Goal: Task Accomplishment & Management: Use online tool/utility

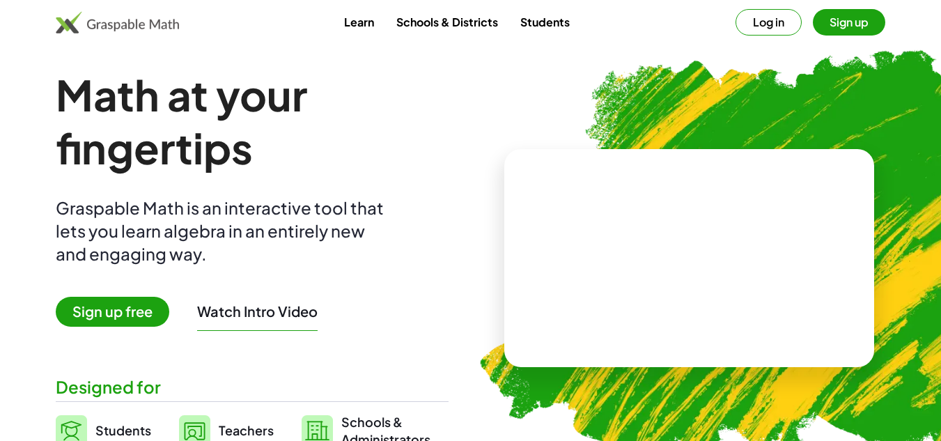
scroll to position [70, 0]
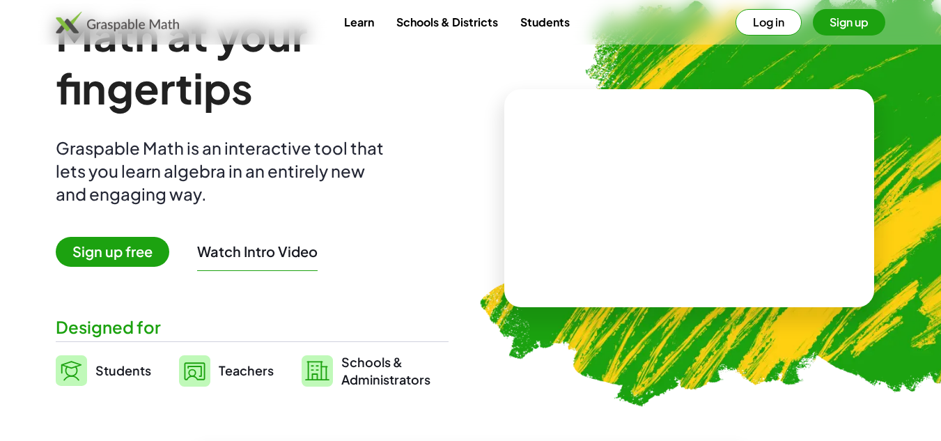
click at [143, 253] on span "Sign up free" at bounding box center [112, 252] width 113 height 30
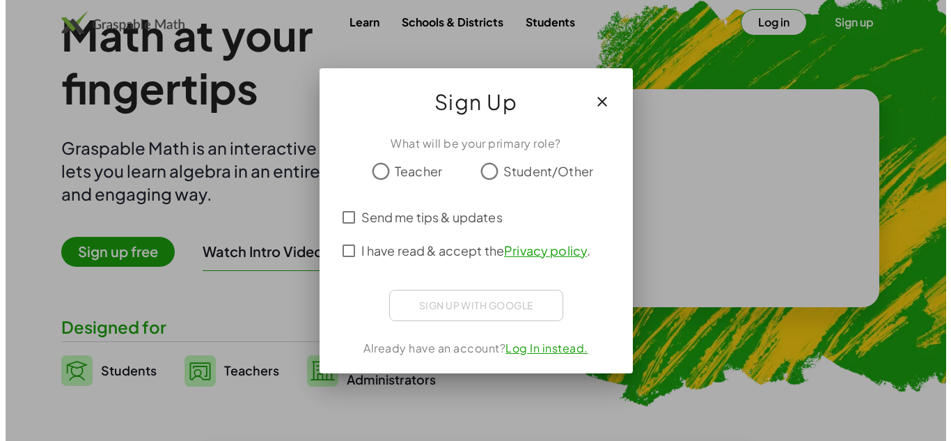
scroll to position [0, 0]
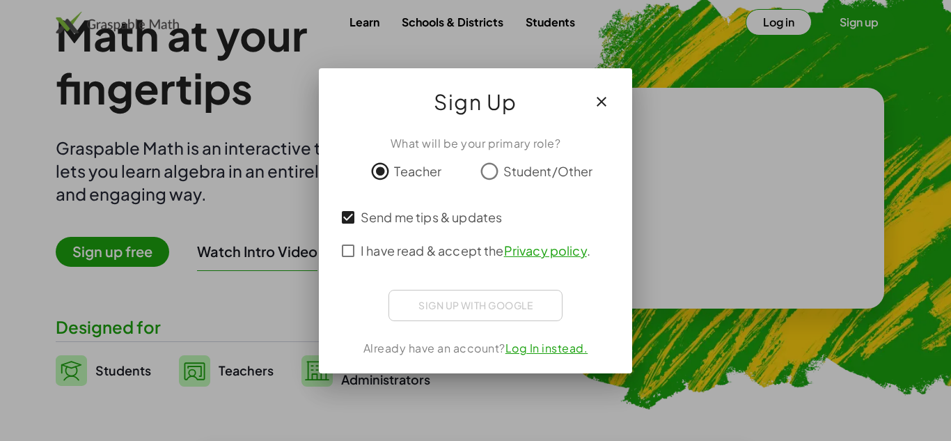
click at [473, 303] on div "Sign up with Google Iniciar sesión con Google Iniciar sesión con Google. Se abr…" at bounding box center [475, 305] width 174 height 31
click at [599, 97] on icon "button" at bounding box center [601, 101] width 17 height 17
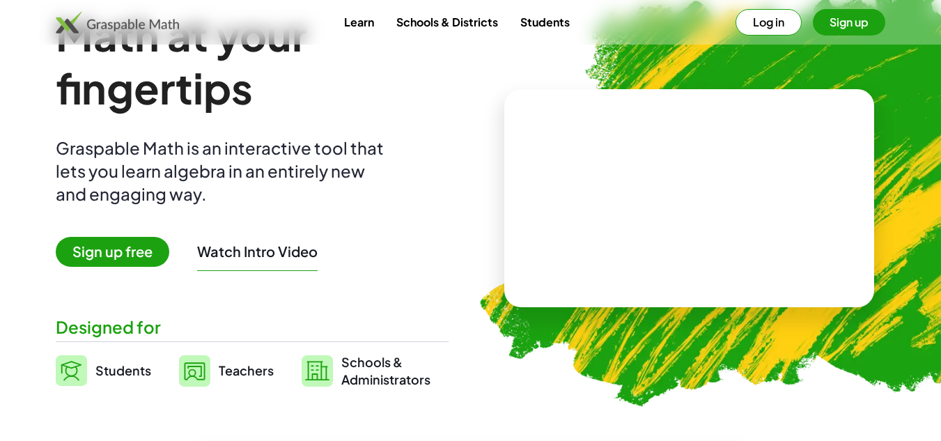
scroll to position [139, 0]
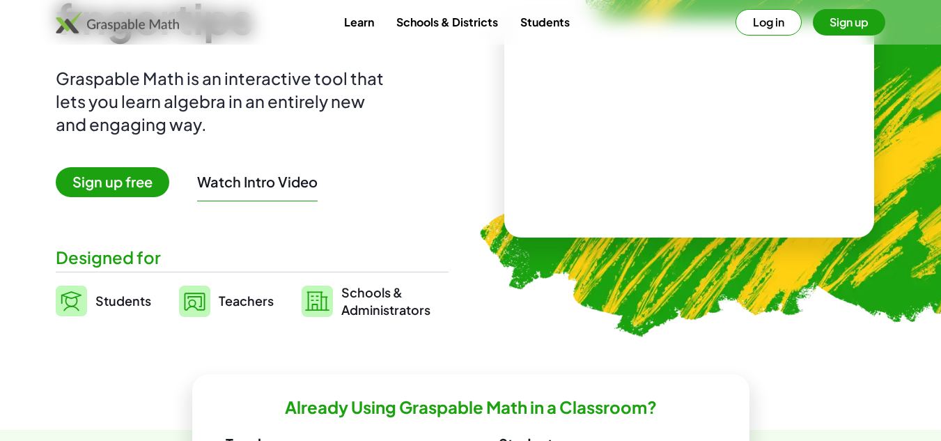
click at [244, 298] on span "Teachers" at bounding box center [246, 300] width 55 height 16
click at [196, 297] on img at bounding box center [194, 300] width 31 height 31
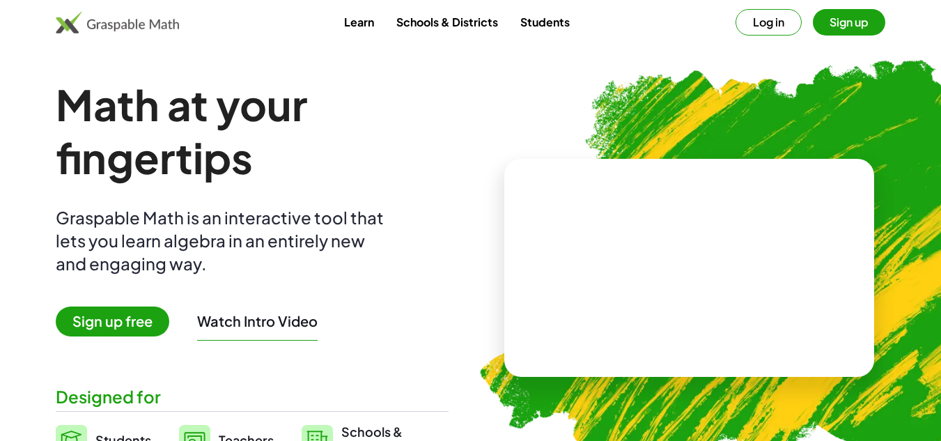
click at [867, 7] on div "Learn Schools & Districts Students Log in Sign up" at bounding box center [470, 22] width 941 height 45
click at [865, 17] on button "Sign up" at bounding box center [848, 22] width 72 height 26
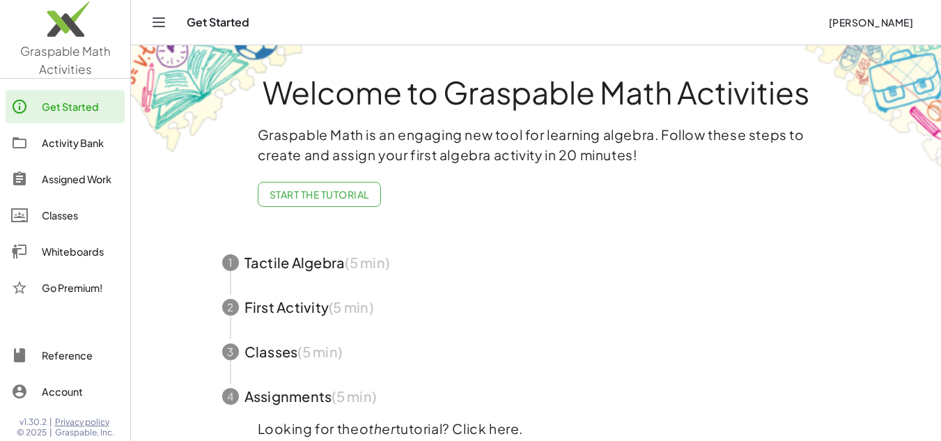
click at [70, 148] on div "Activity Bank" at bounding box center [80, 142] width 77 height 17
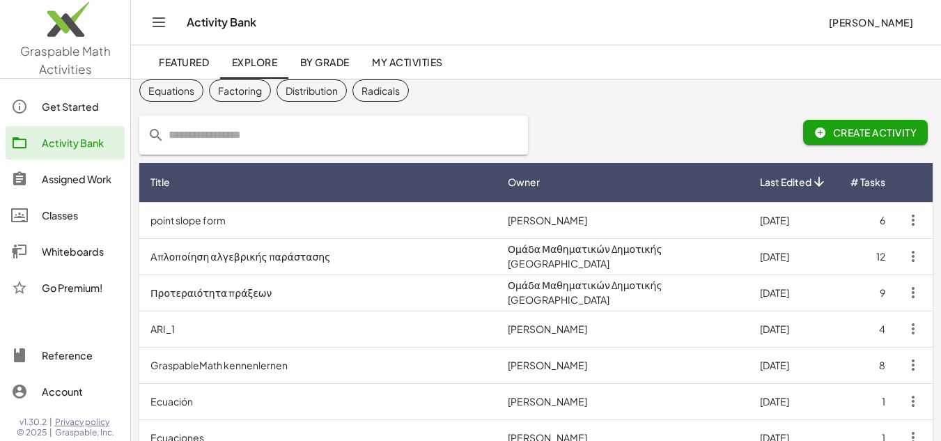
scroll to position [70, 0]
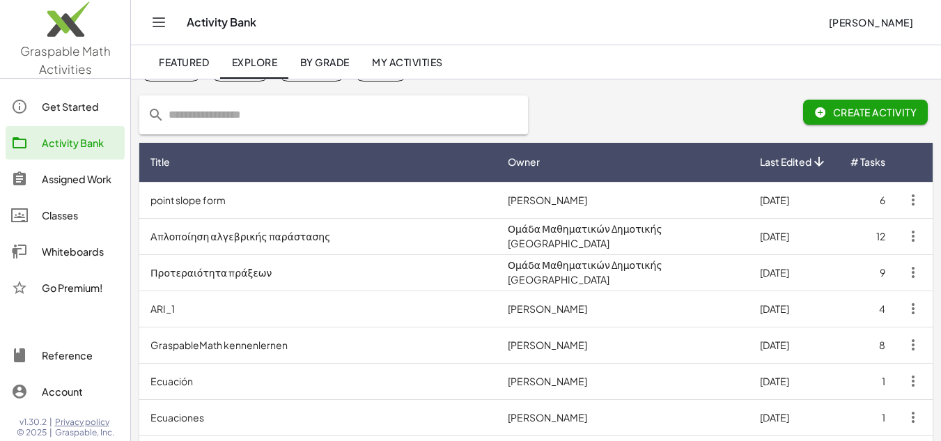
click at [76, 257] on div "Whiteboards" at bounding box center [80, 251] width 77 height 17
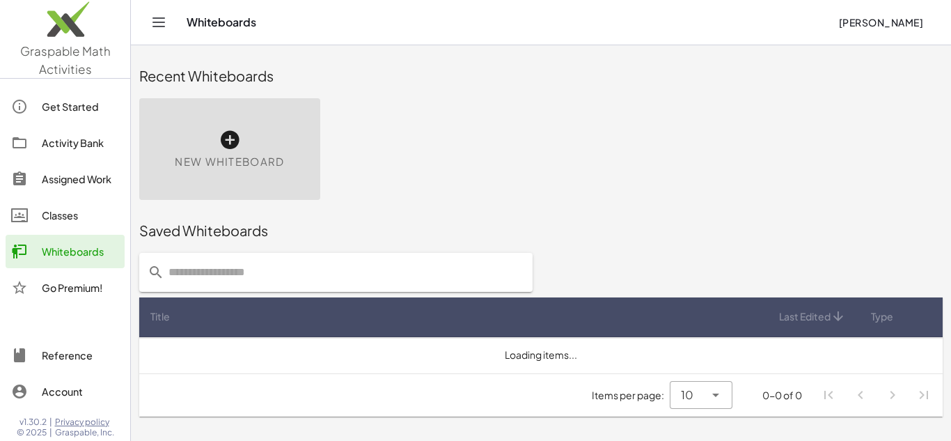
click at [70, 205] on link "Classes" at bounding box center [65, 214] width 119 height 33
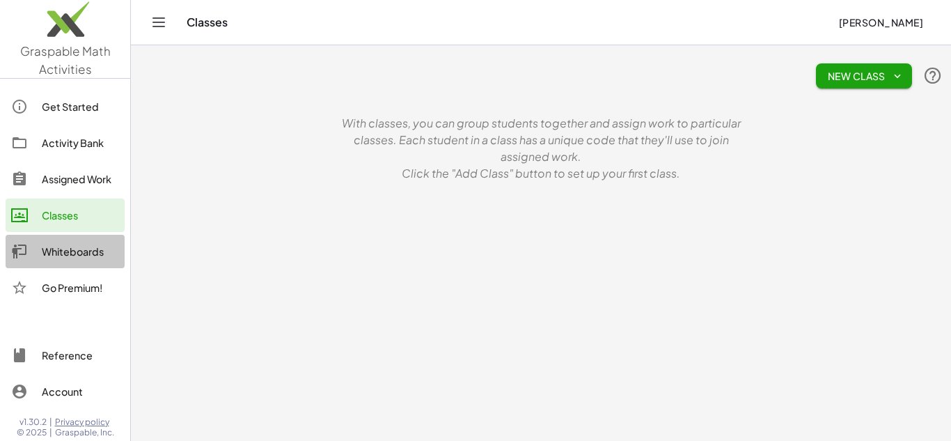
click at [71, 246] on div "Whiteboards" at bounding box center [80, 251] width 77 height 17
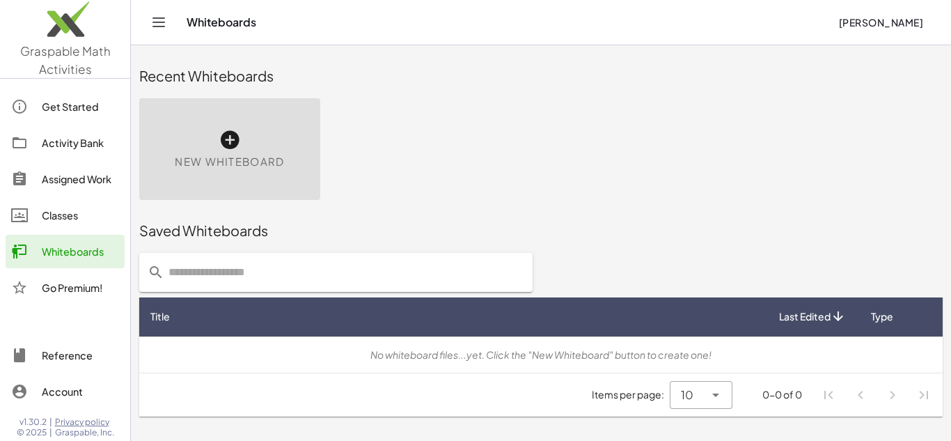
click at [216, 132] on div "New Whiteboard" at bounding box center [229, 149] width 181 height 102
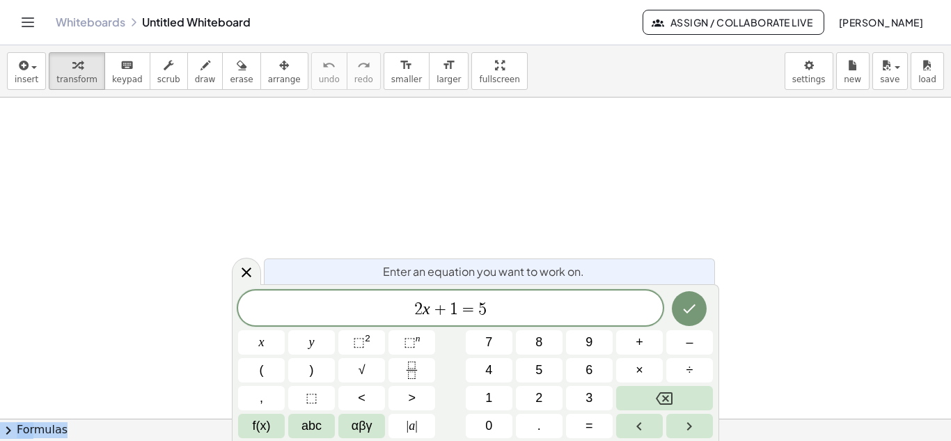
drag, startPoint x: 308, startPoint y: 262, endPoint x: 217, endPoint y: 271, distance: 91.6
click at [217, 271] on body "Graspable Math Activities Get Started Activity Bank Assigned Work Classes White…" at bounding box center [475, 220] width 951 height 441
click at [652, 393] on button "Backspace" at bounding box center [664, 398] width 97 height 24
click at [586, 308] on span "​ 2 x + 1 = 5" at bounding box center [450, 308] width 425 height 19
click at [674, 387] on button "Backspace" at bounding box center [664, 398] width 97 height 24
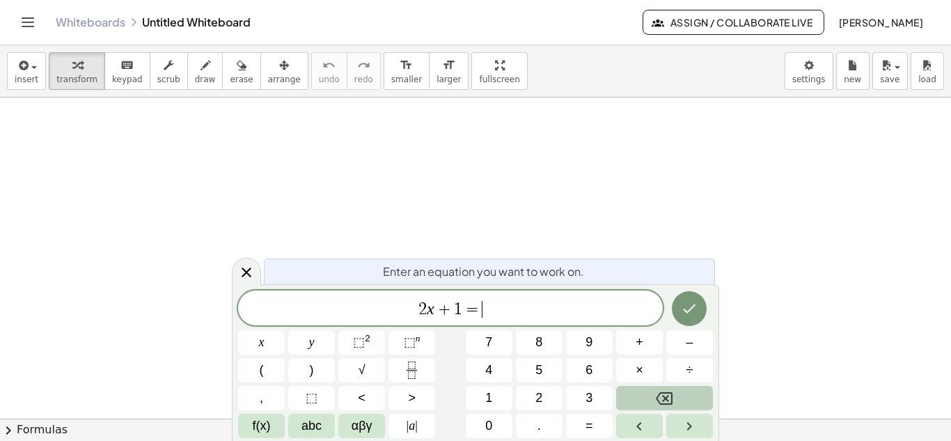
click at [667, 390] on icon "Backspace" at bounding box center [664, 398] width 17 height 17
click at [666, 390] on icon "Backspace" at bounding box center [664, 398] width 17 height 17
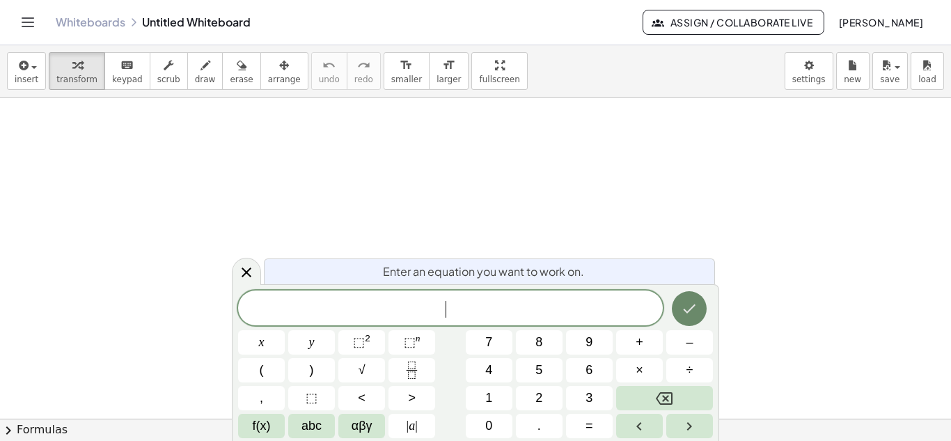
click at [686, 320] on button "Done" at bounding box center [689, 308] width 35 height 35
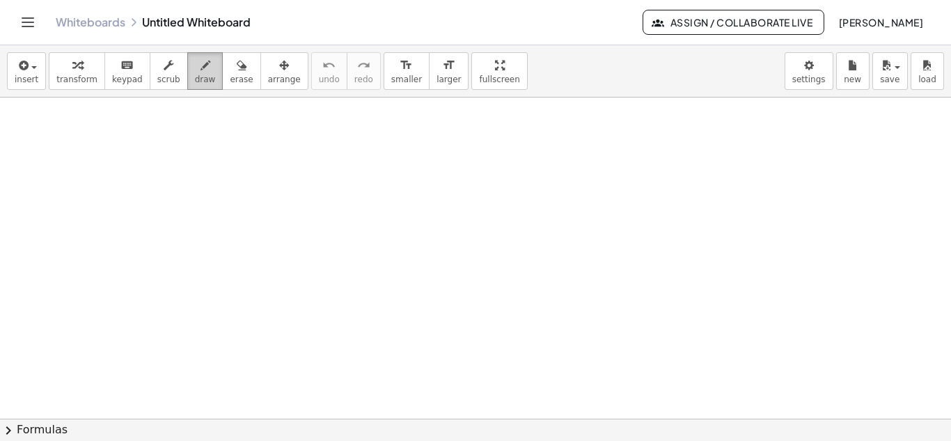
click at [195, 81] on span "draw" at bounding box center [205, 79] width 21 height 10
drag, startPoint x: 53, startPoint y: 125, endPoint x: 91, endPoint y: 111, distance: 40.7
click at [91, 111] on div at bounding box center [475, 418] width 951 height 642
drag, startPoint x: 79, startPoint y: 126, endPoint x: 75, endPoint y: 134, distance: 8.7
click at [75, 134] on div at bounding box center [475, 418] width 951 height 642
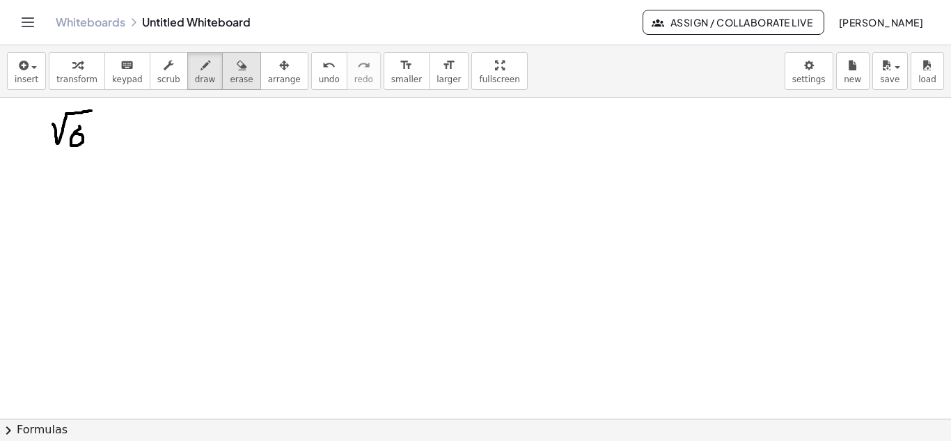
click at [230, 81] on span "erase" at bounding box center [241, 79] width 23 height 10
drag, startPoint x: 87, startPoint y: 122, endPoint x: 106, endPoint y: 100, distance: 29.1
click at [86, 123] on div at bounding box center [475, 418] width 951 height 642
click at [195, 74] on span "draw" at bounding box center [205, 79] width 21 height 10
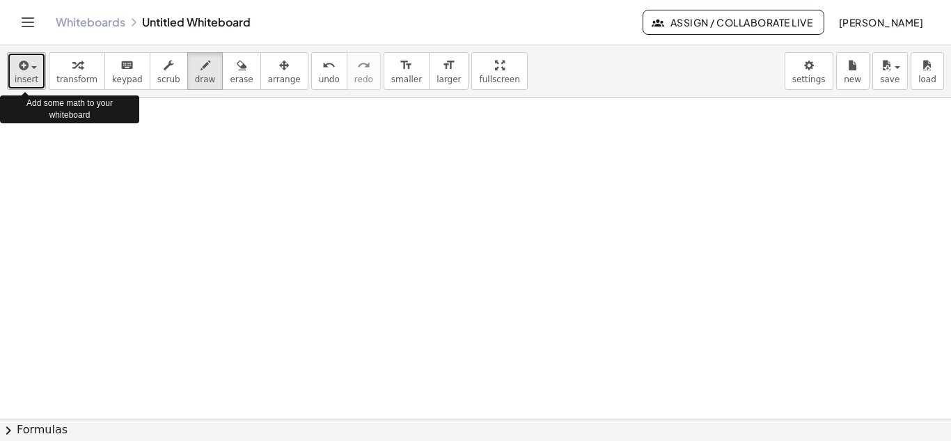
click at [33, 65] on div "button" at bounding box center [27, 64] width 24 height 17
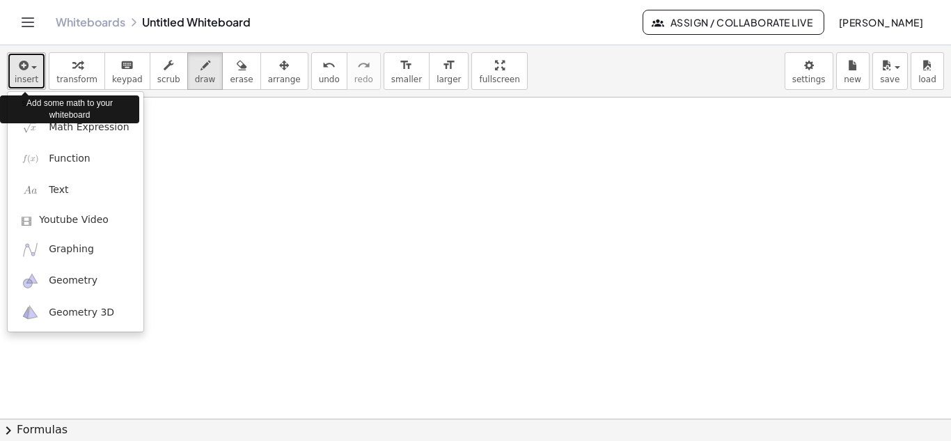
click at [33, 65] on div "button" at bounding box center [27, 64] width 24 height 17
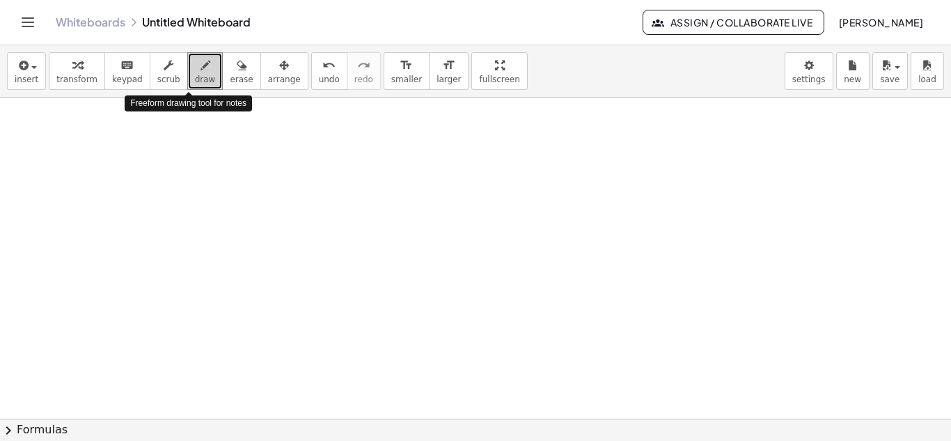
drag, startPoint x: 188, startPoint y: 80, endPoint x: 187, endPoint y: 72, distance: 8.5
click at [201, 72] on icon "button" at bounding box center [206, 65] width 10 height 17
click at [279, 72] on icon "button" at bounding box center [284, 65] width 10 height 17
click at [201, 69] on icon "button" at bounding box center [206, 65] width 10 height 17
drag, startPoint x: 22, startPoint y: 109, endPoint x: 24, endPoint y: 166, distance: 56.4
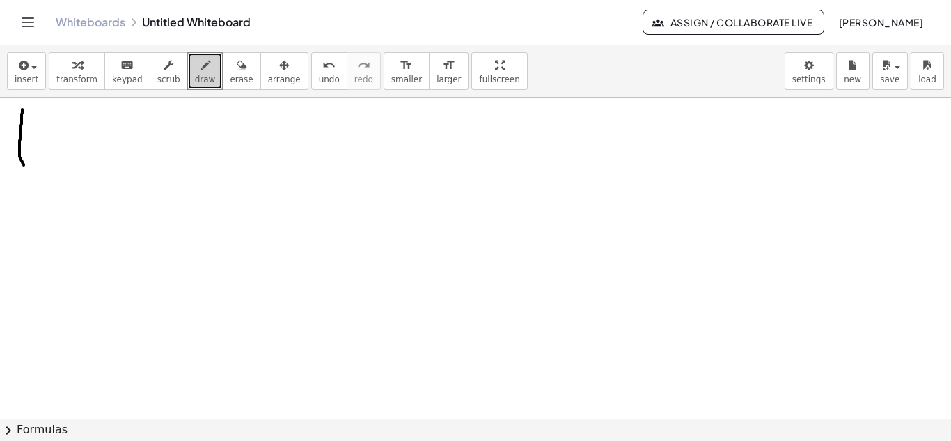
click at [24, 166] on div at bounding box center [475, 418] width 951 height 642
click at [230, 79] on span "erase" at bounding box center [241, 79] width 23 height 10
click at [22, 109] on div at bounding box center [475, 418] width 951 height 642
drag, startPoint x: 22, startPoint y: 123, endPoint x: 22, endPoint y: 158, distance: 35.5
click at [22, 158] on div at bounding box center [475, 418] width 951 height 642
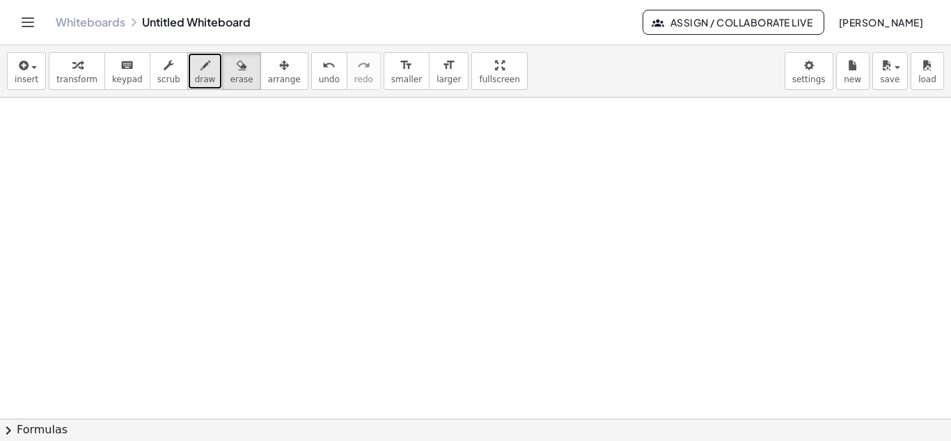
click at [196, 68] on div "button" at bounding box center [205, 64] width 21 height 17
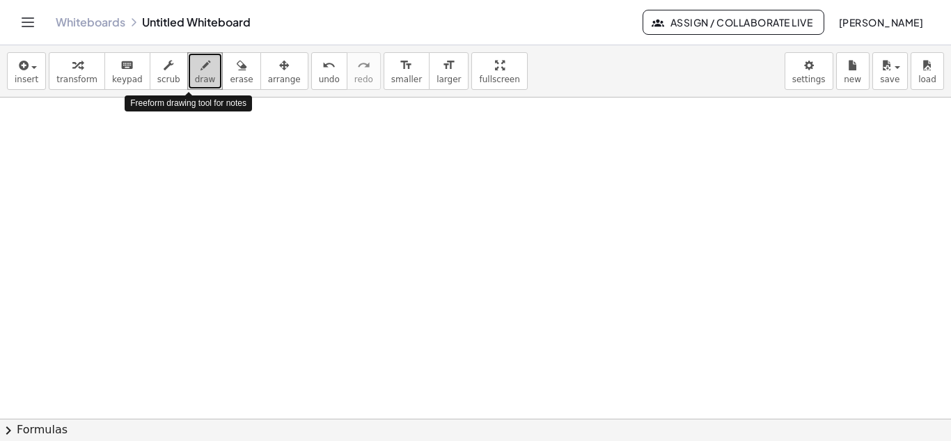
click at [201, 68] on icon "button" at bounding box center [206, 65] width 10 height 17
click at [437, 77] on span "larger" at bounding box center [449, 79] width 24 height 10
drag, startPoint x: 172, startPoint y: 147, endPoint x: 173, endPoint y: 178, distance: 31.4
click at [173, 178] on div at bounding box center [475, 418] width 951 height 642
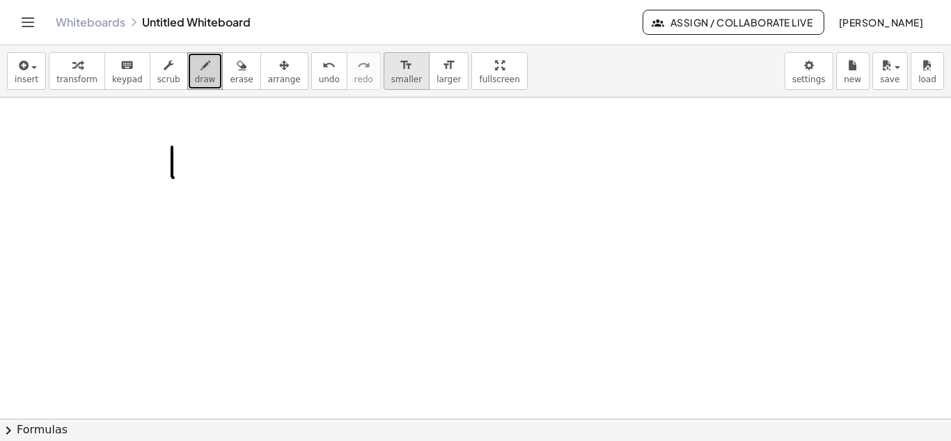
click at [391, 79] on span "smaller" at bounding box center [406, 79] width 31 height 10
drag, startPoint x: 301, startPoint y: 152, endPoint x: 343, endPoint y: 175, distance: 47.7
click at [352, 221] on div at bounding box center [475, 418] width 951 height 642
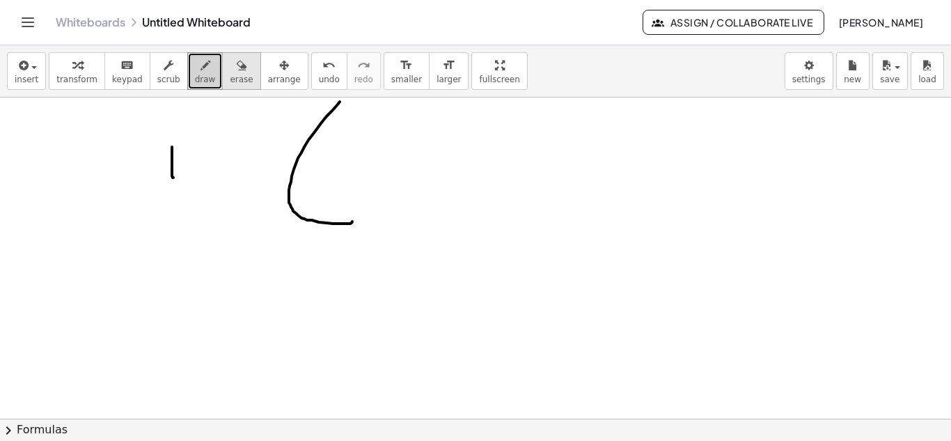
click at [230, 62] on div "button" at bounding box center [241, 64] width 23 height 17
drag, startPoint x: 358, startPoint y: 108, endPoint x: 237, endPoint y: 112, distance: 121.2
click at [242, 127] on div at bounding box center [475, 418] width 951 height 642
click at [195, 80] on span "draw" at bounding box center [205, 79] width 21 height 10
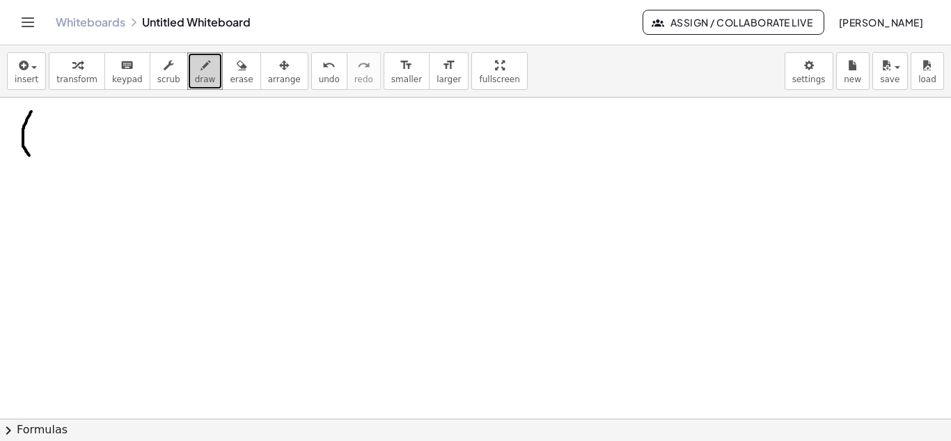
drag, startPoint x: 31, startPoint y: 111, endPoint x: 29, endPoint y: 155, distance: 43.9
click at [29, 155] on div at bounding box center [475, 418] width 951 height 642
drag, startPoint x: 38, startPoint y: 119, endPoint x: 45, endPoint y: 118, distance: 7.7
click at [45, 118] on div at bounding box center [475, 418] width 951 height 642
drag, startPoint x: 48, startPoint y: 110, endPoint x: 61, endPoint y: 123, distance: 18.7
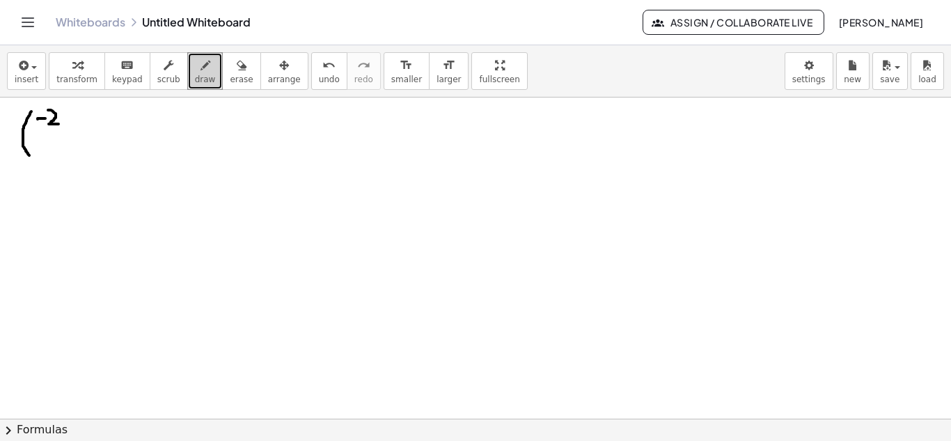
click at [61, 123] on div at bounding box center [475, 418] width 951 height 642
click at [72, 116] on div at bounding box center [475, 418] width 951 height 642
click at [230, 70] on div "button" at bounding box center [241, 64] width 23 height 17
drag, startPoint x: 108, startPoint y: 114, endPoint x: 80, endPoint y: 122, distance: 28.9
click at [80, 122] on div at bounding box center [475, 418] width 951 height 642
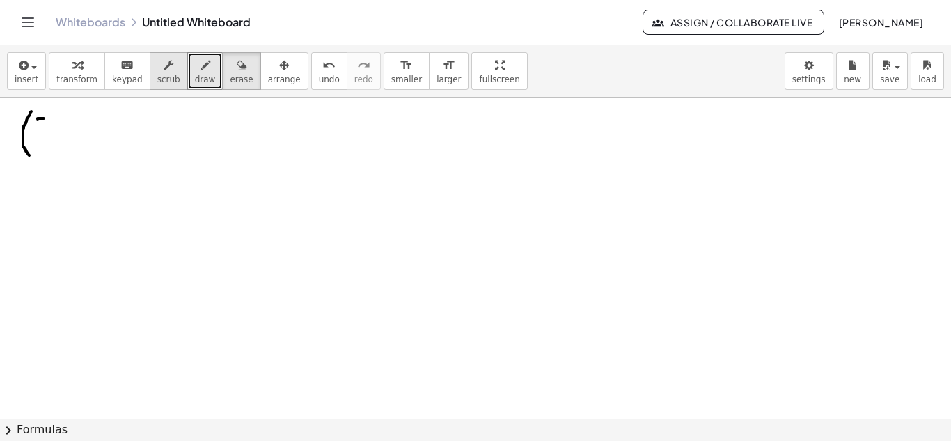
click at [160, 73] on button "scrub" at bounding box center [169, 71] width 38 height 38
click at [195, 74] on span "draw" at bounding box center [205, 79] width 21 height 10
click at [66, 111] on div at bounding box center [475, 418] width 951 height 642
click at [120, 70] on icon "keyboard" at bounding box center [126, 65] width 13 height 17
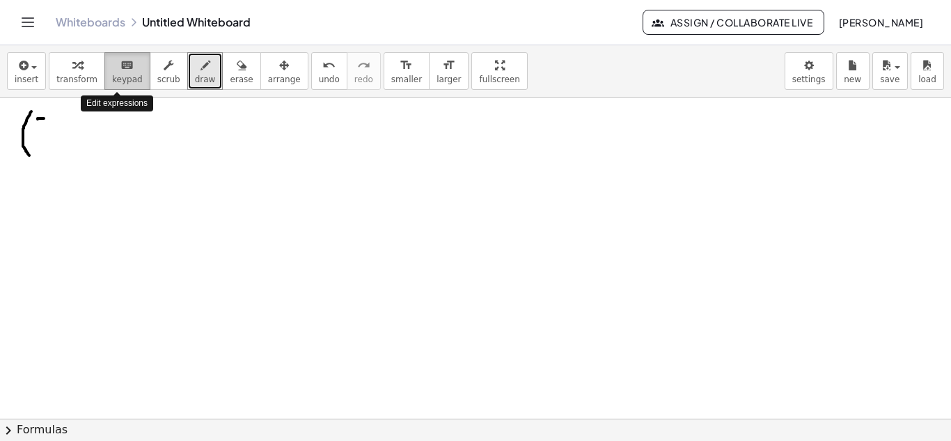
click at [120, 72] on icon "keyboard" at bounding box center [126, 65] width 13 height 17
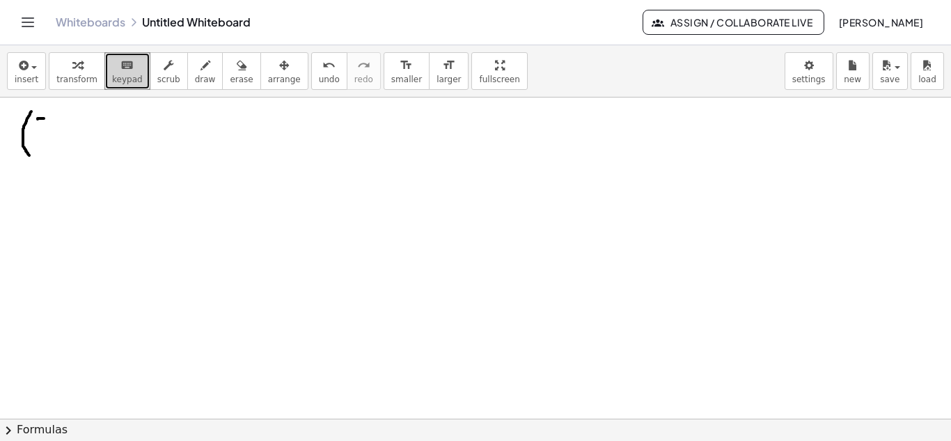
click at [61, 115] on div at bounding box center [475, 418] width 951 height 642
click at [195, 68] on div "button" at bounding box center [205, 64] width 21 height 17
drag, startPoint x: 42, startPoint y: 107, endPoint x: 63, endPoint y: 126, distance: 28.1
click at [61, 127] on div at bounding box center [475, 418] width 951 height 642
drag, startPoint x: 74, startPoint y: 121, endPoint x: 81, endPoint y: 129, distance: 10.3
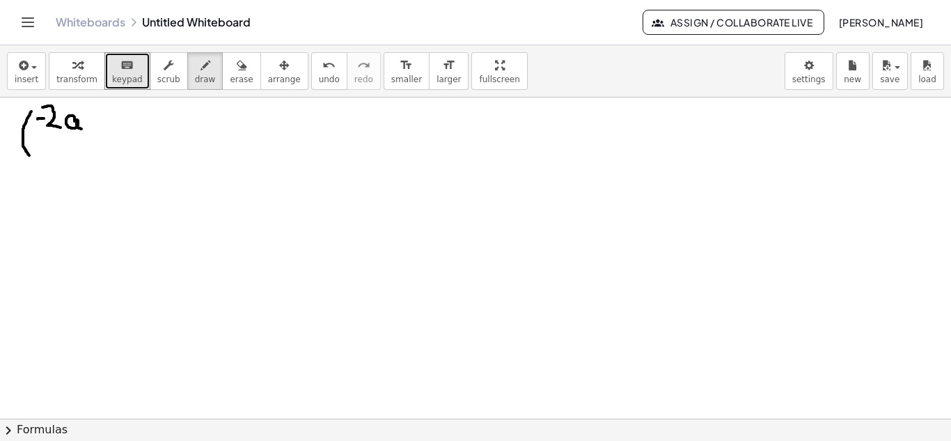
click at [81, 129] on div at bounding box center [475, 418] width 951 height 642
drag, startPoint x: 74, startPoint y: 107, endPoint x: 82, endPoint y: 107, distance: 7.7
click at [82, 107] on div at bounding box center [475, 418] width 951 height 642
drag, startPoint x: 88, startPoint y: 102, endPoint x: 98, endPoint y: 113, distance: 15.3
click at [98, 113] on div at bounding box center [475, 418] width 951 height 642
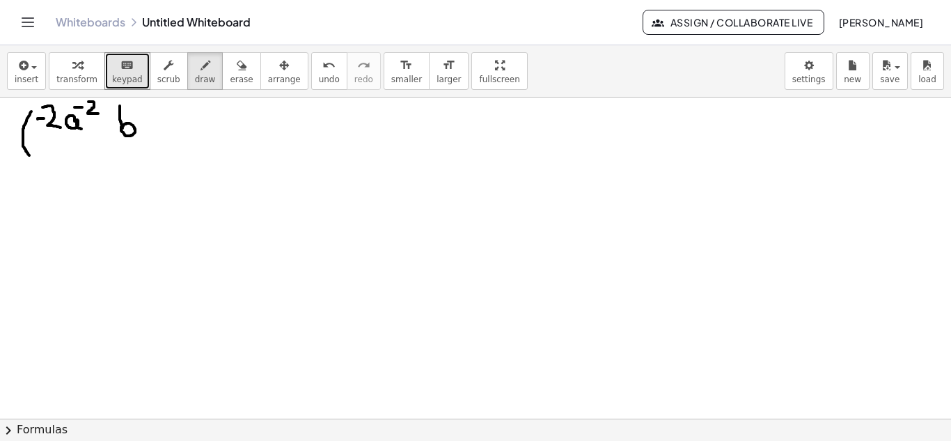
drag, startPoint x: 120, startPoint y: 106, endPoint x: 121, endPoint y: 126, distance: 20.2
click at [121, 126] on div at bounding box center [475, 418] width 951 height 642
click at [138, 107] on div at bounding box center [475, 418] width 951 height 642
drag, startPoint x: 145, startPoint y: 100, endPoint x: 145, endPoint y: 113, distance: 13.2
click at [145, 113] on div at bounding box center [475, 418] width 951 height 642
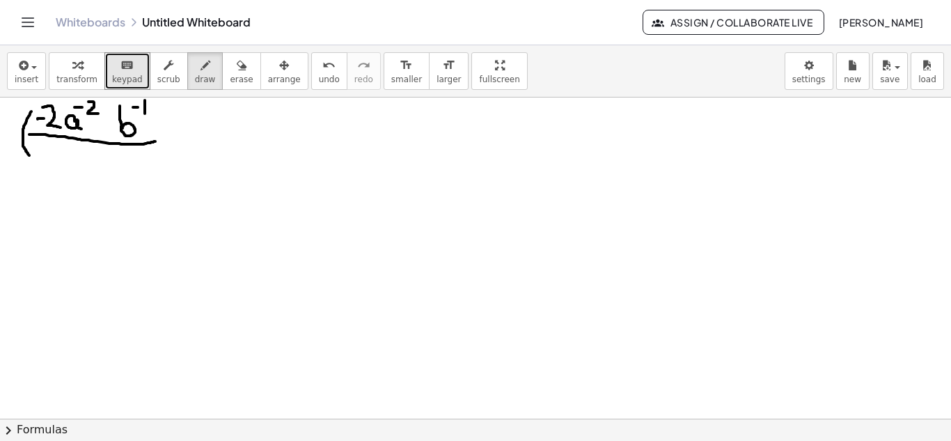
drag, startPoint x: 29, startPoint y: 134, endPoint x: 157, endPoint y: 141, distance: 127.6
click at [157, 141] on div at bounding box center [475, 418] width 951 height 642
click at [43, 159] on div at bounding box center [475, 418] width 951 height 642
drag, startPoint x: 52, startPoint y: 150, endPoint x: 58, endPoint y: 168, distance: 19.2
click at [59, 175] on div at bounding box center [475, 418] width 951 height 642
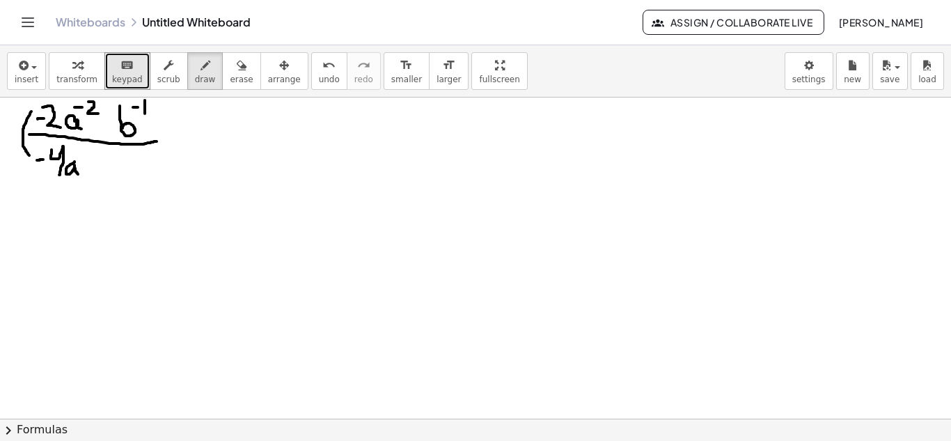
drag, startPoint x: 74, startPoint y: 162, endPoint x: 78, endPoint y: 174, distance: 13.0
click at [78, 174] on div at bounding box center [475, 418] width 951 height 642
click at [79, 150] on div at bounding box center [475, 418] width 951 height 642
drag, startPoint x: 86, startPoint y: 146, endPoint x: 91, endPoint y: 159, distance: 14.4
click at [91, 159] on div at bounding box center [475, 418] width 951 height 642
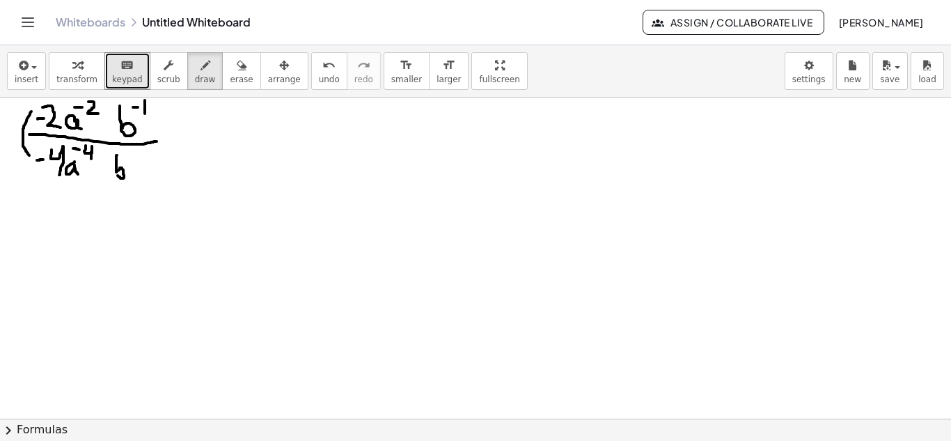
drag, startPoint x: 117, startPoint y: 155, endPoint x: 118, endPoint y: 175, distance: 20.2
click at [118, 175] on div at bounding box center [475, 418] width 951 height 642
drag, startPoint x: 129, startPoint y: 150, endPoint x: 136, endPoint y: 157, distance: 8.9
click at [134, 162] on div at bounding box center [475, 418] width 951 height 642
drag, startPoint x: 124, startPoint y: 150, endPoint x: 136, endPoint y: 162, distance: 17.2
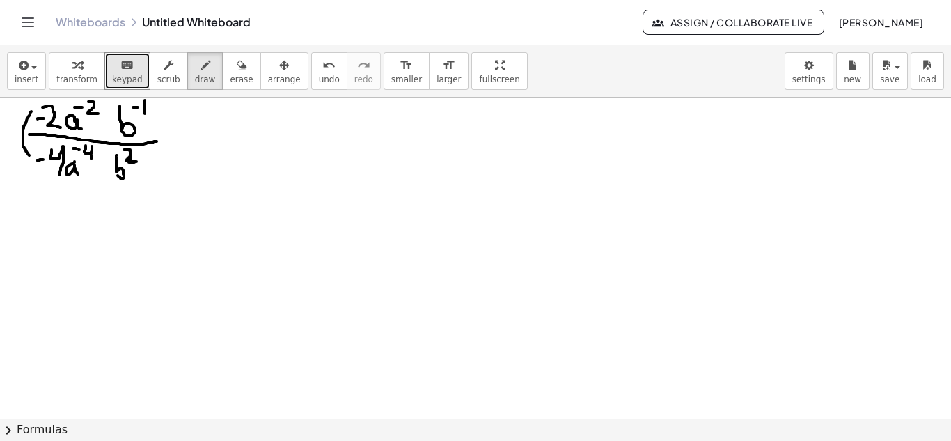
click at [136, 162] on div at bounding box center [475, 418] width 951 height 642
drag, startPoint x: 158, startPoint y: 105, endPoint x: 161, endPoint y: 173, distance: 67.6
click at [161, 173] on div at bounding box center [475, 418] width 951 height 642
drag, startPoint x: 172, startPoint y: 109, endPoint x: 179, endPoint y: 109, distance: 7.0
click at [179, 109] on div at bounding box center [475, 418] width 951 height 642
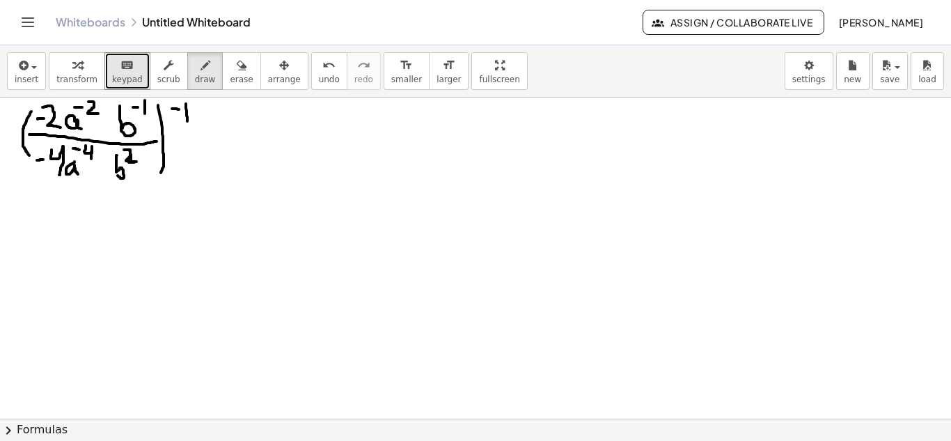
drag, startPoint x: 186, startPoint y: 104, endPoint x: 187, endPoint y: 121, distance: 17.5
click at [187, 121] on div at bounding box center [475, 418] width 951 height 642
drag, startPoint x: 73, startPoint y: 214, endPoint x: 85, endPoint y: 237, distance: 25.8
click at [85, 237] on div at bounding box center [475, 418] width 951 height 642
drag, startPoint x: 110, startPoint y: 226, endPoint x: 112, endPoint y: 240, distance: 14.8
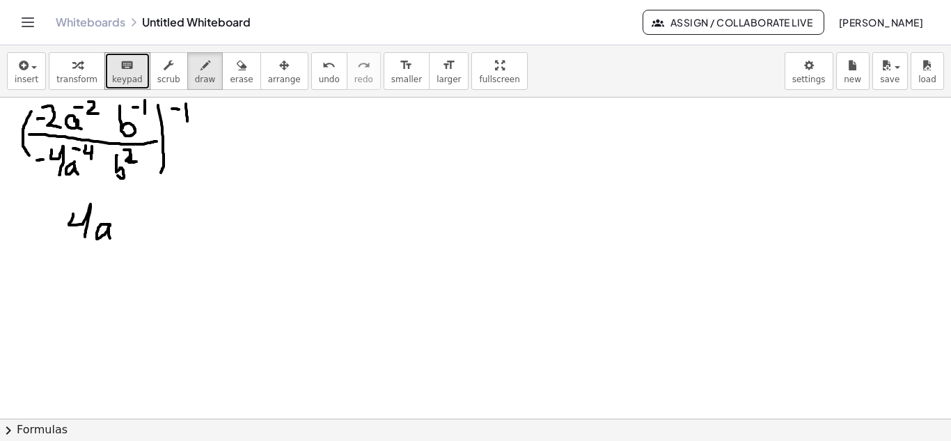
click at [112, 240] on div at bounding box center [475, 418] width 951 height 642
click at [116, 201] on div at bounding box center [475, 418] width 951 height 642
drag, startPoint x: 109, startPoint y: 202, endPoint x: 117, endPoint y: 203, distance: 8.4
click at [117, 203] on div at bounding box center [475, 418] width 951 height 642
drag, startPoint x: 133, startPoint y: 191, endPoint x: 138, endPoint y: 214, distance: 23.5
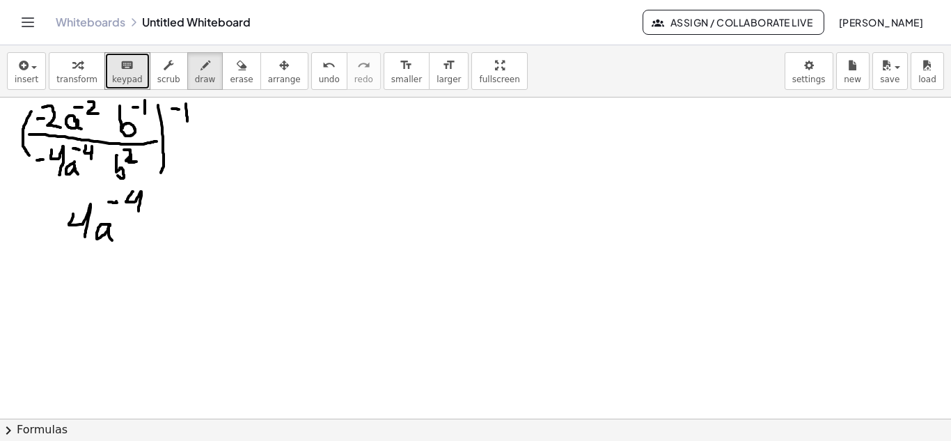
click at [138, 214] on div at bounding box center [475, 418] width 951 height 642
drag, startPoint x: 167, startPoint y: 188, endPoint x: 175, endPoint y: 194, distance: 10.4
click at [164, 207] on div at bounding box center [475, 418] width 951 height 642
drag, startPoint x: 185, startPoint y: 184, endPoint x: 186, endPoint y: 199, distance: 14.6
click at [186, 199] on div at bounding box center [475, 418] width 951 height 642
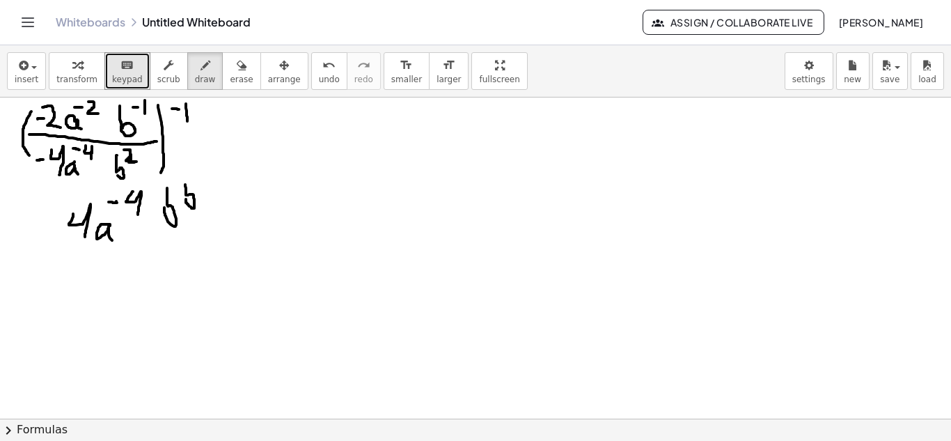
drag, startPoint x: 226, startPoint y: 75, endPoint x: 221, endPoint y: 93, distance: 18.6
click at [230, 76] on span "erase" at bounding box center [241, 79] width 23 height 10
drag, startPoint x: 216, startPoint y: 176, endPoint x: 214, endPoint y: 189, distance: 13.3
click at [214, 189] on div at bounding box center [475, 418] width 951 height 642
drag, startPoint x: 192, startPoint y: 83, endPoint x: 184, endPoint y: 104, distance: 23.1
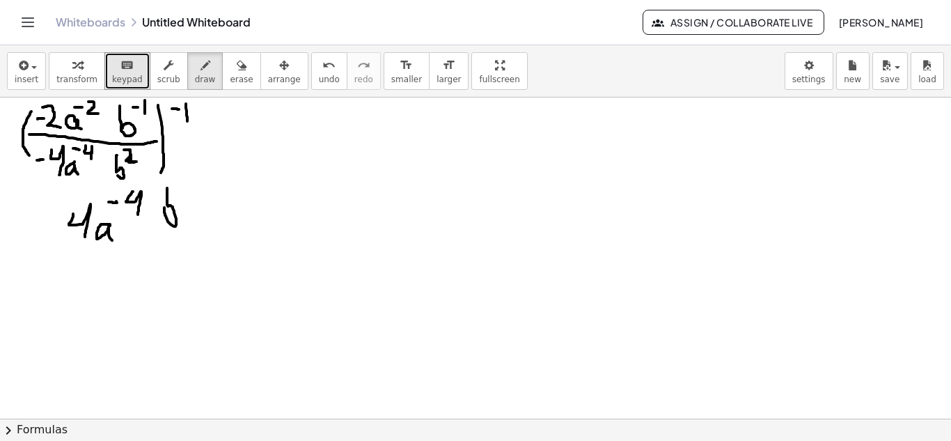
click at [195, 84] on span "draw" at bounding box center [205, 79] width 21 height 10
drag, startPoint x: 182, startPoint y: 181, endPoint x: 192, endPoint y: 194, distance: 16.9
click at [192, 194] on div at bounding box center [475, 418] width 951 height 642
drag, startPoint x: 52, startPoint y: 241, endPoint x: 209, endPoint y: 236, distance: 157.4
click at [209, 236] on div at bounding box center [475, 418] width 951 height 642
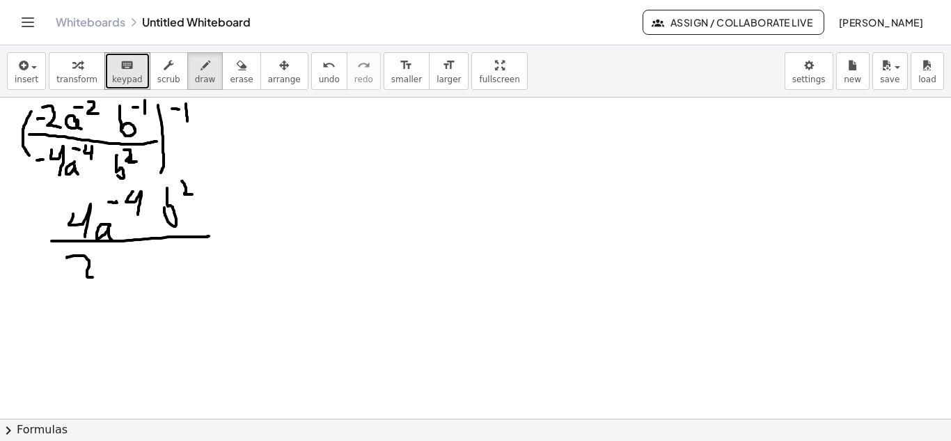
drag, startPoint x: 67, startPoint y: 258, endPoint x: 93, endPoint y: 277, distance: 32.3
click at [93, 277] on div at bounding box center [475, 418] width 951 height 642
drag, startPoint x: 118, startPoint y: 267, endPoint x: 125, endPoint y: 274, distance: 10.8
click at [125, 274] on div at bounding box center [475, 418] width 951 height 642
drag, startPoint x: 122, startPoint y: 249, endPoint x: 134, endPoint y: 256, distance: 14.1
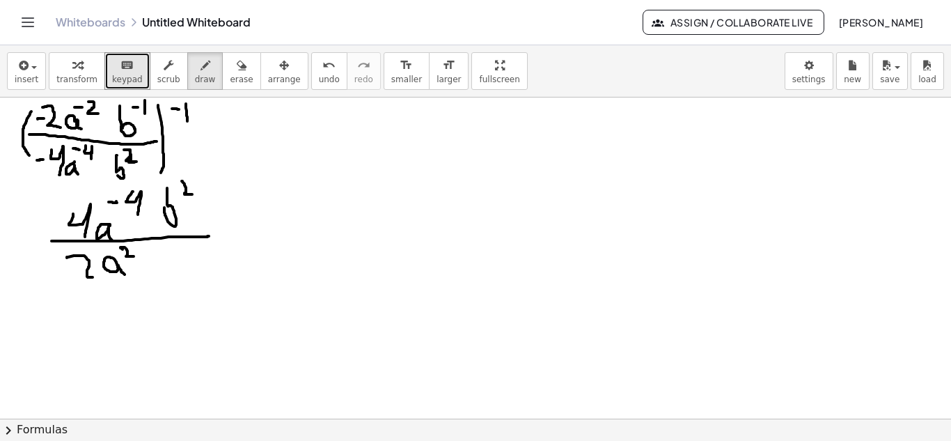
click at [134, 256] on div at bounding box center [475, 418] width 951 height 642
click at [114, 249] on div at bounding box center [475, 418] width 951 height 642
drag, startPoint x: 151, startPoint y: 249, endPoint x: 150, endPoint y: 267, distance: 17.4
click at [150, 267] on div at bounding box center [475, 418] width 951 height 642
click at [168, 254] on div at bounding box center [475, 418] width 951 height 642
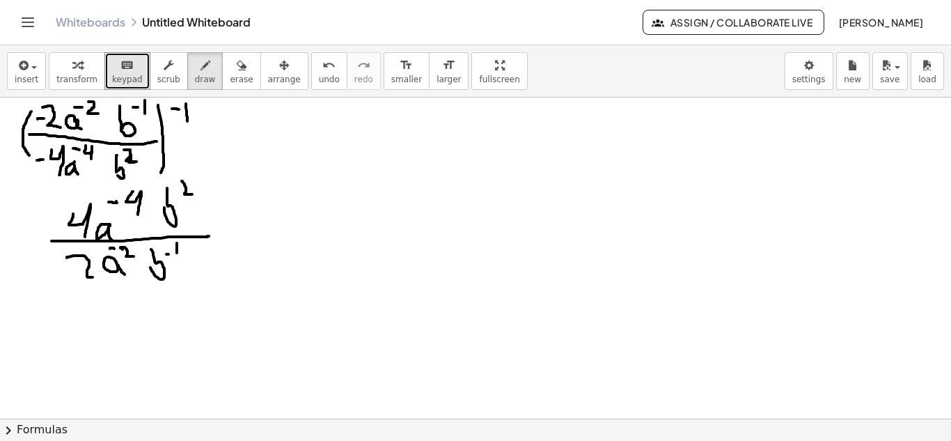
drag, startPoint x: 177, startPoint y: 243, endPoint x: 177, endPoint y: 253, distance: 9.7
click at [177, 253] on div at bounding box center [475, 418] width 951 height 642
click at [145, 219] on div at bounding box center [475, 418] width 951 height 642
click at [139, 262] on div at bounding box center [475, 418] width 951 height 642
drag, startPoint x: 215, startPoint y: 228, endPoint x: 247, endPoint y: 228, distance: 32.0
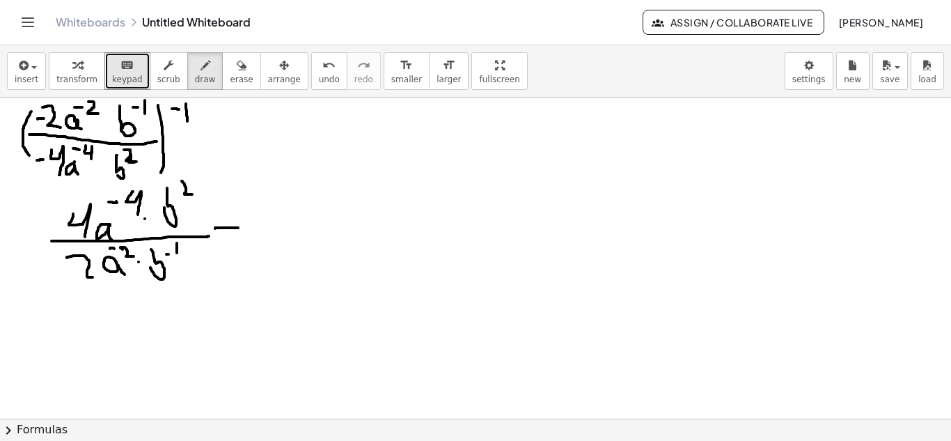
click at [247, 228] on div at bounding box center [475, 418] width 951 height 642
drag, startPoint x: 228, startPoint y: 238, endPoint x: 245, endPoint y: 238, distance: 16.7
click at [245, 238] on div at bounding box center [475, 418] width 951 height 642
drag, startPoint x: 274, startPoint y: 192, endPoint x: 264, endPoint y: 188, distance: 11.2
click at [264, 188] on div at bounding box center [475, 418] width 951 height 642
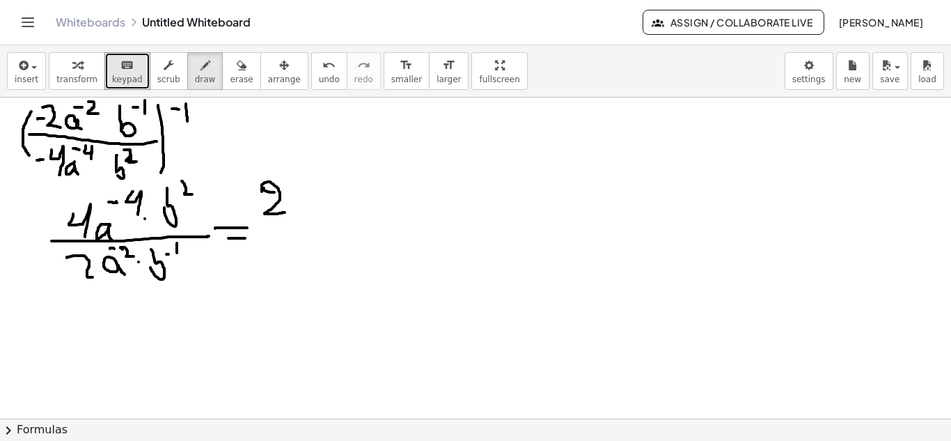
drag, startPoint x: 262, startPoint y: 191, endPoint x: 287, endPoint y: 212, distance: 32.2
click at [287, 212] on div at bounding box center [475, 418] width 951 height 642
drag, startPoint x: 304, startPoint y: 171, endPoint x: 317, endPoint y: 216, distance: 47.0
click at [316, 216] on div at bounding box center [475, 418] width 951 height 642
drag, startPoint x: 318, startPoint y: 176, endPoint x: 334, endPoint y: 208, distance: 35.8
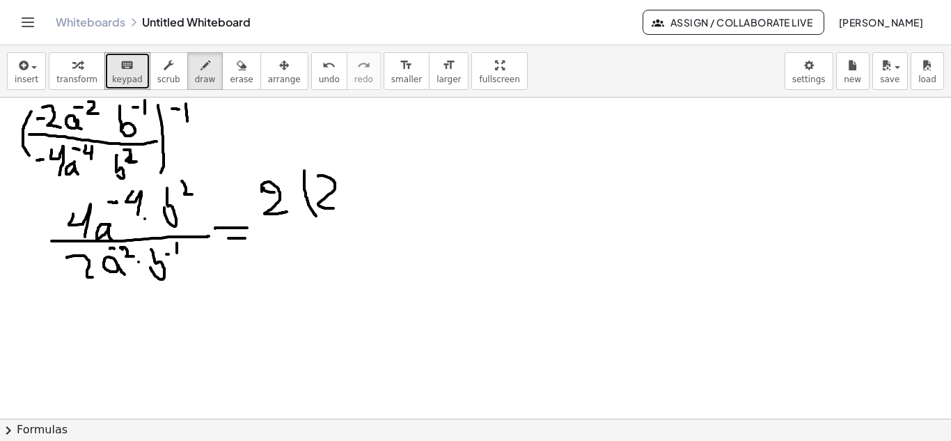
click at [334, 208] on div at bounding box center [475, 418] width 951 height 642
drag, startPoint x: 361, startPoint y: 191, endPoint x: 369, endPoint y: 208, distance: 19.3
click at [369, 208] on div at bounding box center [475, 418] width 951 height 642
click at [230, 81] on span "erase" at bounding box center [241, 79] width 23 height 10
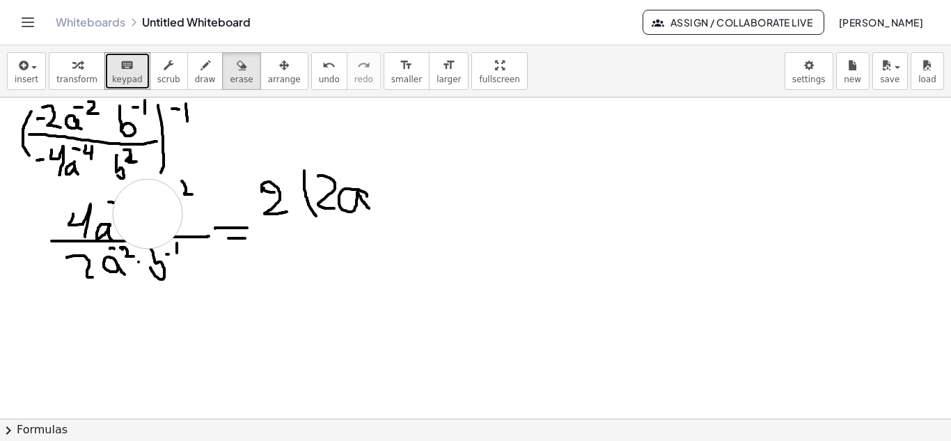
click at [148, 214] on div at bounding box center [475, 418] width 951 height 642
click at [138, 262] on div at bounding box center [475, 418] width 951 height 642
click at [189, 85] on button "draw" at bounding box center [205, 71] width 36 height 38
drag, startPoint x: 102, startPoint y: 239, endPoint x: 178, endPoint y: 237, distance: 76.6
click at [178, 237] on div at bounding box center [475, 418] width 951 height 642
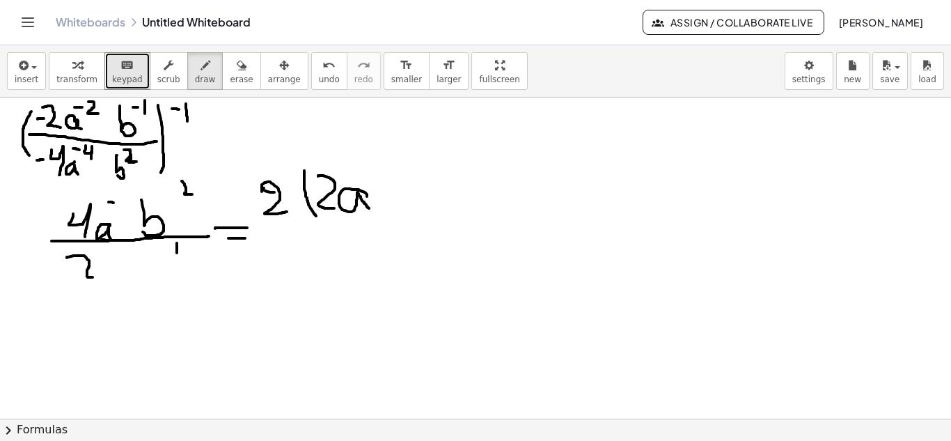
drag, startPoint x: 141, startPoint y: 200, endPoint x: 142, endPoint y: 227, distance: 27.2
click at [142, 227] on div at bounding box center [475, 418] width 951 height 642
drag, startPoint x: 109, startPoint y: 268, endPoint x: 127, endPoint y: 279, distance: 21.3
click at [127, 279] on div at bounding box center [475, 418] width 951 height 642
click at [120, 258] on div at bounding box center [475, 418] width 951 height 642
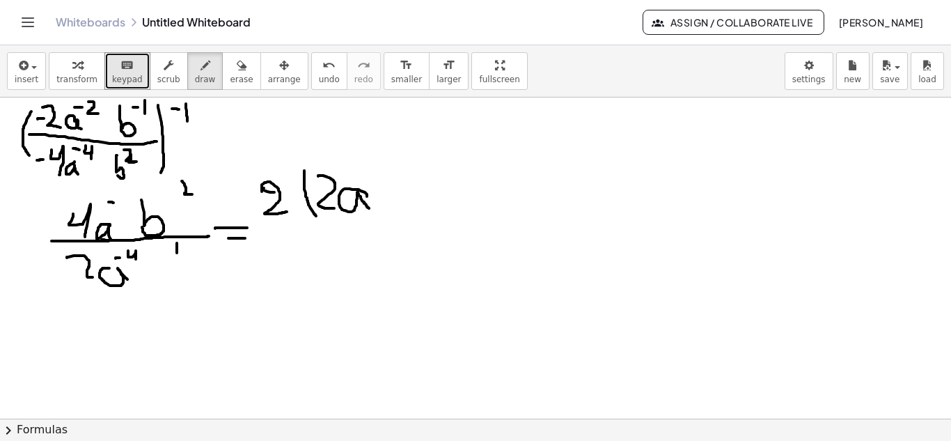
drag, startPoint x: 128, startPoint y: 251, endPoint x: 136, endPoint y: 261, distance: 12.9
click at [136, 261] on div at bounding box center [475, 418] width 951 height 642
drag, startPoint x: 116, startPoint y: 189, endPoint x: 132, endPoint y: 211, distance: 26.5
click at [132, 211] on div at bounding box center [475, 418] width 951 height 642
drag, startPoint x: 151, startPoint y: 247, endPoint x: 152, endPoint y: 271, distance: 23.7
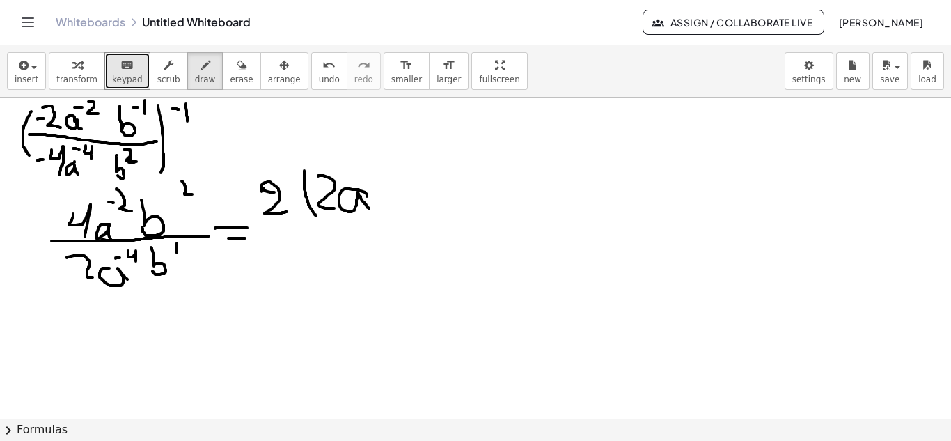
click at [152, 271] on div at bounding box center [475, 418] width 951 height 642
click at [166, 246] on div at bounding box center [475, 418] width 951 height 642
drag, startPoint x: 296, startPoint y: 202, endPoint x: 300, endPoint y: 218, distance: 16.5
click at [300, 218] on div at bounding box center [475, 418] width 951 height 642
click at [237, 72] on icon "button" at bounding box center [242, 65] width 10 height 17
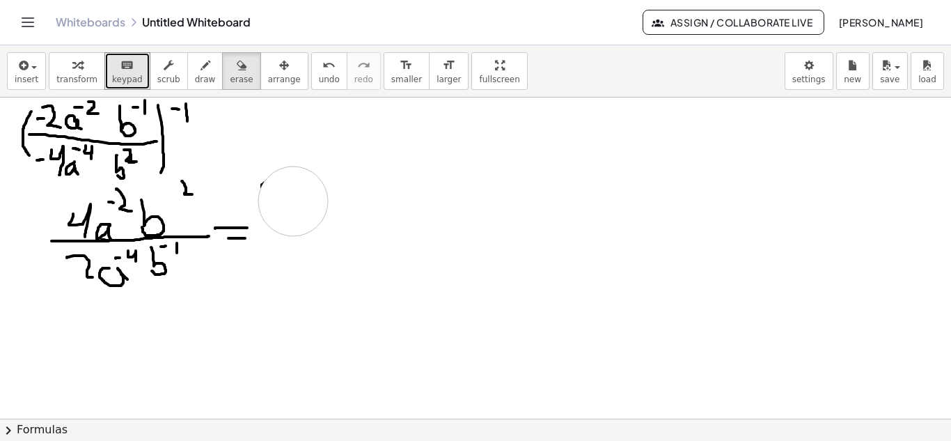
drag, startPoint x: 372, startPoint y: 207, endPoint x: 282, endPoint y: 184, distance: 93.4
click at [283, 190] on div at bounding box center [475, 418] width 951 height 642
click at [195, 79] on span "draw" at bounding box center [205, 79] width 21 height 10
drag, startPoint x: 279, startPoint y: 196, endPoint x: 306, endPoint y: 221, distance: 36.0
click at [304, 221] on div at bounding box center [475, 418] width 951 height 642
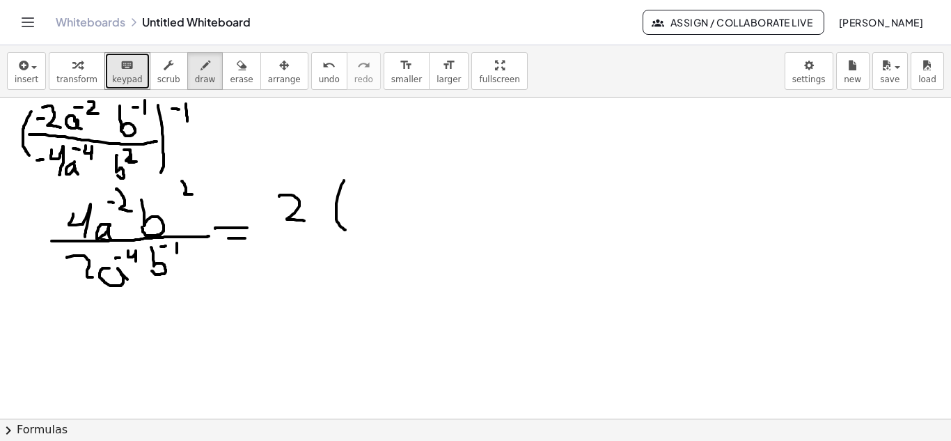
drag, startPoint x: 344, startPoint y: 180, endPoint x: 345, endPoint y: 230, distance: 50.1
click at [345, 230] on div at bounding box center [475, 418] width 951 height 642
drag, startPoint x: 343, startPoint y: 204, endPoint x: 359, endPoint y: 226, distance: 26.5
click at [359, 226] on div at bounding box center [475, 418] width 951 height 642
click at [233, 74] on button "erase" at bounding box center [241, 71] width 38 height 38
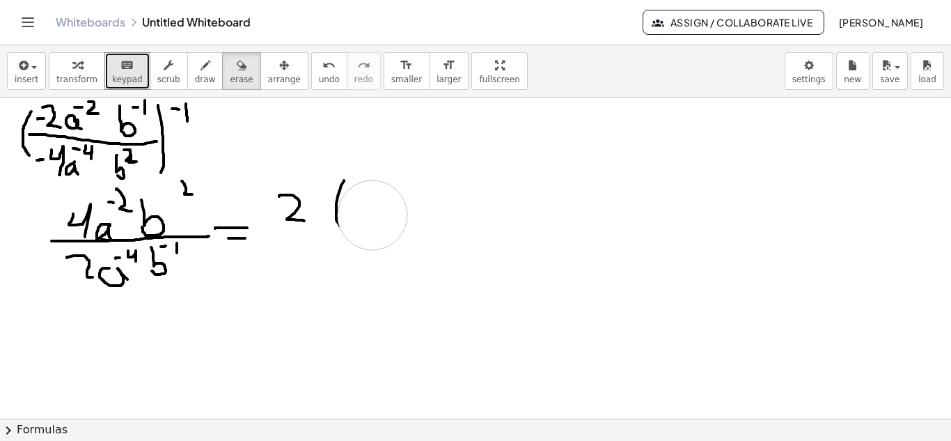
drag, startPoint x: 386, startPoint y: 193, endPoint x: 375, endPoint y: 201, distance: 14.1
click at [372, 207] on div at bounding box center [475, 418] width 951 height 642
click at [195, 76] on span "draw" at bounding box center [205, 79] width 21 height 10
drag, startPoint x: 350, startPoint y: 175, endPoint x: 351, endPoint y: 230, distance: 55.0
click at [351, 230] on div at bounding box center [475, 418] width 951 height 642
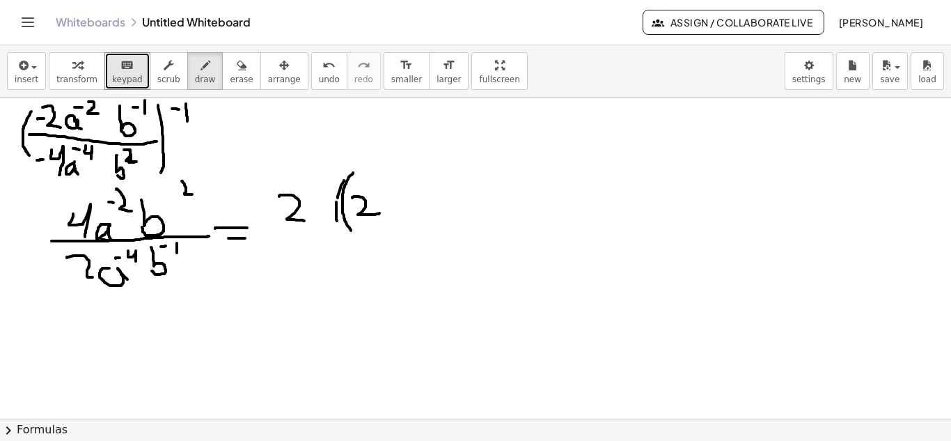
drag, startPoint x: 352, startPoint y: 198, endPoint x: 379, endPoint y: 213, distance: 31.2
click at [379, 213] on div at bounding box center [475, 418] width 951 height 642
drag, startPoint x: 143, startPoint y: 251, endPoint x: 127, endPoint y: 260, distance: 18.1
click at [127, 260] on div at bounding box center [475, 418] width 951 height 642
drag, startPoint x: 131, startPoint y: 190, endPoint x: 121, endPoint y: 208, distance: 20.6
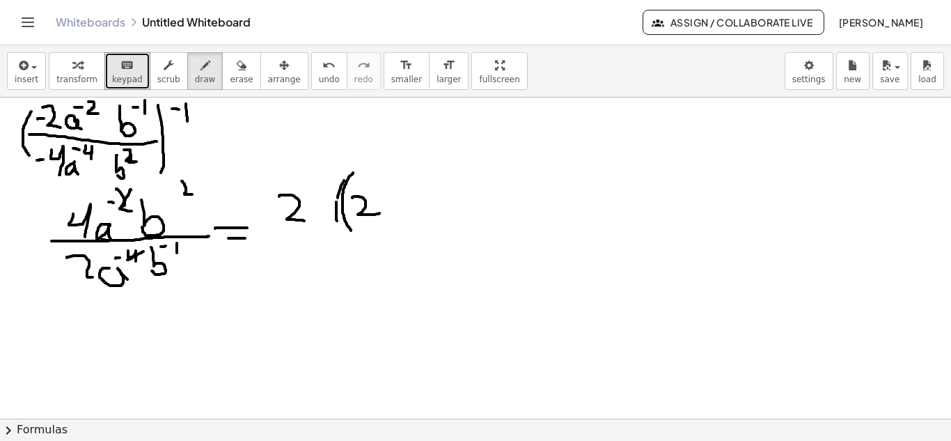
click at [121, 208] on div at bounding box center [475, 418] width 951 height 642
drag, startPoint x: 192, startPoint y: 183, endPoint x: 178, endPoint y: 204, distance: 25.5
click at [178, 204] on div at bounding box center [475, 418] width 951 height 642
drag, startPoint x: 190, startPoint y: 242, endPoint x: 178, endPoint y: 251, distance: 15.5
click at [178, 251] on div at bounding box center [475, 418] width 951 height 642
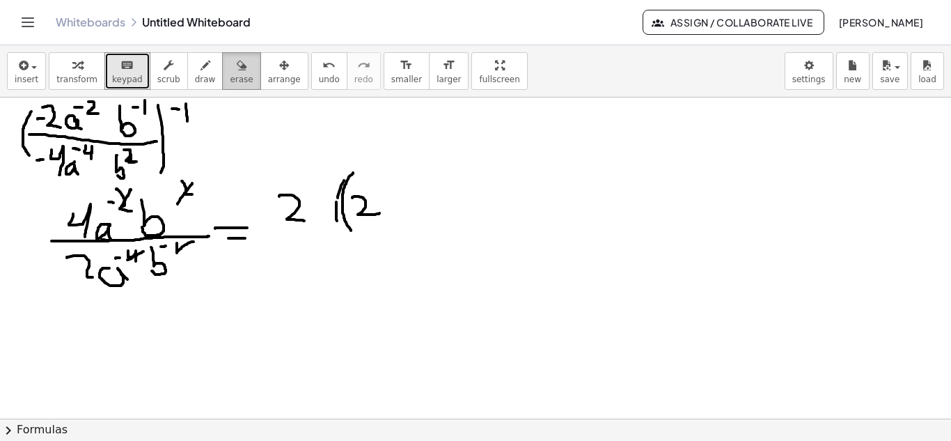
drag, startPoint x: 220, startPoint y: 69, endPoint x: 224, endPoint y: 81, distance: 12.6
click at [237, 71] on icon "button" at bounding box center [242, 65] width 10 height 17
drag, startPoint x: 382, startPoint y: 213, endPoint x: 294, endPoint y: 216, distance: 87.8
click at [294, 216] on div at bounding box center [475, 418] width 951 height 642
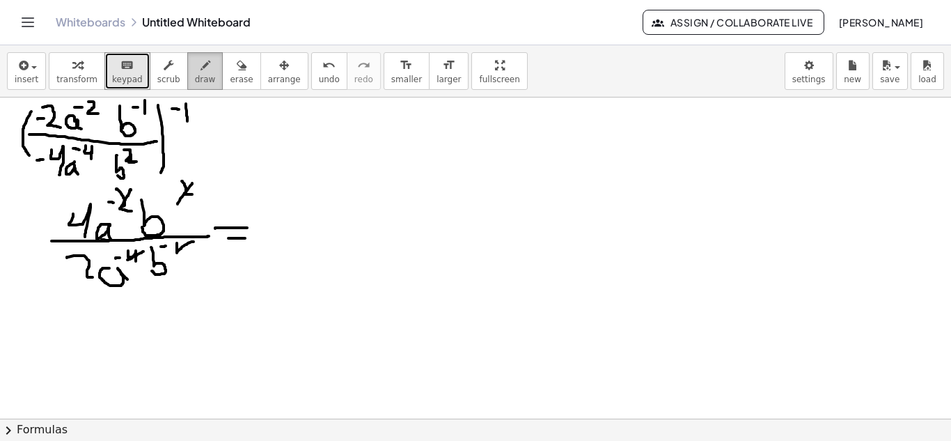
click at [195, 81] on span "draw" at bounding box center [205, 79] width 21 height 10
drag, startPoint x: 322, startPoint y: 121, endPoint x: 328, endPoint y: 154, distance: 33.3
click at [328, 154] on div at bounding box center [475, 418] width 951 height 642
drag, startPoint x: 210, startPoint y: 73, endPoint x: 242, endPoint y: 86, distance: 34.4
click at [222, 73] on button "erase" at bounding box center [241, 71] width 38 height 38
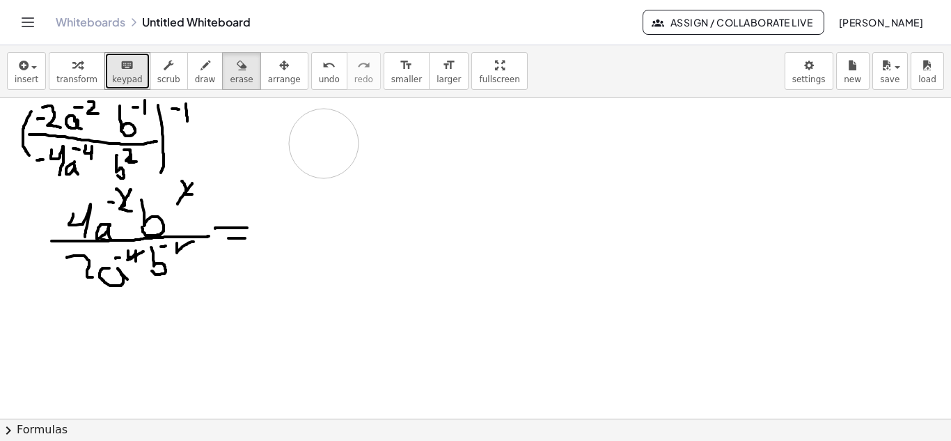
drag, startPoint x: 333, startPoint y: 133, endPoint x: 325, endPoint y: 132, distance: 8.4
click at [324, 148] on div at bounding box center [475, 418] width 951 height 642
click at [201, 72] on icon "button" at bounding box center [206, 65] width 10 height 17
drag, startPoint x: 313, startPoint y: 116, endPoint x: 325, endPoint y: 148, distance: 34.1
click at [325, 148] on div at bounding box center [475, 418] width 951 height 642
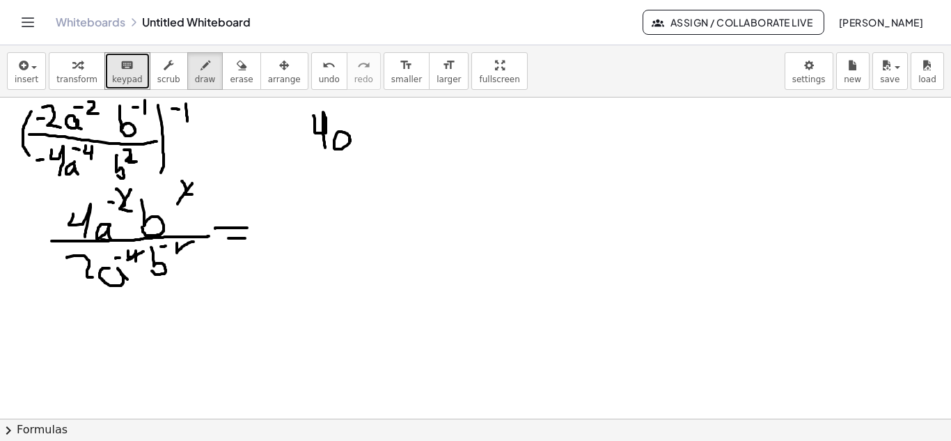
drag, startPoint x: 349, startPoint y: 139, endPoint x: 352, endPoint y: 146, distance: 8.1
click at [352, 146] on div at bounding box center [475, 418] width 951 height 642
drag, startPoint x: 343, startPoint y: 113, endPoint x: 350, endPoint y: 114, distance: 7.7
click at [350, 114] on div at bounding box center [475, 418] width 951 height 642
drag, startPoint x: 354, startPoint y: 107, endPoint x: 360, endPoint y: 121, distance: 15.6
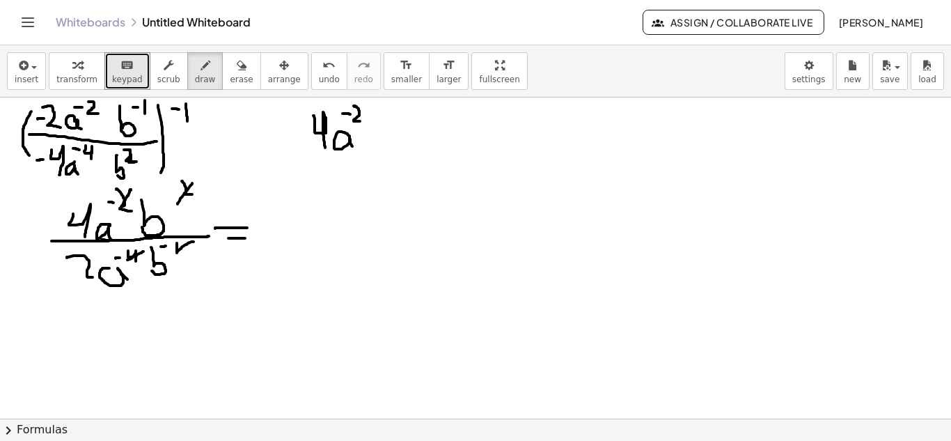
click at [360, 121] on div at bounding box center [475, 418] width 951 height 642
drag, startPoint x: 374, startPoint y: 109, endPoint x: 374, endPoint y: 140, distance: 31.3
click at [375, 141] on div at bounding box center [475, 418] width 951 height 642
drag, startPoint x: 397, startPoint y: 107, endPoint x: 409, endPoint y: 114, distance: 13.7
click at [409, 114] on div at bounding box center [475, 418] width 951 height 642
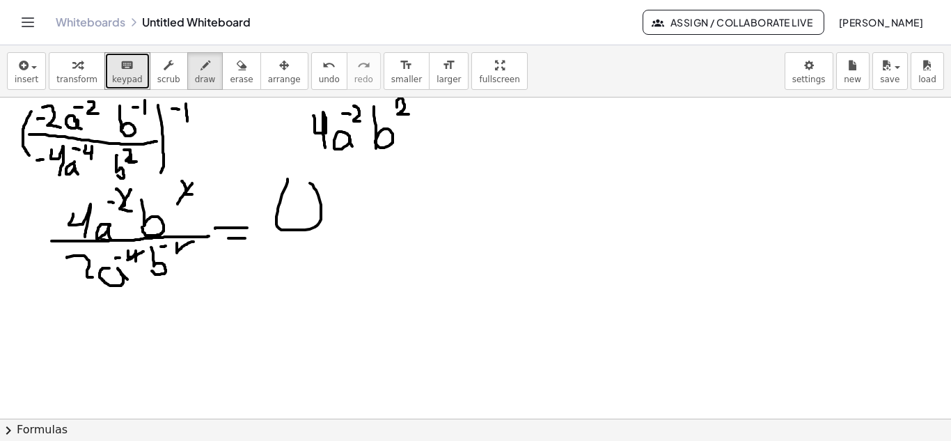
drag, startPoint x: 288, startPoint y: 179, endPoint x: 286, endPoint y: 190, distance: 11.2
click at [287, 189] on div at bounding box center [475, 418] width 951 height 642
drag, startPoint x: 415, startPoint y: 129, endPoint x: 433, endPoint y: 129, distance: 18.1
click at [433, 129] on div at bounding box center [475, 418] width 951 height 642
drag, startPoint x: 416, startPoint y: 132, endPoint x: 429, endPoint y: 132, distance: 12.6
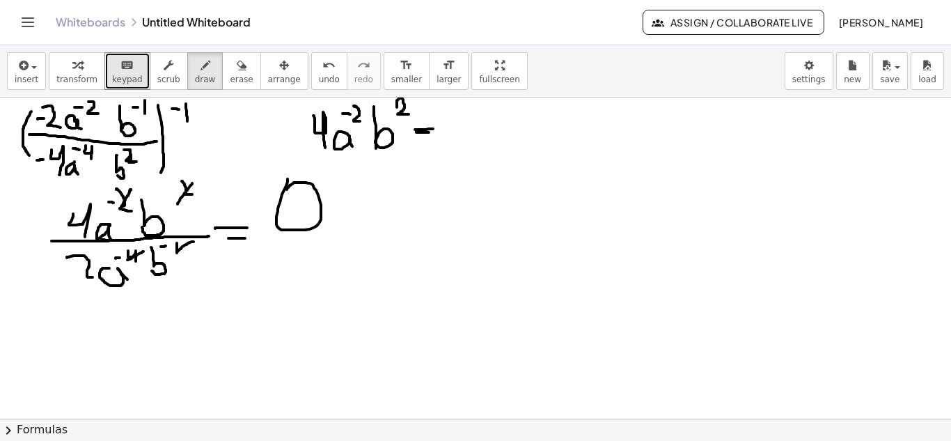
click at [429, 132] on div at bounding box center [475, 418] width 951 height 642
drag, startPoint x: 414, startPoint y: 141, endPoint x: 435, endPoint y: 141, distance: 20.9
click at [435, 141] on div at bounding box center [475, 418] width 951 height 642
drag, startPoint x: 455, startPoint y: 117, endPoint x: 462, endPoint y: 143, distance: 26.7
click at [462, 143] on div at bounding box center [475, 418] width 951 height 642
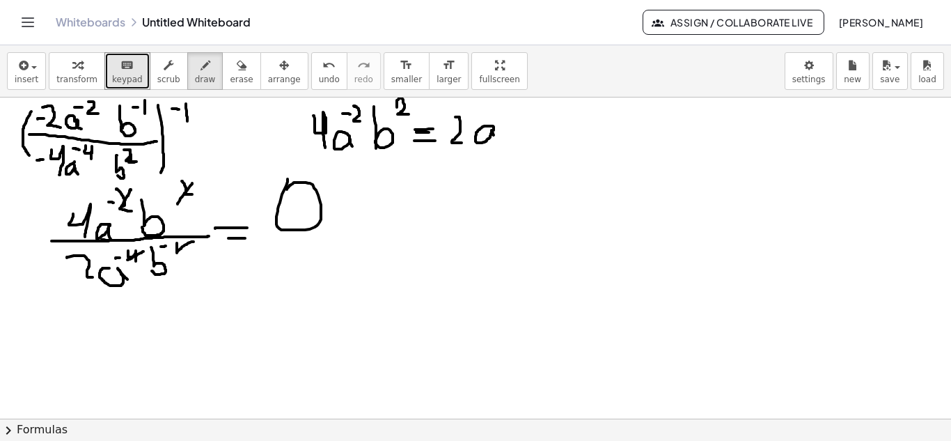
drag, startPoint x: 494, startPoint y: 127, endPoint x: 496, endPoint y: 140, distance: 13.5
click at [496, 140] on div at bounding box center [475, 418] width 951 height 642
drag, startPoint x: 489, startPoint y: 116, endPoint x: 500, endPoint y: 115, distance: 10.5
click at [500, 115] on div at bounding box center [475, 418] width 951 height 642
drag, startPoint x: 510, startPoint y: 106, endPoint x: 518, endPoint y: 128, distance: 23.8
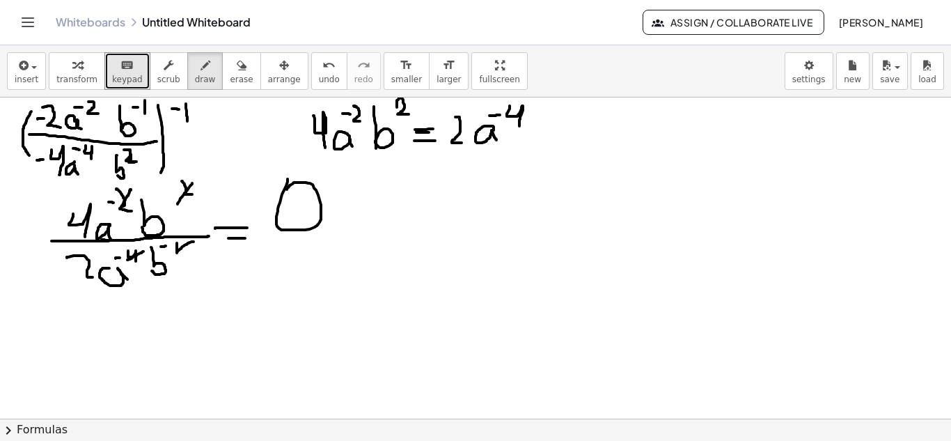
click at [519, 127] on div at bounding box center [475, 418] width 951 height 642
drag, startPoint x: 541, startPoint y: 103, endPoint x: 541, endPoint y: 131, distance: 27.8
click at [541, 132] on div at bounding box center [475, 418] width 951 height 642
click at [553, 106] on div at bounding box center [475, 418] width 951 height 642
drag, startPoint x: 566, startPoint y: 100, endPoint x: 567, endPoint y: 111, distance: 10.5
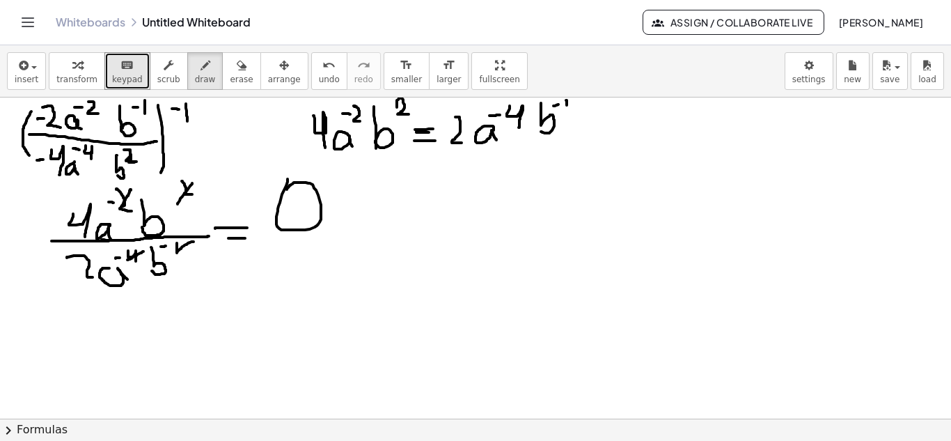
click at [567, 111] on div at bounding box center [475, 418] width 951 height 642
drag, startPoint x: 353, startPoint y: 188, endPoint x: 384, endPoint y: 210, distance: 37.9
click at [384, 215] on div at bounding box center [475, 418] width 951 height 642
click at [237, 69] on icon "button" at bounding box center [242, 65] width 10 height 17
drag, startPoint x: 391, startPoint y: 226, endPoint x: 343, endPoint y: 197, distance: 55.3
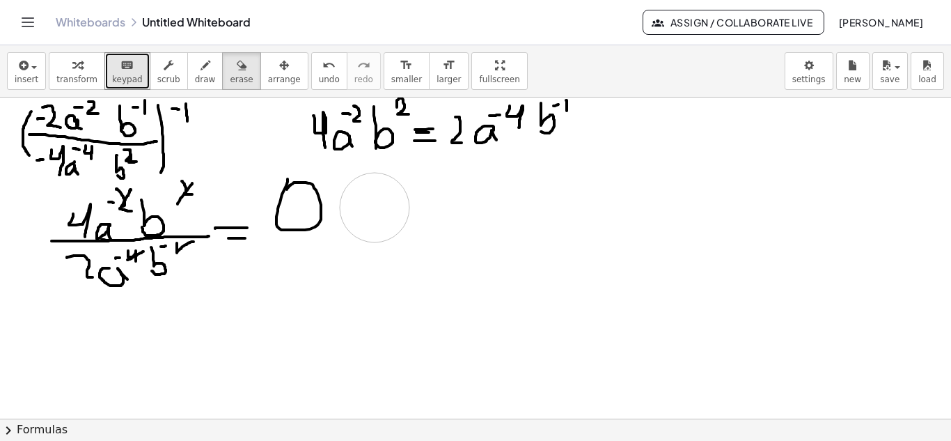
click at [373, 212] on div at bounding box center [475, 418] width 951 height 642
click at [195, 83] on span "draw" at bounding box center [205, 79] width 21 height 10
drag, startPoint x: 339, startPoint y: 187, endPoint x: 351, endPoint y: 217, distance: 31.5
click at [351, 217] on div at bounding box center [475, 418] width 951 height 642
drag, startPoint x: 371, startPoint y: 207, endPoint x: 378, endPoint y: 214, distance: 9.4
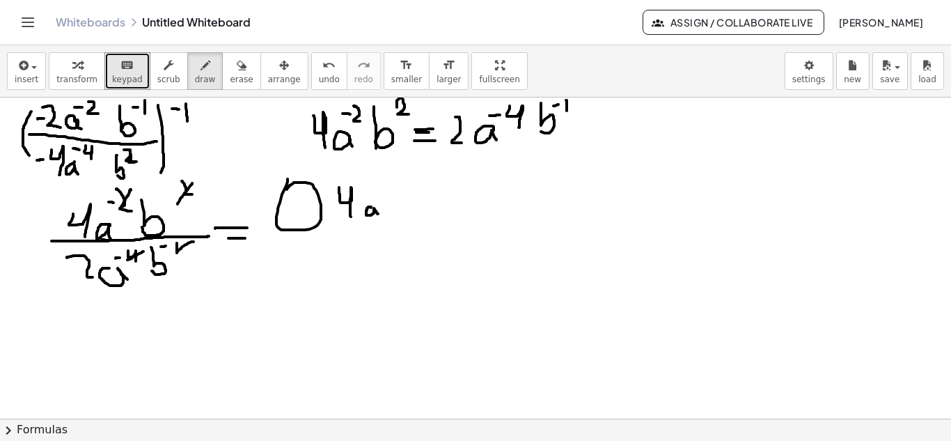
click at [378, 214] on div at bounding box center [475, 418] width 951 height 642
click at [372, 184] on div at bounding box center [475, 418] width 951 height 642
drag, startPoint x: 377, startPoint y: 175, endPoint x: 382, endPoint y: 190, distance: 15.4
click at [382, 190] on div at bounding box center [475, 418] width 951 height 642
drag, startPoint x: 400, startPoint y: 176, endPoint x: 402, endPoint y: 206, distance: 30.0
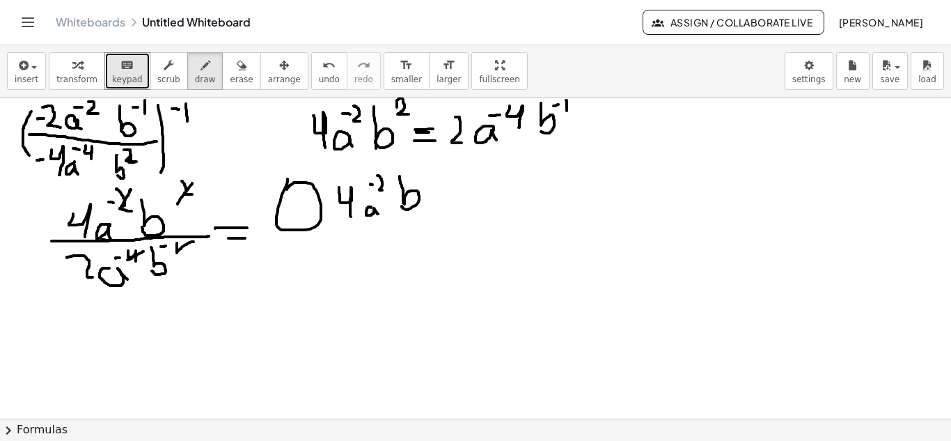
click at [402, 206] on div at bounding box center [475, 418] width 951 height 642
drag, startPoint x: 414, startPoint y: 168, endPoint x: 424, endPoint y: 178, distance: 14.3
click at [424, 178] on div at bounding box center [475, 418] width 951 height 642
drag, startPoint x: 433, startPoint y: 187, endPoint x: 436, endPoint y: 200, distance: 13.5
click at [436, 200] on div at bounding box center [475, 418] width 951 height 642
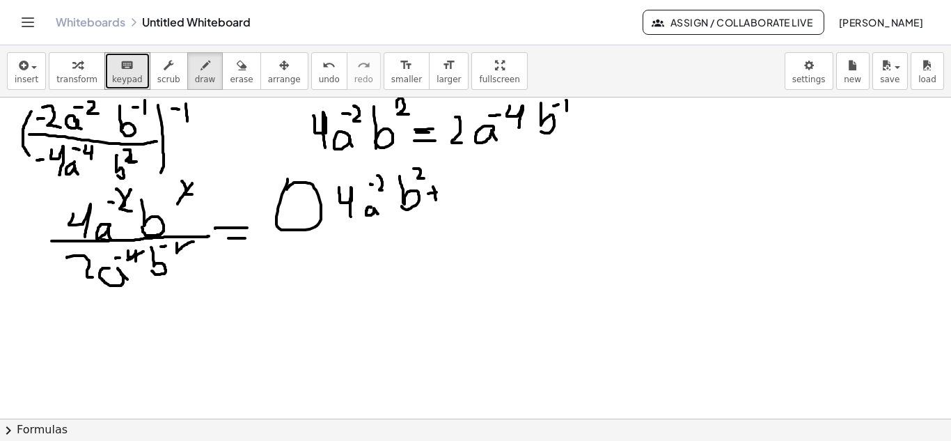
drag, startPoint x: 428, startPoint y: 194, endPoint x: 441, endPoint y: 191, distance: 12.8
click at [441, 191] on div at bounding box center [475, 418] width 951 height 642
drag, startPoint x: 449, startPoint y: 178, endPoint x: 464, endPoint y: 197, distance: 24.2
click at [464, 197] on div at bounding box center [475, 418] width 951 height 642
drag, startPoint x: 480, startPoint y: 182, endPoint x: 485, endPoint y: 195, distance: 14.1
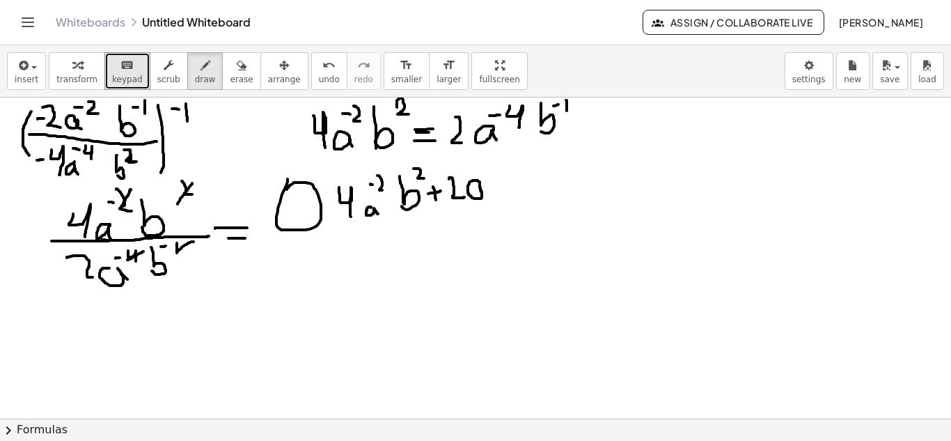
click at [485, 195] on div at bounding box center [475, 418] width 951 height 642
drag, startPoint x: 470, startPoint y: 167, endPoint x: 478, endPoint y: 168, distance: 7.8
click at [478, 168] on div at bounding box center [475, 418] width 951 height 642
drag, startPoint x: 484, startPoint y: 162, endPoint x: 496, endPoint y: 175, distance: 18.3
click at [496, 175] on div at bounding box center [475, 418] width 951 height 642
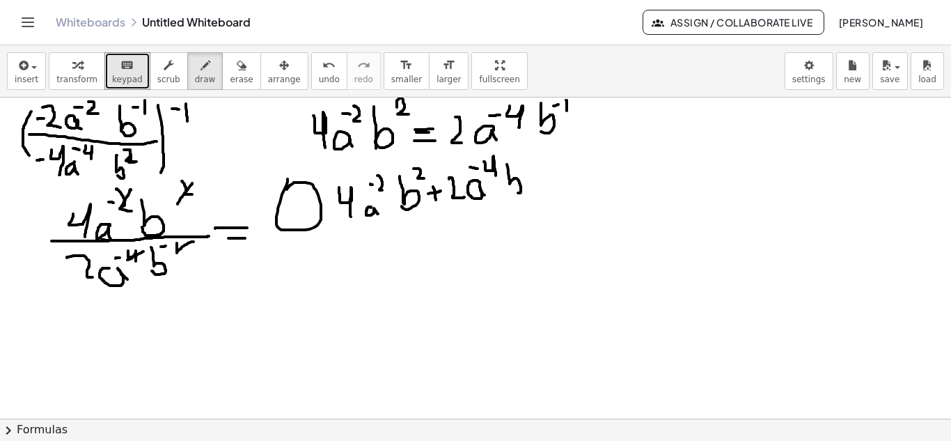
drag, startPoint x: 507, startPoint y: 164, endPoint x: 508, endPoint y: 184, distance: 19.5
click at [508, 186] on div at bounding box center [475, 418] width 951 height 642
click at [522, 162] on div at bounding box center [475, 418] width 951 height 642
drag, startPoint x: 528, startPoint y: 152, endPoint x: 530, endPoint y: 166, distance: 14.0
click at [530, 166] on div at bounding box center [475, 418] width 951 height 642
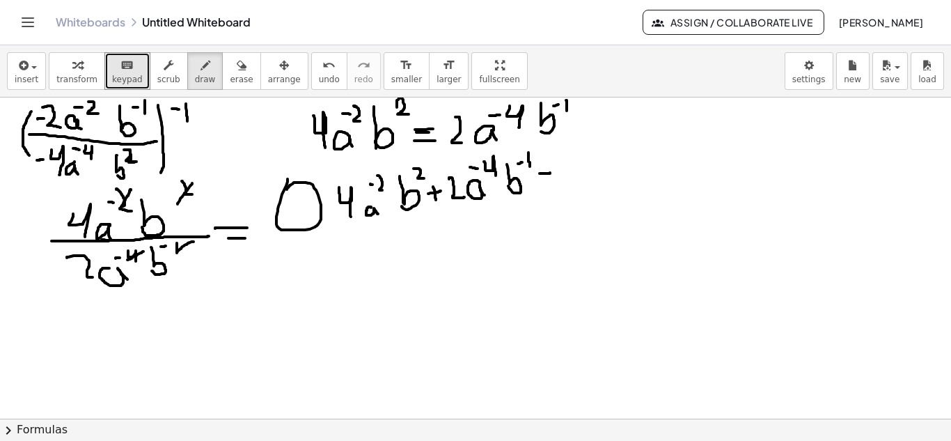
drag, startPoint x: 540, startPoint y: 173, endPoint x: 550, endPoint y: 173, distance: 10.5
click at [550, 173] on div at bounding box center [475, 418] width 951 height 642
drag, startPoint x: 537, startPoint y: 180, endPoint x: 557, endPoint y: 175, distance: 20.1
click at [554, 180] on div at bounding box center [475, 418] width 951 height 642
drag, startPoint x: 560, startPoint y: 164, endPoint x: 563, endPoint y: 157, distance: 8.4
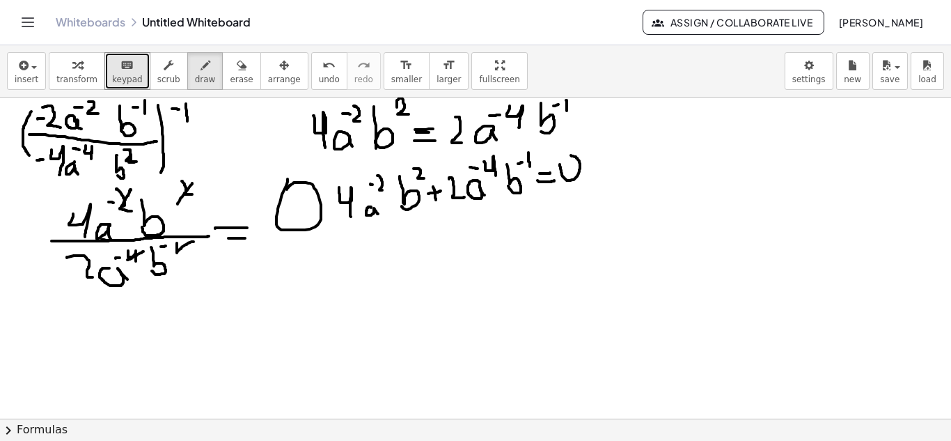
click at [568, 155] on div at bounding box center [475, 418] width 951 height 642
click at [230, 74] on span "erase" at bounding box center [241, 79] width 23 height 10
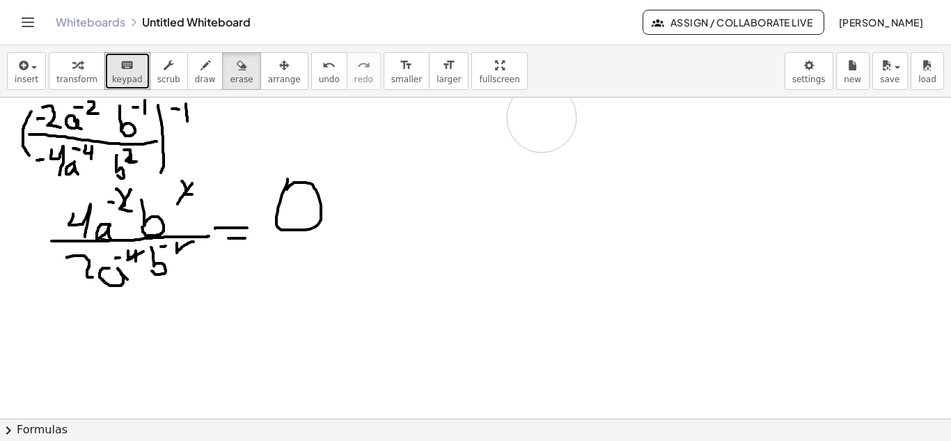
drag, startPoint x: 714, startPoint y: 199, endPoint x: 478, endPoint y: 130, distance: 245.9
click at [551, 105] on div at bounding box center [475, 418] width 951 height 642
drag, startPoint x: 325, startPoint y: 178, endPoint x: 284, endPoint y: 217, distance: 56.6
click at [284, 217] on div at bounding box center [475, 418] width 951 height 642
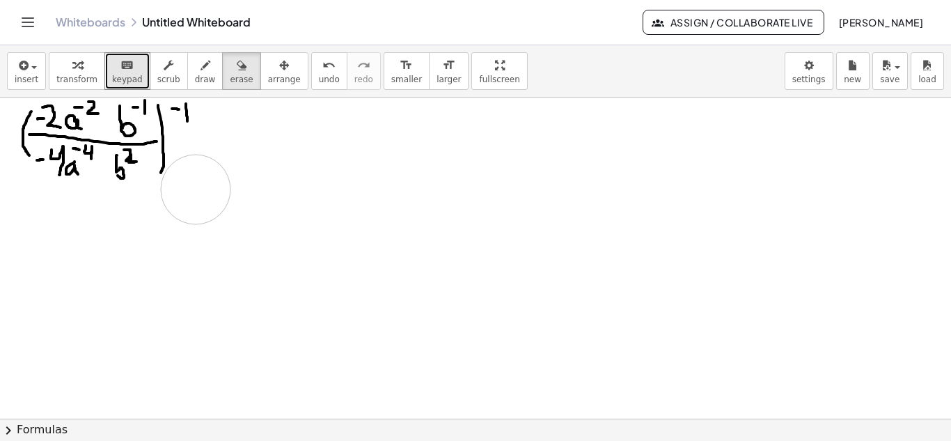
drag, startPoint x: 274, startPoint y: 212, endPoint x: 207, endPoint y: 165, distance: 82.1
click at [196, 189] on div at bounding box center [475, 418] width 951 height 642
click at [195, 81] on span "draw" at bounding box center [205, 79] width 21 height 10
drag, startPoint x: 76, startPoint y: 214, endPoint x: 100, endPoint y: 239, distance: 34.5
click at [100, 239] on div at bounding box center [475, 418] width 951 height 642
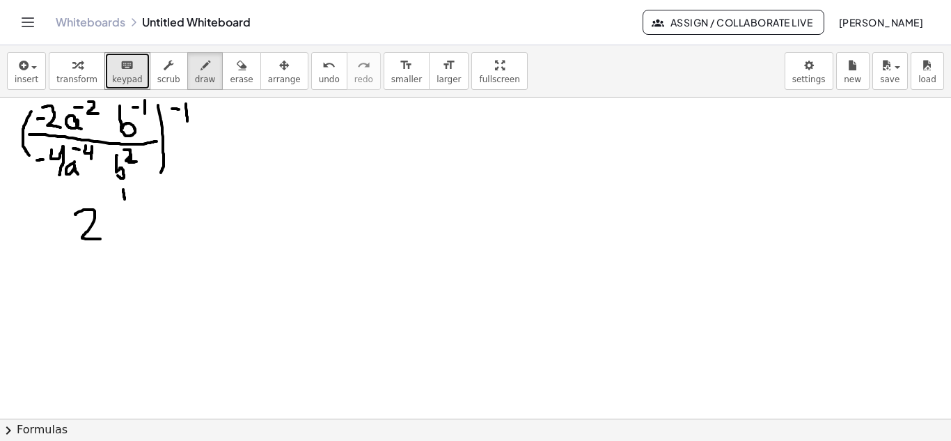
drag, startPoint x: 123, startPoint y: 189, endPoint x: 125, endPoint y: 201, distance: 11.2
click at [125, 201] on div at bounding box center [475, 418] width 951 height 642
drag, startPoint x: 110, startPoint y: 210, endPoint x: 132, endPoint y: 203, distance: 22.7
click at [132, 203] on div at bounding box center [475, 418] width 951 height 642
drag, startPoint x: 129, startPoint y: 223, endPoint x: 137, endPoint y: 234, distance: 12.9
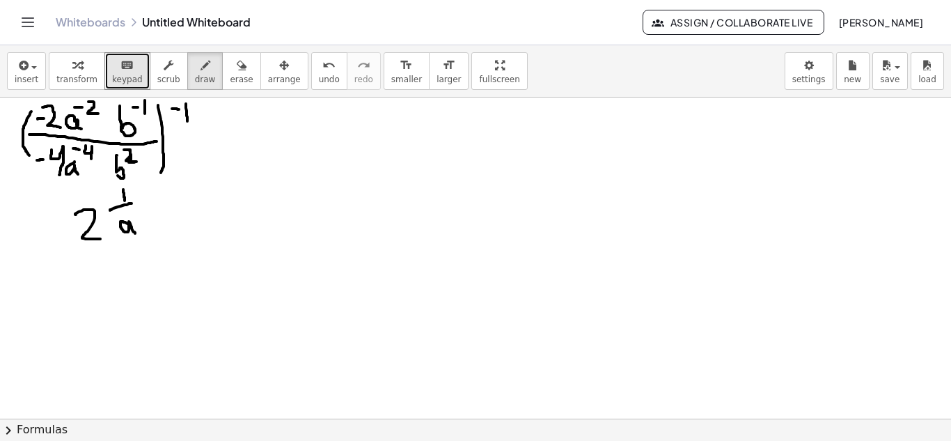
click at [137, 234] on div at bounding box center [475, 418] width 951 height 642
click at [147, 201] on div at bounding box center [475, 418] width 951 height 642
drag, startPoint x: 159, startPoint y: 178, endPoint x: 162, endPoint y: 185, distance: 8.1
click at [162, 185] on div at bounding box center [475, 418] width 951 height 642
drag, startPoint x: 159, startPoint y: 196, endPoint x: 180, endPoint y: 191, distance: 21.3
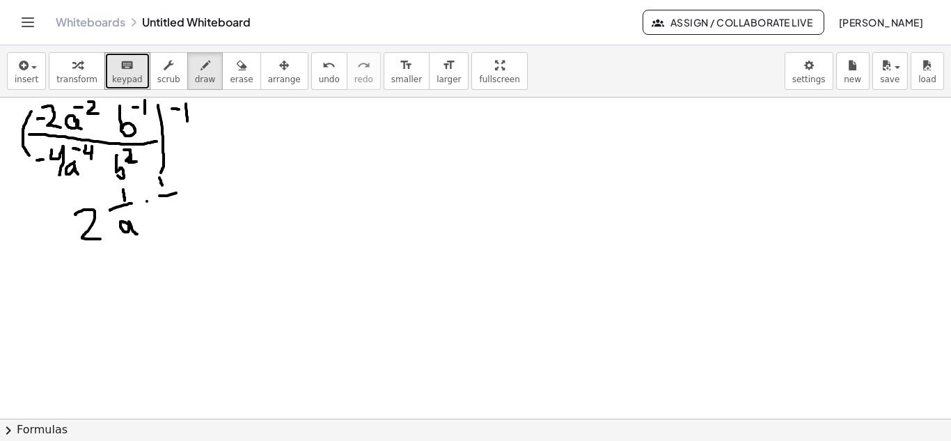
click at [180, 191] on div at bounding box center [475, 418] width 951 height 642
drag, startPoint x: 175, startPoint y: 205, endPoint x: 173, endPoint y: 214, distance: 9.2
click at [173, 214] on div at bounding box center [475, 418] width 951 height 642
drag, startPoint x: 127, startPoint y: 216, endPoint x: 134, endPoint y: 226, distance: 12.6
click at [146, 217] on div at bounding box center [475, 418] width 951 height 642
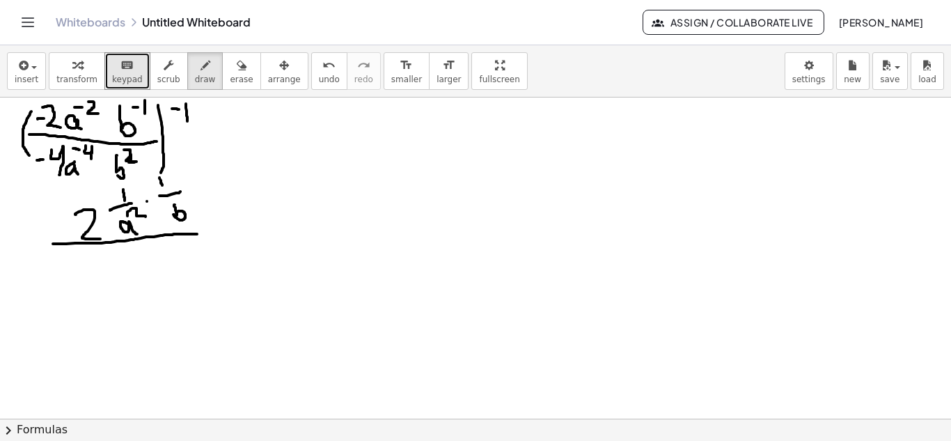
drag, startPoint x: 53, startPoint y: 244, endPoint x: 210, endPoint y: 233, distance: 157.0
click at [210, 233] on div at bounding box center [475, 418] width 951 height 642
drag, startPoint x: 47, startPoint y: 217, endPoint x: 62, endPoint y: 217, distance: 14.6
click at [62, 217] on div at bounding box center [475, 418] width 951 height 642
drag, startPoint x: 48, startPoint y: 264, endPoint x: 71, endPoint y: 268, distance: 23.4
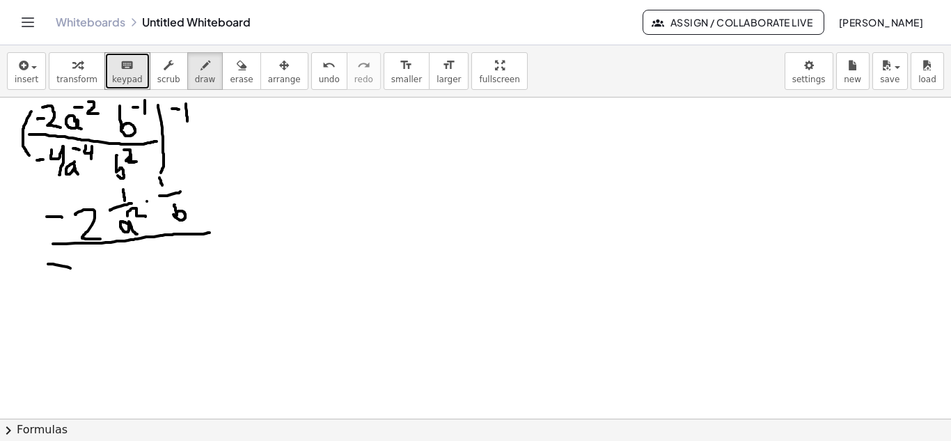
click at [71, 268] on div at bounding box center [475, 418] width 951 height 642
drag, startPoint x: 83, startPoint y: 257, endPoint x: 102, endPoint y: 284, distance: 33.0
click at [102, 284] on div at bounding box center [475, 418] width 951 height 642
drag, startPoint x: 118, startPoint y: 272, endPoint x: 130, endPoint y: 288, distance: 19.8
click at [130, 288] on div at bounding box center [475, 418] width 951 height 642
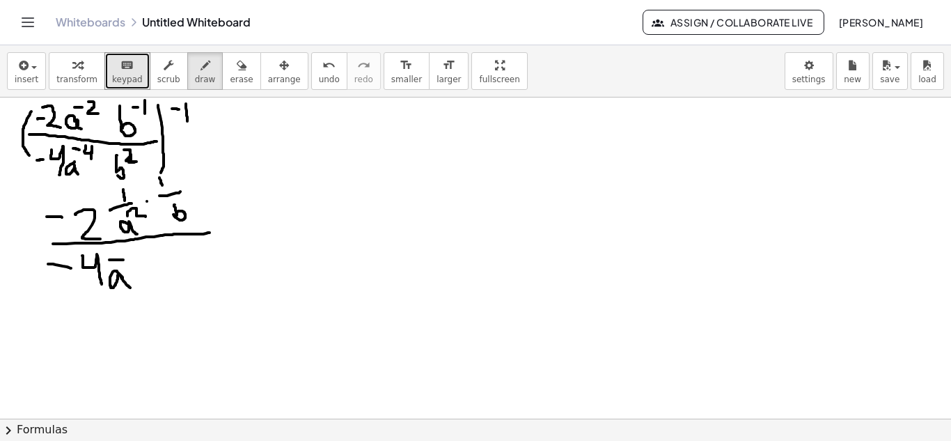
drag, startPoint x: 109, startPoint y: 260, endPoint x: 123, endPoint y: 260, distance: 13.9
click at [123, 260] on div at bounding box center [475, 418] width 951 height 642
click at [117, 251] on div at bounding box center [475, 418] width 951 height 642
click at [195, 74] on span "draw" at bounding box center [205, 79] width 21 height 10
drag, startPoint x: 209, startPoint y: 71, endPoint x: 207, endPoint y: 93, distance: 22.3
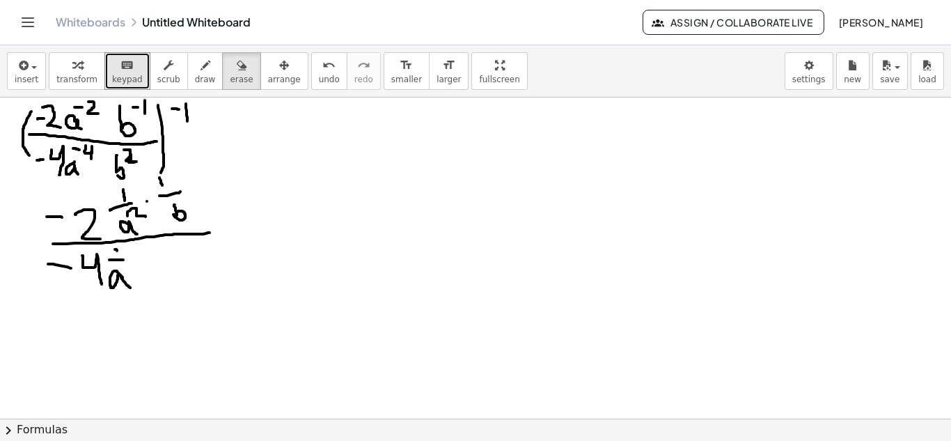
click at [222, 71] on button "erase" at bounding box center [241, 71] width 38 height 38
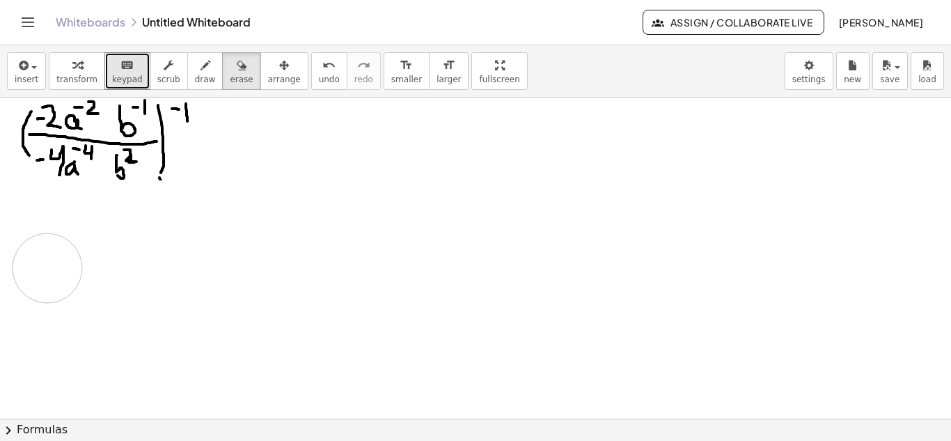
drag, startPoint x: 230, startPoint y: 237, endPoint x: 176, endPoint y: 210, distance: 60.1
click at [111, 290] on div at bounding box center [475, 418] width 951 height 642
click at [195, 84] on span "draw" at bounding box center [205, 79] width 21 height 10
drag, startPoint x: 204, startPoint y: 132, endPoint x: 223, endPoint y: 131, distance: 18.8
click at [223, 131] on div at bounding box center [475, 418] width 951 height 642
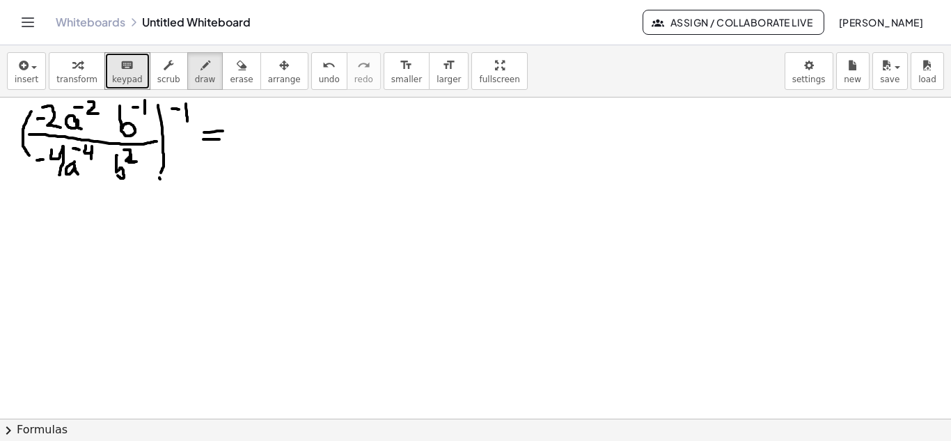
drag, startPoint x: 203, startPoint y: 139, endPoint x: 219, endPoint y: 139, distance: 16.0
click at [219, 139] on div at bounding box center [475, 418] width 951 height 642
drag, startPoint x: 276, startPoint y: 111, endPoint x: 272, endPoint y: 123, distance: 13.2
click at [278, 120] on div at bounding box center [475, 418] width 951 height 642
drag, startPoint x: 264, startPoint y: 128, endPoint x: 294, endPoint y: 128, distance: 30.6
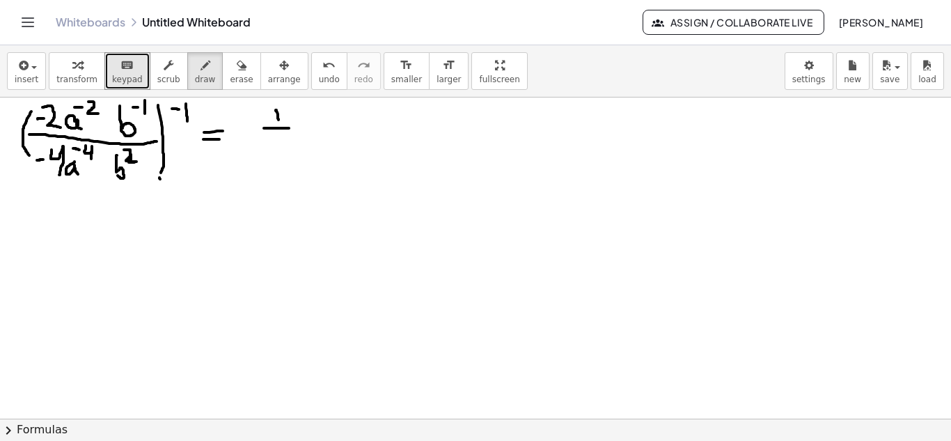
click at [294, 128] on div at bounding box center [475, 418] width 951 height 642
drag, startPoint x: 253, startPoint y: 145, endPoint x: 280, endPoint y: 152, distance: 28.2
click at [272, 156] on div at bounding box center [475, 418] width 951 height 642
drag, startPoint x: 286, startPoint y: 144, endPoint x: 293, endPoint y: 153, distance: 11.4
click at [293, 154] on div at bounding box center [475, 418] width 951 height 642
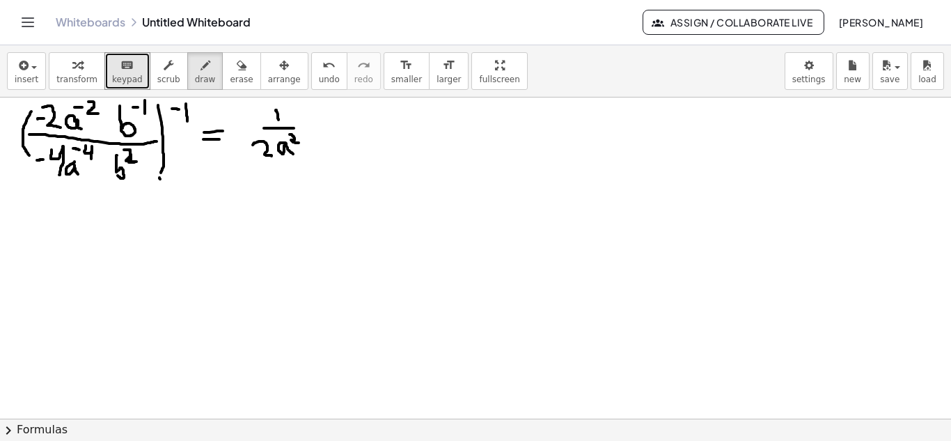
drag, startPoint x: 290, startPoint y: 134, endPoint x: 300, endPoint y: 143, distance: 13.4
click at [300, 143] on div at bounding box center [475, 418] width 951 height 642
click at [316, 125] on div at bounding box center [475, 418] width 951 height 642
drag, startPoint x: 333, startPoint y: 104, endPoint x: 335, endPoint y: 117, distance: 12.7
click at [335, 117] on div at bounding box center [475, 418] width 951 height 642
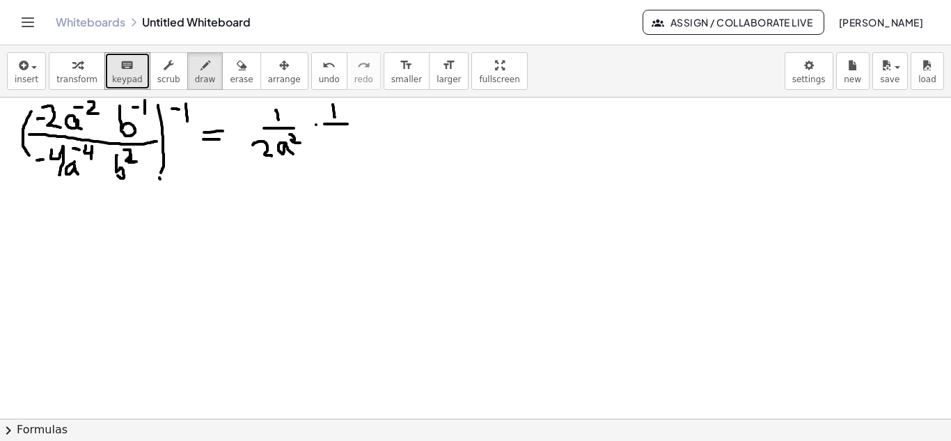
drag, startPoint x: 324, startPoint y: 124, endPoint x: 347, endPoint y: 124, distance: 23.0
click at [347, 124] on div at bounding box center [475, 418] width 951 height 642
drag, startPoint x: 330, startPoint y: 132, endPoint x: 329, endPoint y: 144, distance: 12.6
click at [329, 144] on div at bounding box center [475, 418] width 951 height 642
drag, startPoint x: 218, startPoint y: 166, endPoint x: 382, endPoint y: 148, distance: 165.2
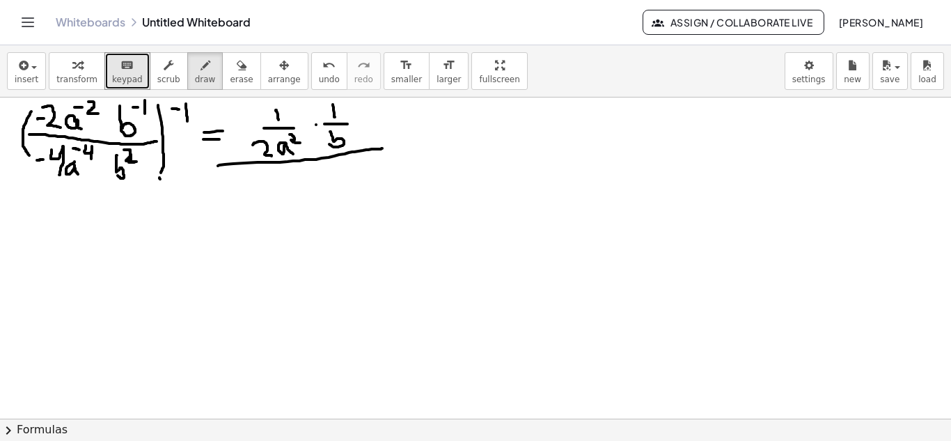
click at [382, 148] on div at bounding box center [475, 418] width 951 height 642
drag, startPoint x: 283, startPoint y: 171, endPoint x: 278, endPoint y: 179, distance: 9.7
click at [285, 173] on div at bounding box center [475, 418] width 951 height 642
drag, startPoint x: 283, startPoint y: 171, endPoint x: 285, endPoint y: 182, distance: 12.0
click at [285, 182] on div at bounding box center [475, 418] width 951 height 642
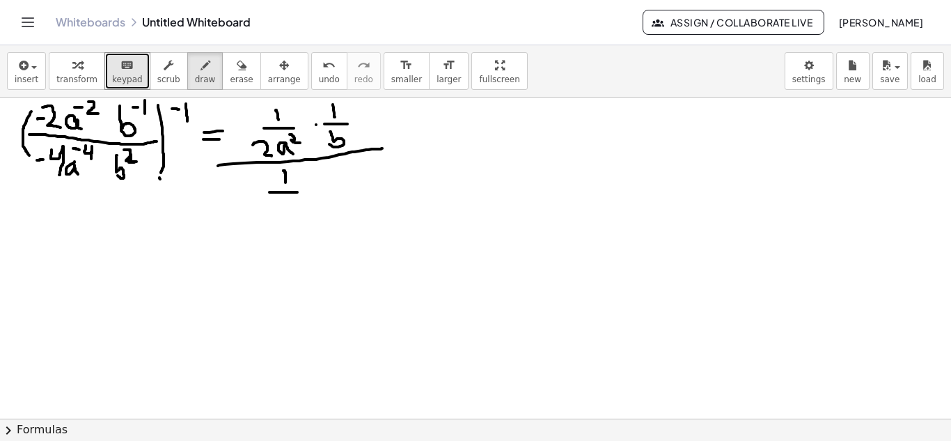
drag, startPoint x: 269, startPoint y: 192, endPoint x: 302, endPoint y: 190, distance: 32.8
click at [301, 191] on div at bounding box center [475, 418] width 951 height 642
drag, startPoint x: 276, startPoint y: 201, endPoint x: 289, endPoint y: 217, distance: 21.3
click at [289, 217] on div at bounding box center [475, 418] width 951 height 642
drag, startPoint x: 304, startPoint y: 214, endPoint x: 300, endPoint y: 204, distance: 11.2
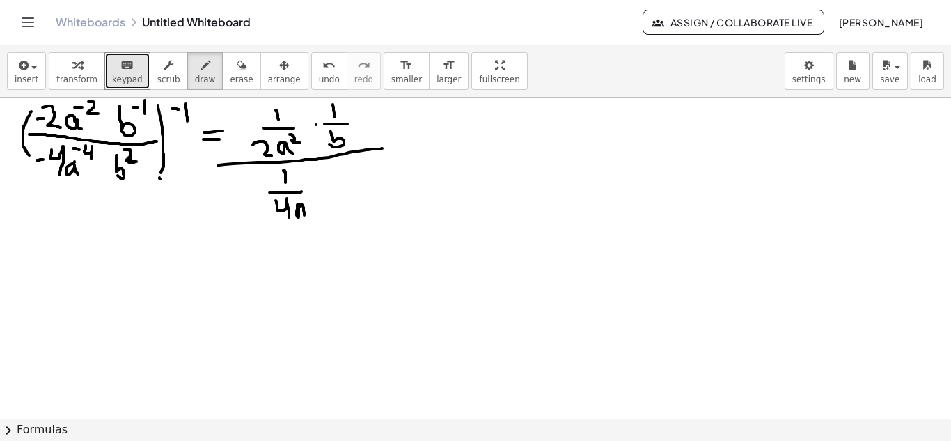
click at [300, 204] on div at bounding box center [475, 418] width 951 height 642
drag, startPoint x: 298, startPoint y: 217, endPoint x: 309, endPoint y: 220, distance: 11.5
click at [308, 220] on div at bounding box center [475, 418] width 951 height 642
drag, startPoint x: 308, startPoint y: 201, endPoint x: 317, endPoint y: 207, distance: 11.0
click at [317, 207] on div at bounding box center [475, 418] width 951 height 642
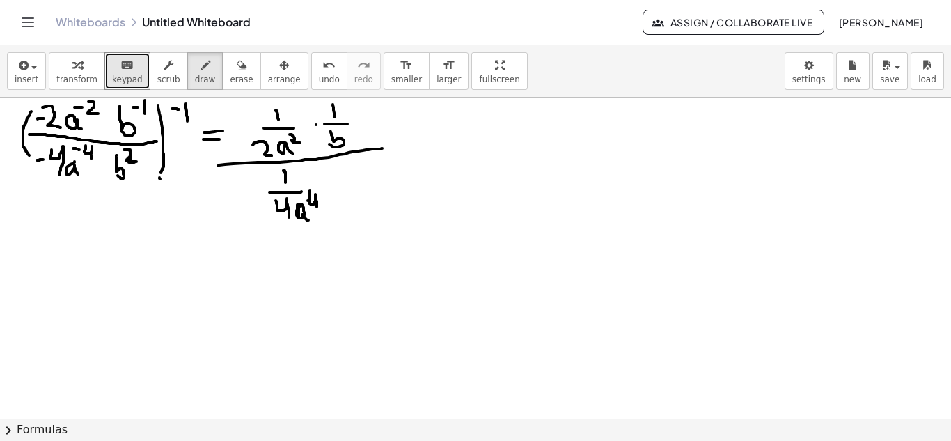
click at [332, 193] on div at bounding box center [475, 418] width 951 height 642
drag, startPoint x: 352, startPoint y: 167, endPoint x: 356, endPoint y: 180, distance: 13.9
click at [356, 180] on div at bounding box center [475, 418] width 951 height 642
drag, startPoint x: 362, startPoint y: 163, endPoint x: 376, endPoint y: 171, distance: 16.2
click at [376, 171] on div at bounding box center [475, 418] width 951 height 642
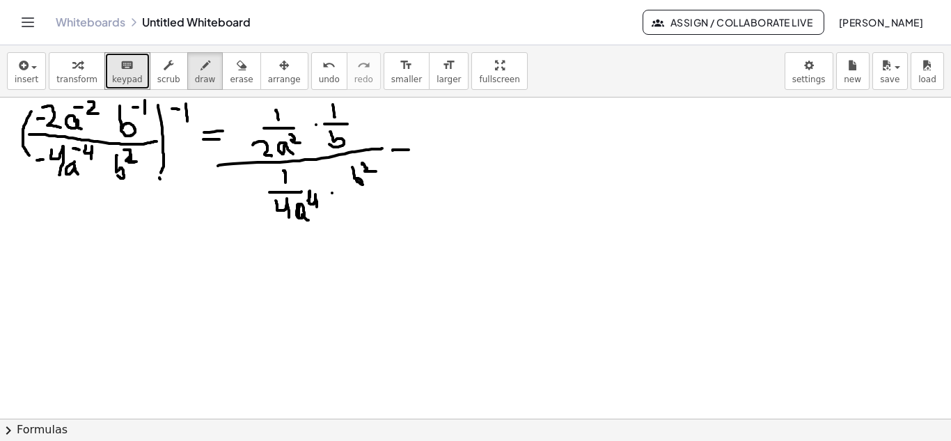
drag, startPoint x: 393, startPoint y: 150, endPoint x: 409, endPoint y: 150, distance: 16.7
click at [409, 150] on div at bounding box center [475, 418] width 951 height 642
drag, startPoint x: 398, startPoint y: 157, endPoint x: 411, endPoint y: 158, distance: 13.2
click at [411, 158] on div at bounding box center [475, 418] width 951 height 642
drag, startPoint x: 499, startPoint y: 134, endPoint x: 541, endPoint y: 150, distance: 44.5
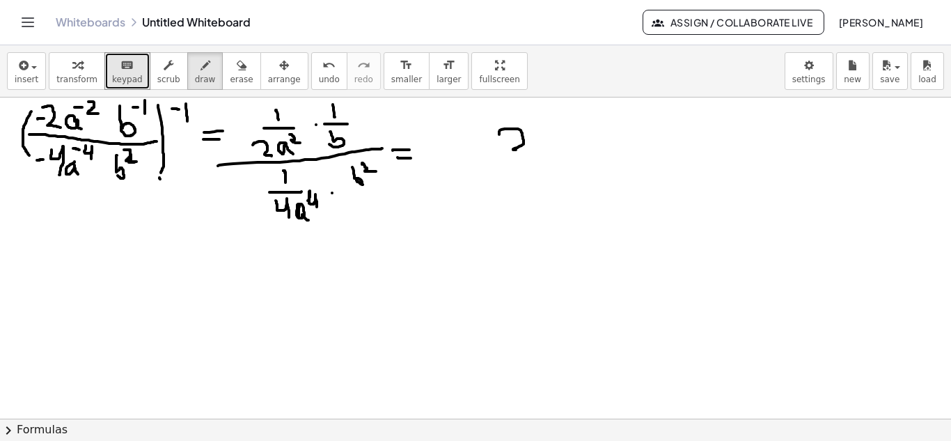
click at [541, 150] on div at bounding box center [475, 418] width 951 height 642
drag, startPoint x: 553, startPoint y: 136, endPoint x: 563, endPoint y: 141, distance: 10.9
click at [563, 143] on div at bounding box center [475, 418] width 951 height 642
drag, startPoint x: 563, startPoint y: 120, endPoint x: 581, endPoint y: 139, distance: 25.6
click at [581, 139] on div at bounding box center [475, 418] width 951 height 642
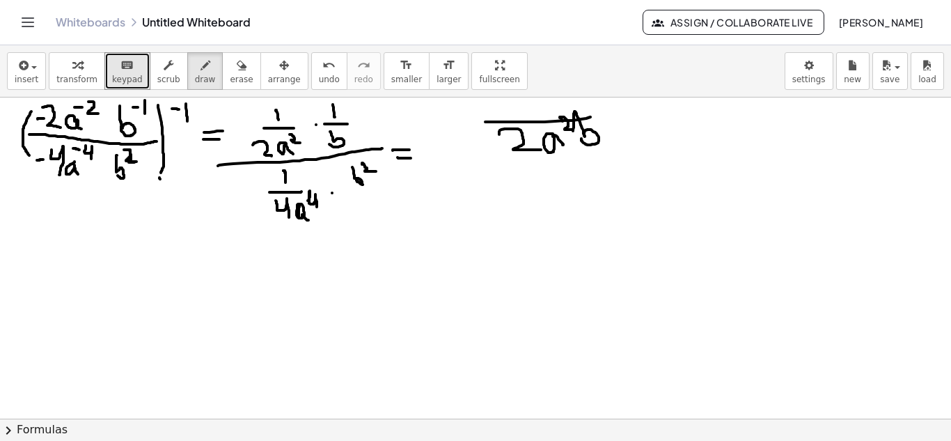
drag, startPoint x: 485, startPoint y: 122, endPoint x: 580, endPoint y: 113, distance: 95.0
click at [616, 113] on div at bounding box center [475, 418] width 951 height 642
drag, startPoint x: 535, startPoint y: 103, endPoint x: 526, endPoint y: 118, distance: 17.8
click at [537, 109] on div at bounding box center [475, 418] width 951 height 642
drag, startPoint x: 485, startPoint y: 164, endPoint x: 673, endPoint y: 159, distance: 188.7
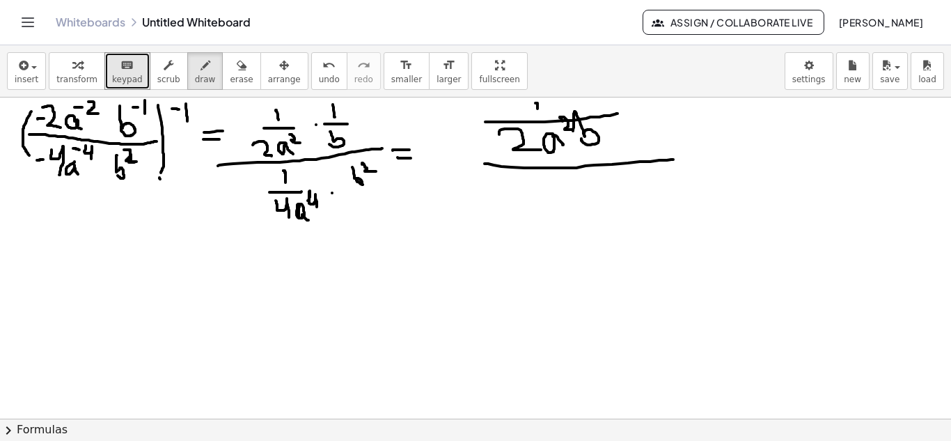
click at [673, 159] on div at bounding box center [475, 418] width 951 height 642
drag, startPoint x: 560, startPoint y: 184, endPoint x: 577, endPoint y: 207, distance: 28.4
click at [577, 207] on div at bounding box center [475, 418] width 951 height 642
drag, startPoint x: 591, startPoint y: 183, endPoint x: 620, endPoint y: 196, distance: 31.8
click at [620, 196] on div at bounding box center [475, 418] width 951 height 642
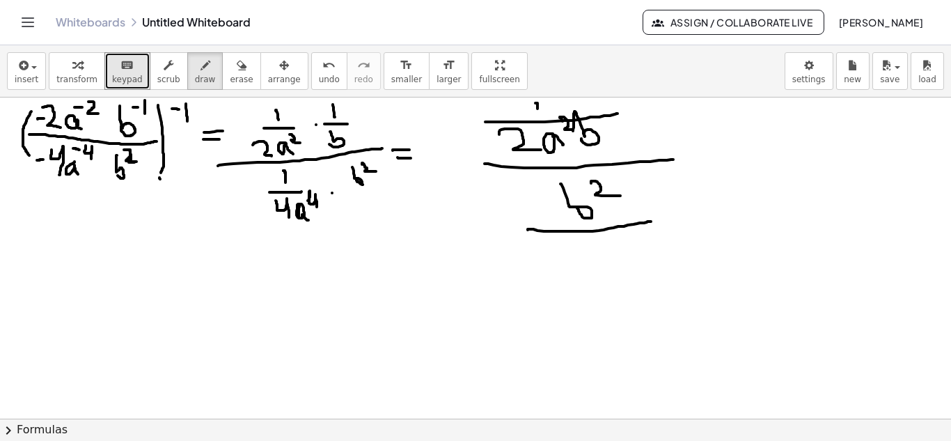
drag, startPoint x: 528, startPoint y: 230, endPoint x: 652, endPoint y: 221, distance: 124.3
click at [652, 221] on div at bounding box center [475, 418] width 951 height 642
drag, startPoint x: 570, startPoint y: 246, endPoint x: 595, endPoint y: 274, distance: 37.0
click at [595, 273] on div at bounding box center [475, 418] width 951 height 642
drag, startPoint x: 614, startPoint y: 261, endPoint x: 636, endPoint y: 250, distance: 24.9
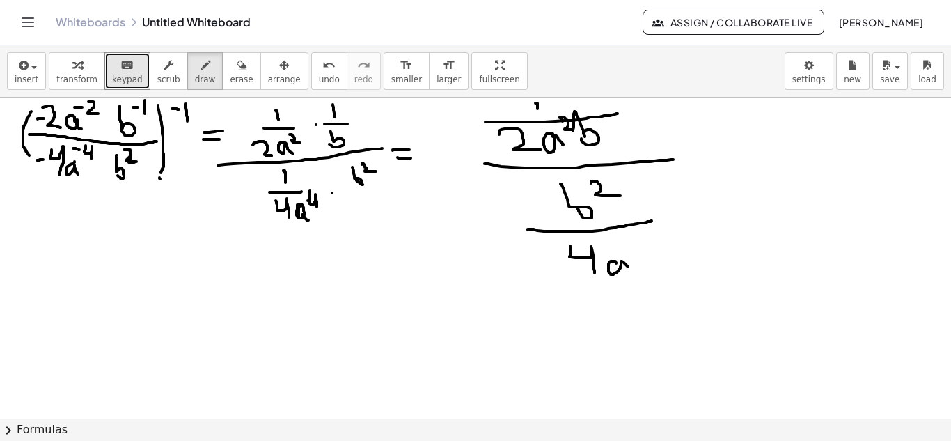
click at [634, 269] on div at bounding box center [475, 418] width 951 height 642
drag, startPoint x: 626, startPoint y: 236, endPoint x: 633, endPoint y: 256, distance: 21.4
click at [633, 256] on div at bounding box center [475, 418] width 951 height 642
drag, startPoint x: 684, startPoint y: 150, endPoint x: 694, endPoint y: 155, distance: 11.2
click at [694, 155] on div at bounding box center [475, 418] width 951 height 642
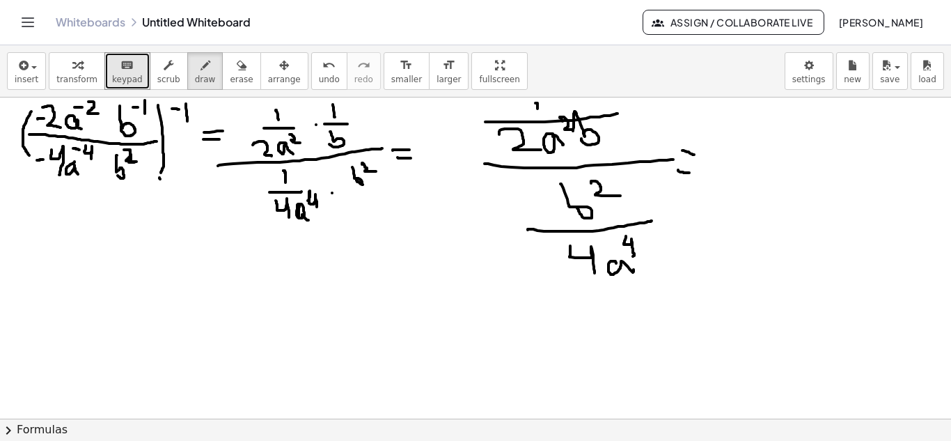
drag, startPoint x: 678, startPoint y: 170, endPoint x: 689, endPoint y: 173, distance: 11.5
click at [689, 173] on div at bounding box center [475, 418] width 951 height 642
drag, startPoint x: 629, startPoint y: 142, endPoint x: 634, endPoint y: 188, distance: 46.3
click at [634, 188] on div at bounding box center [475, 418] width 951 height 642
drag, startPoint x: 652, startPoint y: 110, endPoint x: 676, endPoint y: 223, distance: 115.2
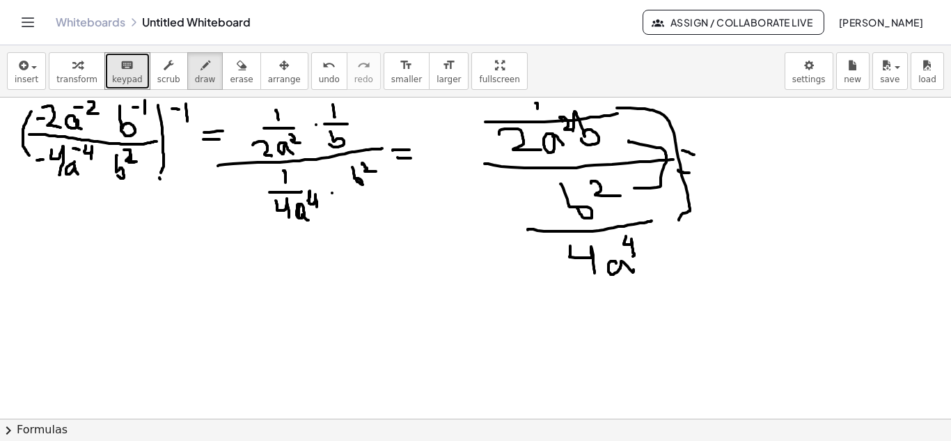
click at [679, 222] on div at bounding box center [475, 418] width 951 height 642
drag, startPoint x: 770, startPoint y: 127, endPoint x: 790, endPoint y: 159, distance: 37.9
click at [790, 159] on div at bounding box center [475, 418] width 951 height 642
click at [237, 79] on button "erase" at bounding box center [241, 71] width 38 height 38
drag, startPoint x: 785, startPoint y: 117, endPoint x: 780, endPoint y: 146, distance: 29.1
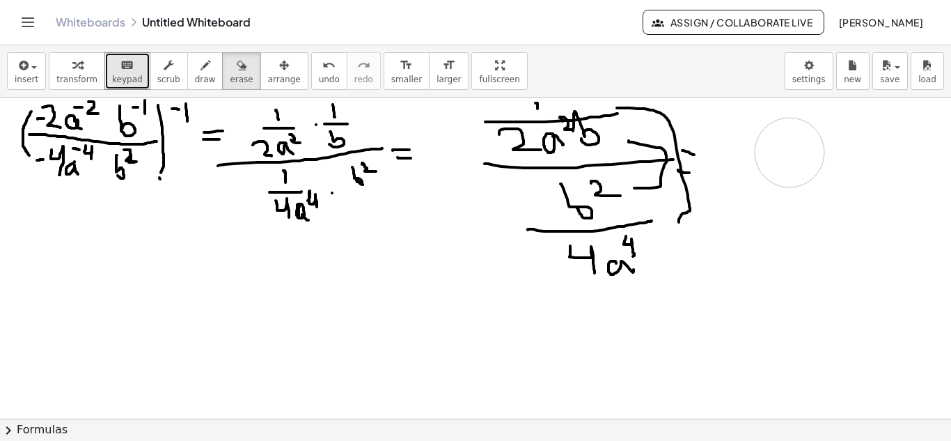
click at [787, 150] on div at bounding box center [475, 418] width 951 height 642
click at [195, 77] on span "draw" at bounding box center [205, 79] width 21 height 10
drag, startPoint x: 797, startPoint y: 124, endPoint x: 817, endPoint y: 155, distance: 36.7
click at [817, 154] on div at bounding box center [475, 418] width 951 height 642
drag, startPoint x: 838, startPoint y: 135, endPoint x: 848, endPoint y: 148, distance: 16.4
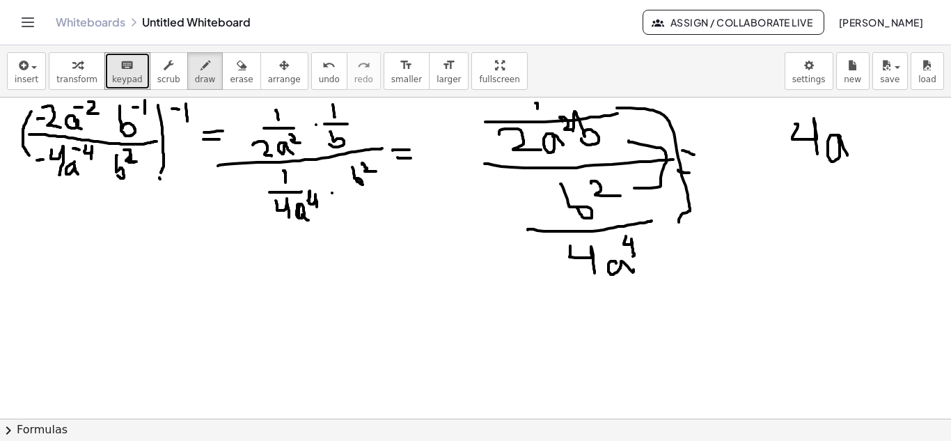
click at [850, 161] on div at bounding box center [475, 418] width 951 height 642
drag, startPoint x: 841, startPoint y: 110, endPoint x: 829, endPoint y: 154, distance: 45.4
click at [854, 136] on div at bounding box center [475, 418] width 951 height 642
click at [772, 180] on div at bounding box center [475, 418] width 951 height 642
drag, startPoint x: 771, startPoint y: 180, endPoint x: 886, endPoint y: 168, distance: 114.7
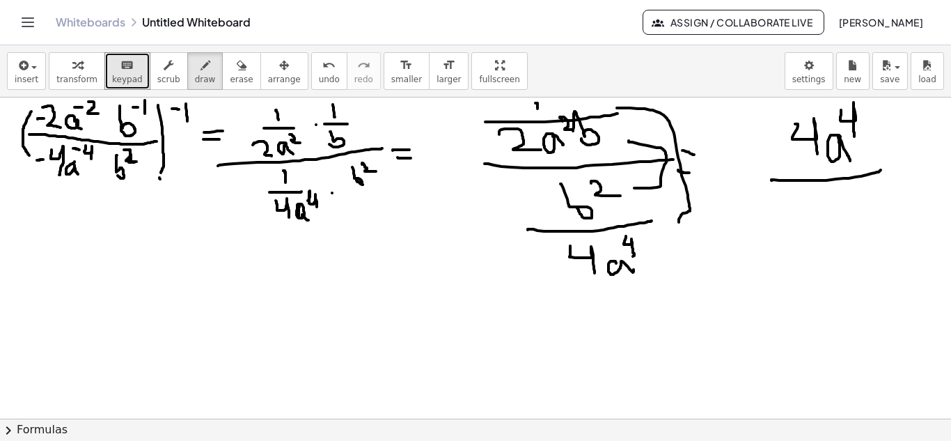
click at [886, 168] on div at bounding box center [475, 418] width 951 height 642
drag, startPoint x: 676, startPoint y: 116, endPoint x: 618, endPoint y: 225, distance: 123.0
click at [673, 277] on div at bounding box center [475, 418] width 951 height 642
drag, startPoint x: 469, startPoint y: 129, endPoint x: 508, endPoint y: 322, distance: 197.4
click at [508, 322] on div at bounding box center [475, 418] width 951 height 642
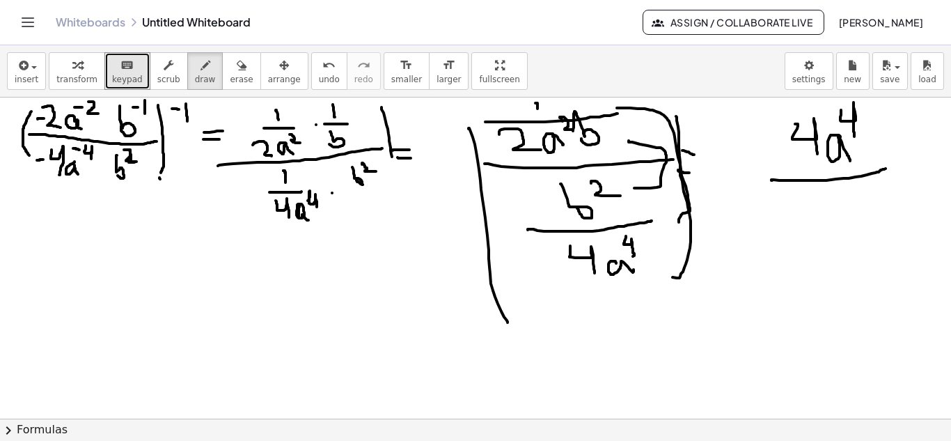
drag, startPoint x: 390, startPoint y: 144, endPoint x: 382, endPoint y: 208, distance: 64.5
click at [383, 208] on div at bounding box center [475, 418] width 951 height 642
drag, startPoint x: 249, startPoint y: 118, endPoint x: 282, endPoint y: 226, distance: 113.0
click at [276, 230] on div at bounding box center [475, 418] width 951 height 642
click at [400, 115] on div at bounding box center [475, 418] width 951 height 642
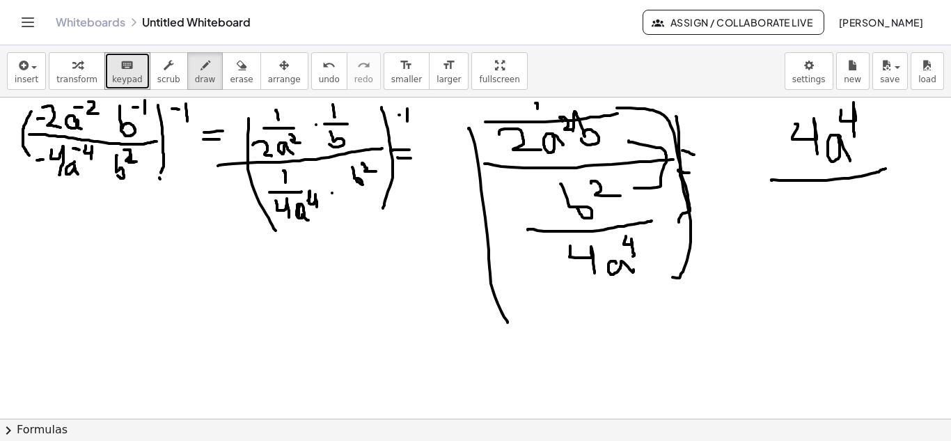
drag, startPoint x: 407, startPoint y: 109, endPoint x: 400, endPoint y: 126, distance: 18.7
click at [407, 129] on div at bounding box center [475, 418] width 951 height 642
drag, startPoint x: 393, startPoint y: 118, endPoint x: 401, endPoint y: 120, distance: 8.8
click at [401, 120] on div at bounding box center [475, 418] width 951 height 642
drag, startPoint x: 676, startPoint y: 108, endPoint x: 692, endPoint y: 107, distance: 16.0
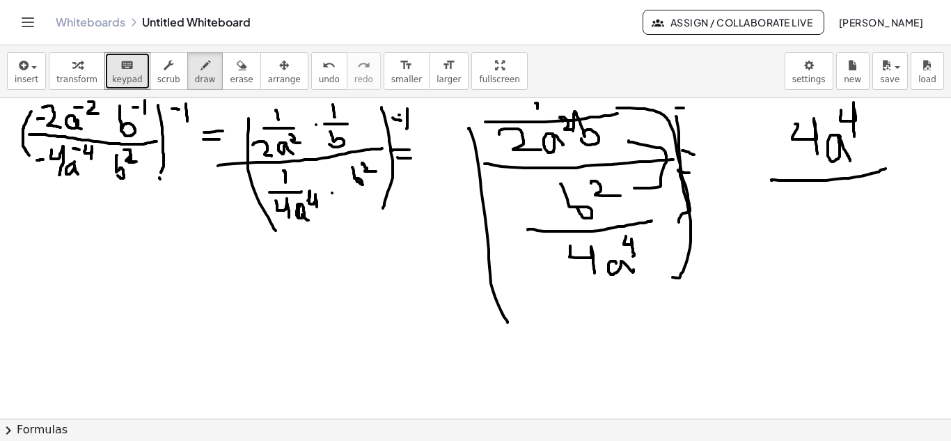
click at [692, 107] on div at bounding box center [475, 418] width 951 height 642
drag, startPoint x: 693, startPoint y: 102, endPoint x: 700, endPoint y: 125, distance: 24.2
click at [700, 125] on div at bounding box center [475, 418] width 951 height 642
drag
click at [753, 279] on div at bounding box center [475, 418] width 951 height 642
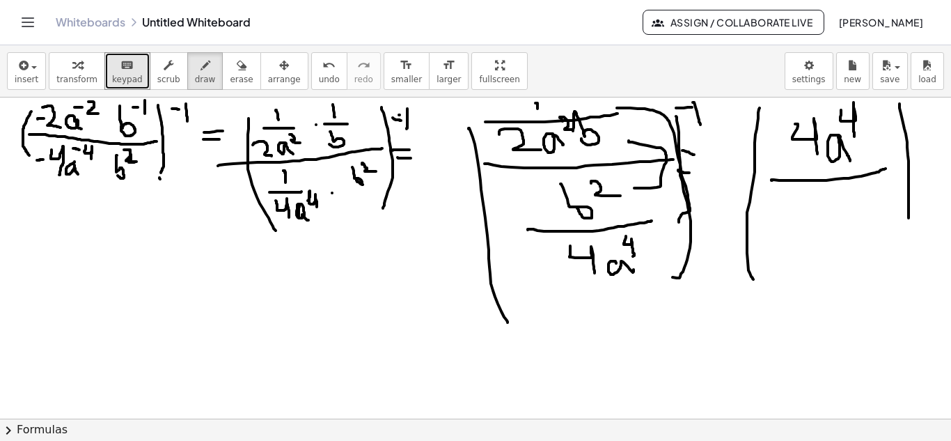
click at [908, 251] on div at bounding box center [475, 418] width 951 height 642
click at [915, 116] on div at bounding box center [475, 418] width 951 height 642
click at [927, 134] on div at bounding box center [475, 418] width 951 height 642
click at [799, 238] on div at bounding box center [475, 418] width 951 height 642
click at [834, 240] on div at bounding box center [475, 418] width 951 height 642
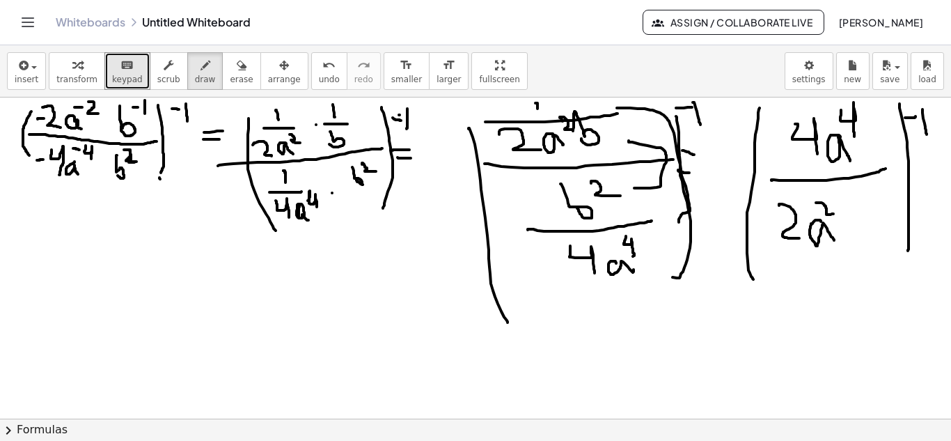
click at [833, 214] on div at bounding box center [475, 418] width 951 height 642
click at [847, 235] on div at bounding box center [475, 418] width 951 height 642
click at [869, 217] on div at bounding box center [475, 418] width 951 height 642
drag, startPoint x: 604, startPoint y: 329, endPoint x: 664, endPoint y: 345, distance: 62.8
click at [647, 363] on div at bounding box center [475, 418] width 951 height 642
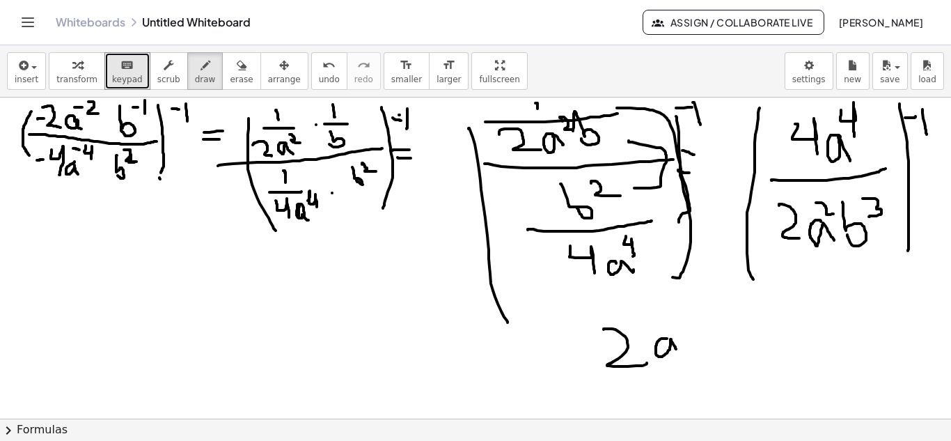
drag, startPoint x: 667, startPoint y: 338, endPoint x: 676, endPoint y: 349, distance: 13.8
click at [676, 349] on div at bounding box center [475, 418] width 951 height 642
drag, startPoint x: 669, startPoint y: 321, endPoint x: 689, endPoint y: 334, distance: 23.6
click at [689, 336] on div at bounding box center [475, 418] width 951 height 642
drag, startPoint x: 695, startPoint y: 306, endPoint x: 711, endPoint y: 320, distance: 20.7
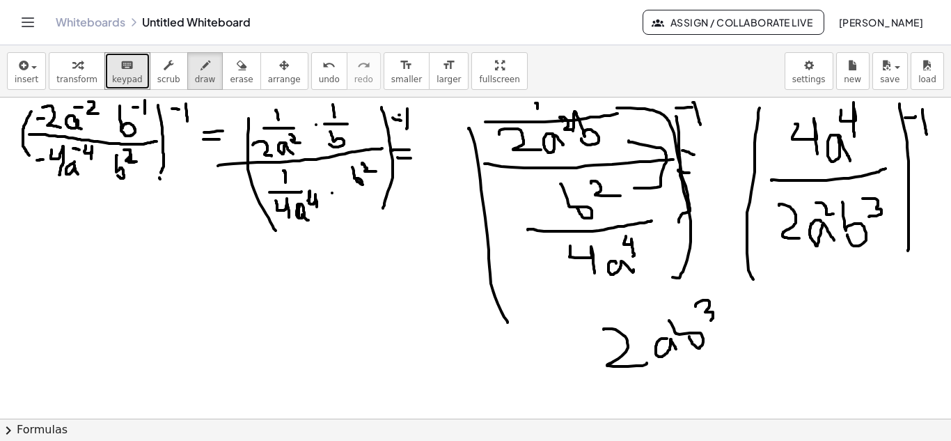
click at [711, 320] on div at bounding box center [475, 418] width 951 height 642
drag, startPoint x: 654, startPoint y: 324, endPoint x: 668, endPoint y: 329, distance: 14.8
click at [668, 329] on div at bounding box center [475, 418] width 951 height 642
drag, startPoint x: 597, startPoint y: 377, endPoint x: 734, endPoint y: 350, distance: 140.4
click at [734, 350] on div at bounding box center [475, 418] width 951 height 642
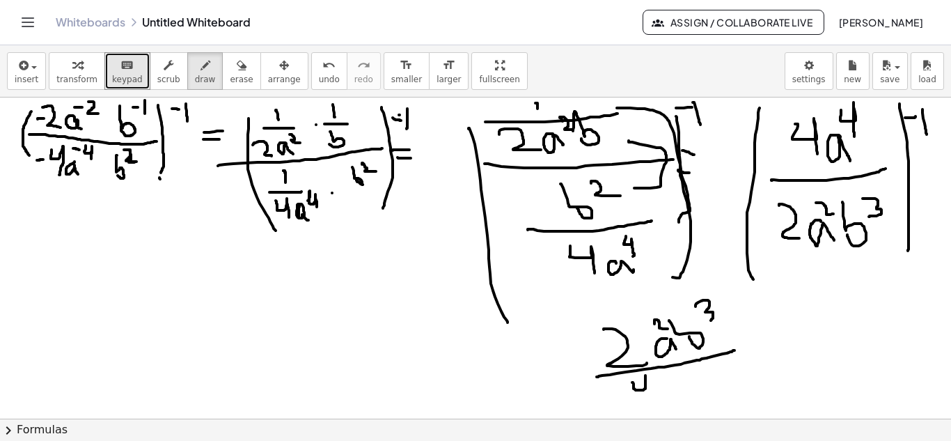
drag, startPoint x: 632, startPoint y: 382, endPoint x: 650, endPoint y: 398, distance: 23.7
click at [650, 398] on div at bounding box center [475, 418] width 951 height 642
drag, startPoint x: 670, startPoint y: 382, endPoint x: 682, endPoint y: 391, distance: 15.5
click at [682, 391] on div at bounding box center [475, 418] width 951 height 642
drag, startPoint x: 684, startPoint y: 363, endPoint x: 695, endPoint y: 379, distance: 19.9
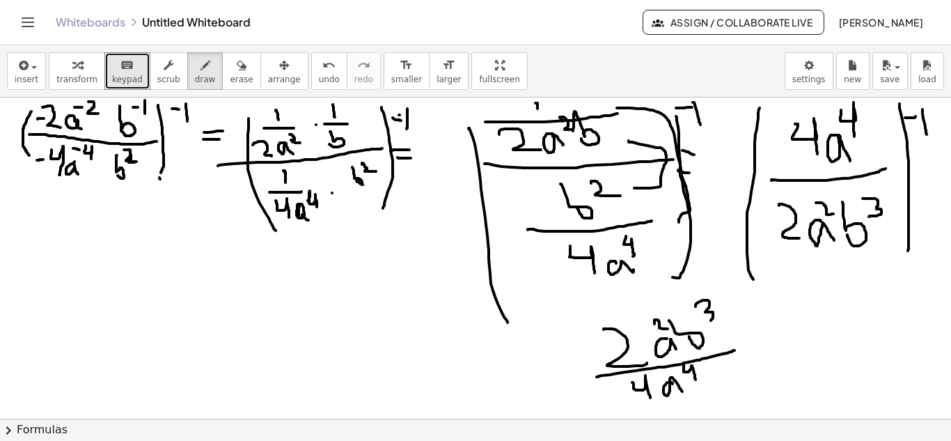
click at [695, 379] on div at bounding box center [475, 418] width 951 height 642
drag, startPoint x: 748, startPoint y: 342, endPoint x: 771, endPoint y: 337, distance: 24.2
click at [771, 337] on div at bounding box center [475, 418] width 951 height 642
drag, startPoint x: 741, startPoint y: 361, endPoint x: 768, endPoint y: 356, distance: 27.6
click at [767, 356] on div at bounding box center [475, 418] width 951 height 642
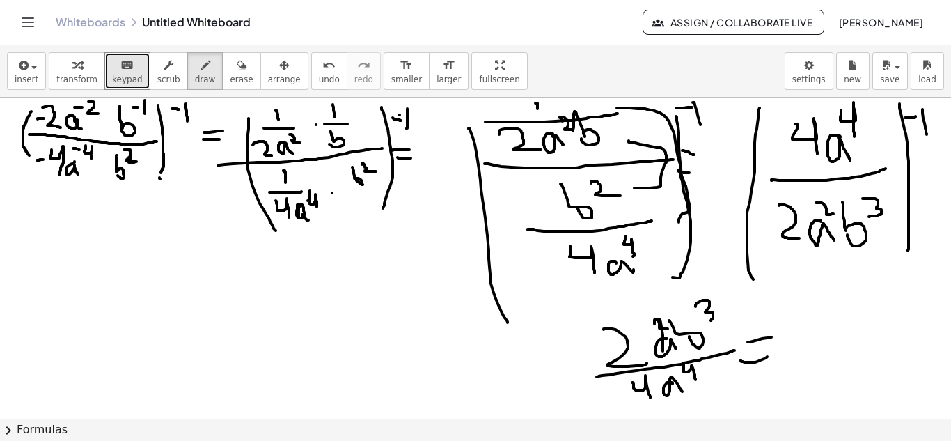
click at [663, 352] on div at bounding box center [475, 418] width 951 height 642
click at [693, 382] on div at bounding box center [475, 418] width 951 height 642
click at [825, 333] on div at bounding box center [475, 418] width 951 height 642
click at [830, 330] on div at bounding box center [475, 418] width 951 height 642
click at [849, 312] on div at bounding box center [475, 418] width 951 height 642
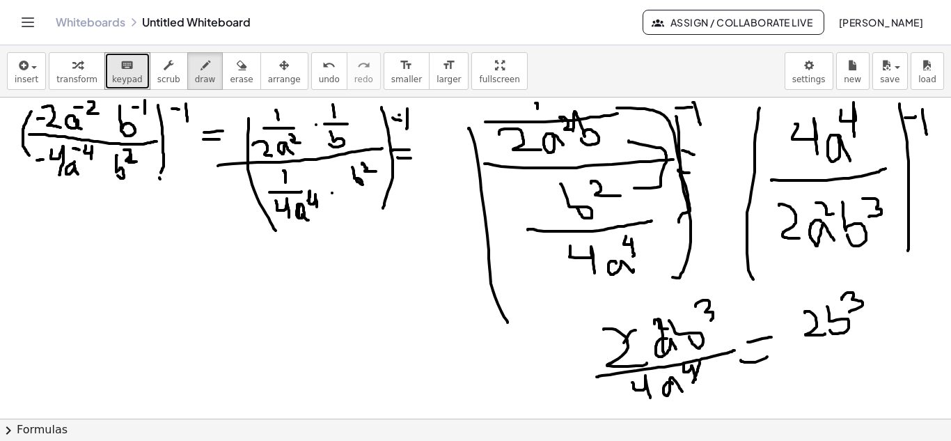
click at [608, 356] on div at bounding box center [475, 418] width 951 height 642
click at [618, 402] on div at bounding box center [475, 418] width 951 height 642
click at [623, 322] on div at bounding box center [475, 418] width 951 height 642
click at [674, 408] on div at bounding box center [475, 418] width 951 height 642
drag, startPoint x: 789, startPoint y: 341, endPoint x: 871, endPoint y: 330, distance: 82.9
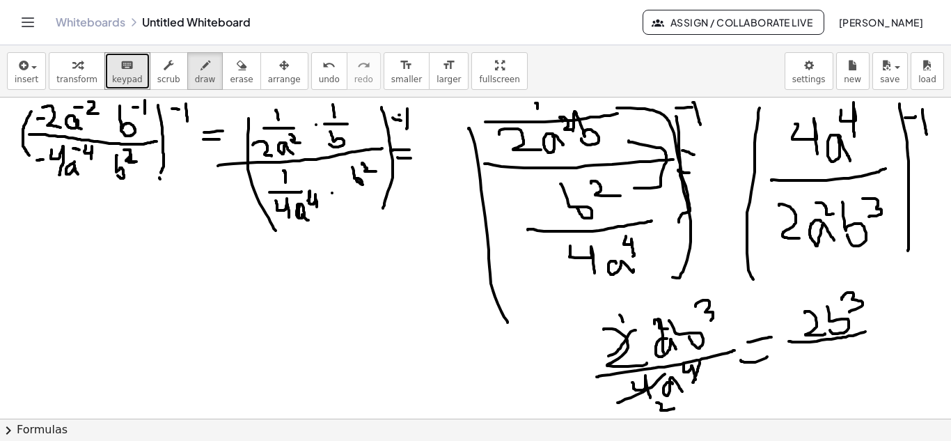
click at [870, 330] on div at bounding box center [475, 418] width 951 height 642
click at [230, 79] on span "erase" at bounding box center [241, 79] width 23 height 10
drag, startPoint x: 771, startPoint y: 294, endPoint x: 765, endPoint y: 287, distance: 9.4
click at [794, 333] on div at bounding box center [475, 418] width 951 height 642
click at [201, 73] on icon "button" at bounding box center [206, 65] width 10 height 17
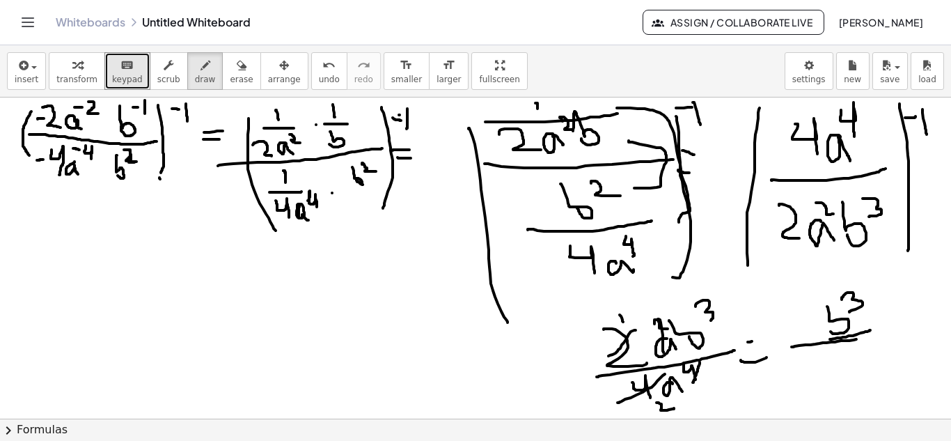
drag, startPoint x: 792, startPoint y: 347, endPoint x: 878, endPoint y: 335, distance: 87.1
click at [880, 335] on div at bounding box center [475, 418] width 951 height 642
drag, startPoint x: 790, startPoint y: 363, endPoint x: 816, endPoint y: 391, distance: 37.9
click at [816, 391] on div at bounding box center [475, 418] width 951 height 642
drag, startPoint x: 835, startPoint y: 372, endPoint x: 854, endPoint y: 395, distance: 29.8
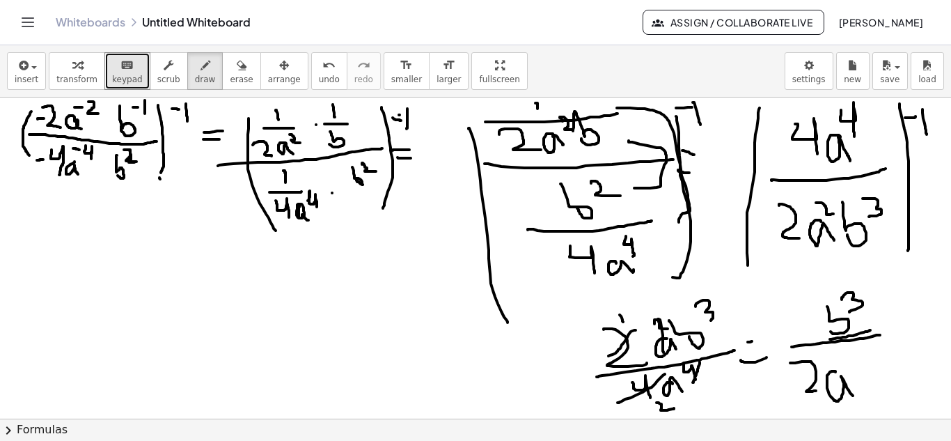
click at [854, 395] on div at bounding box center [475, 418] width 951 height 642
drag, startPoint x: 838, startPoint y: 352, endPoint x: 856, endPoint y: 370, distance: 25.1
click at [856, 370] on div at bounding box center [475, 418] width 951 height 642
drag, startPoint x: 617, startPoint y: 146, endPoint x: 647, endPoint y: 191, distance: 54.6
click at [647, 191] on div at bounding box center [475, 418] width 951 height 642
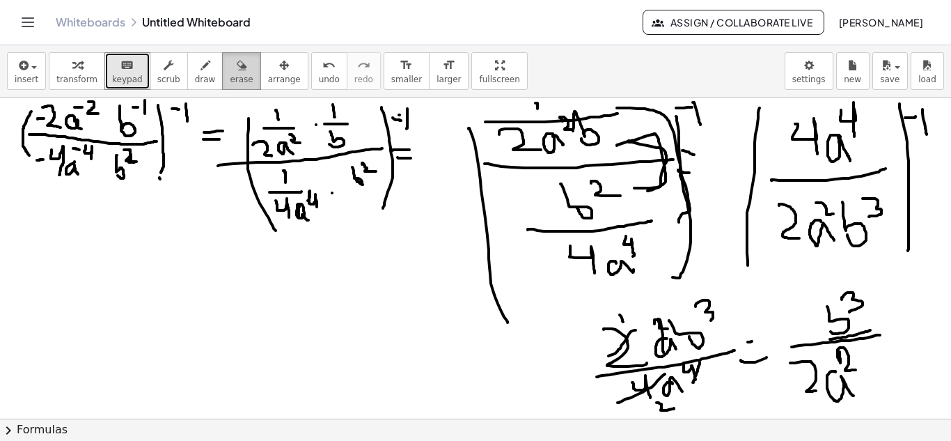
click at [230, 84] on span "erase" at bounding box center [241, 79] width 23 height 10
drag, startPoint x: 899, startPoint y: 442, endPoint x: 716, endPoint y: 365, distance: 198.1
click at [725, 383] on div "insert select one: Math Expression Function Text Youtube Video Graphing Geometr…" at bounding box center [475, 242] width 951 height 395
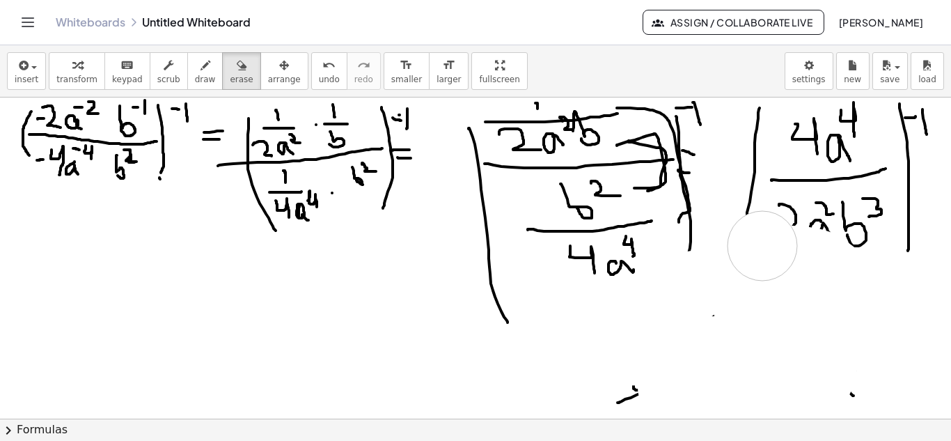
drag, startPoint x: 694, startPoint y: 286, endPoint x: 757, endPoint y: 176, distance: 126.9
click at [760, 235] on div at bounding box center [475, 418] width 951 height 642
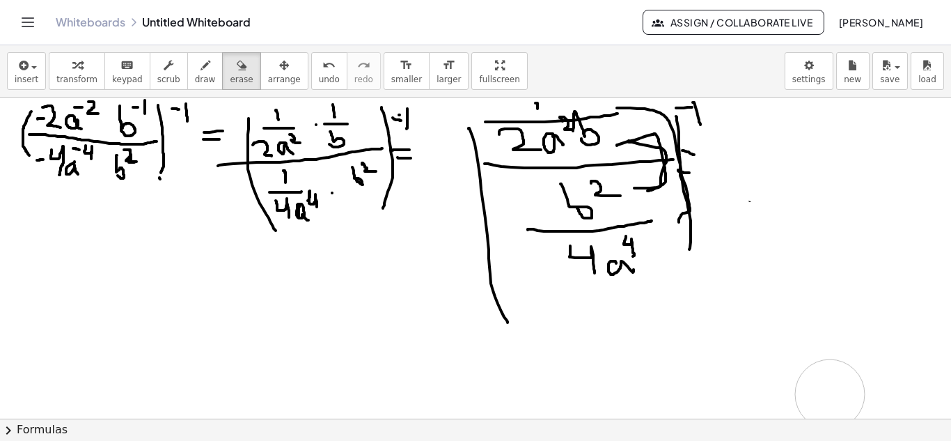
drag, startPoint x: 757, startPoint y: 162, endPoint x: 803, endPoint y: 344, distance: 188.1
click at [863, 393] on div at bounding box center [475, 418] width 951 height 642
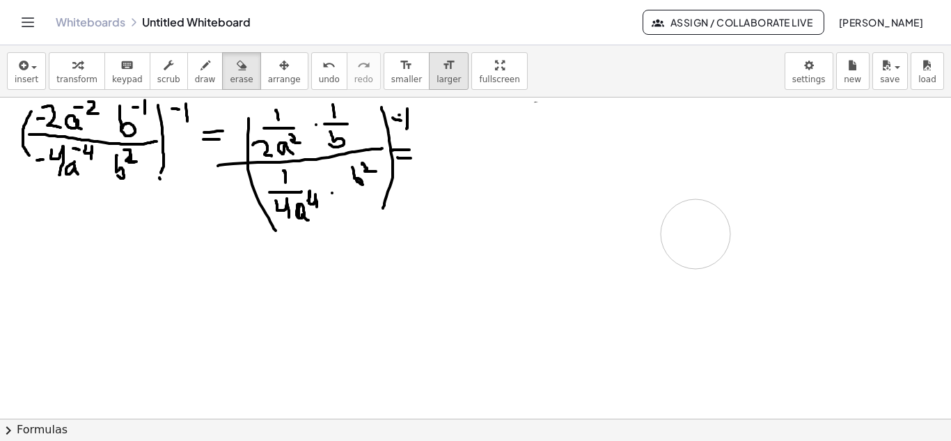
drag, startPoint x: 681, startPoint y: 133, endPoint x: 402, endPoint y: 85, distance: 282.6
click at [578, 178] on div at bounding box center [475, 418] width 951 height 642
click at [195, 72] on div "button" at bounding box center [205, 64] width 21 height 17
drag, startPoint x: 467, startPoint y: 139, endPoint x: 473, endPoint y: 149, distance: 11.8
click at [473, 149] on div at bounding box center [475, 418] width 951 height 642
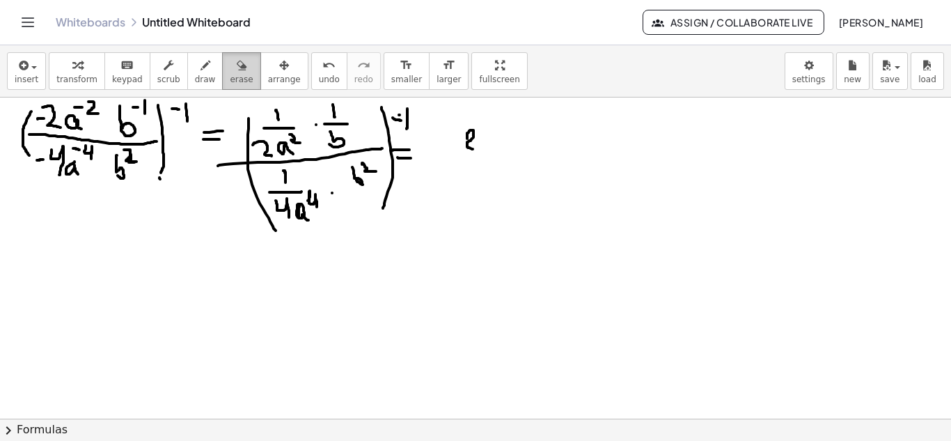
click at [230, 81] on span "erase" at bounding box center [241, 79] width 23 height 10
drag, startPoint x: 456, startPoint y: 138, endPoint x: 469, endPoint y: 138, distance: 12.5
click at [464, 138] on div at bounding box center [475, 418] width 951 height 642
click at [201, 71] on icon "button" at bounding box center [206, 65] width 10 height 17
drag, startPoint x: 446, startPoint y: 139, endPoint x: 453, endPoint y: 155, distance: 17.2
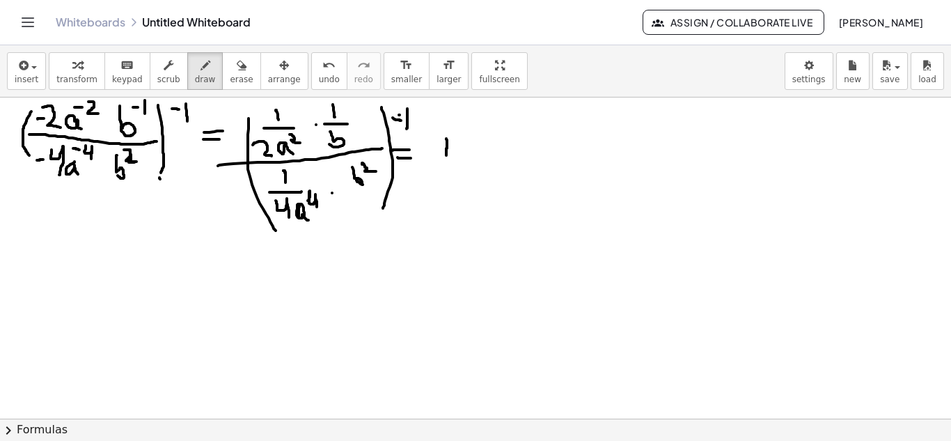
click at [453, 155] on div at bounding box center [475, 418] width 951 height 642
drag, startPoint x: 436, startPoint y: 142, endPoint x: 457, endPoint y: 156, distance: 25.7
click at [457, 156] on div at bounding box center [475, 418] width 951 height 642
drag, startPoint x: 478, startPoint y: 147, endPoint x: 492, endPoint y: 156, distance: 17.2
click at [492, 156] on div at bounding box center [475, 418] width 951 height 642
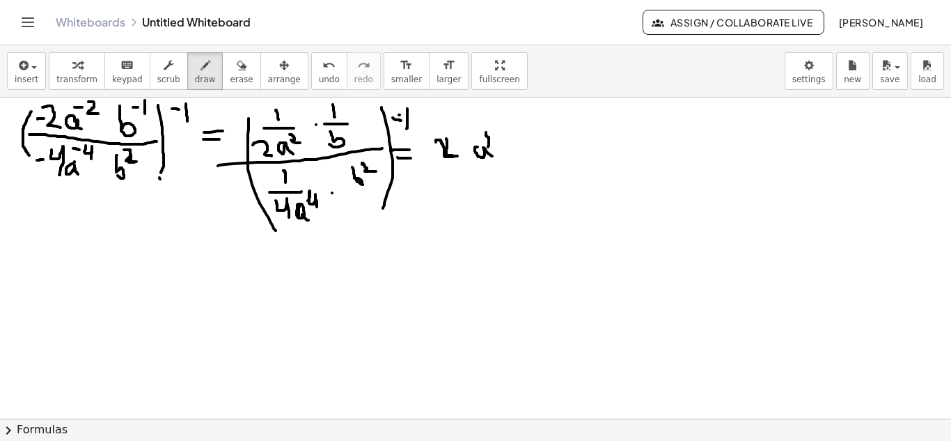
drag, startPoint x: 486, startPoint y: 132, endPoint x: 483, endPoint y: 152, distance: 20.4
click at [489, 147] on div at bounding box center [475, 418] width 951 height 642
click at [230, 68] on div "button" at bounding box center [241, 64] width 23 height 17
drag, startPoint x: 544, startPoint y: 146, endPoint x: 452, endPoint y: 150, distance: 92.0
click at [452, 150] on div at bounding box center [475, 418] width 951 height 642
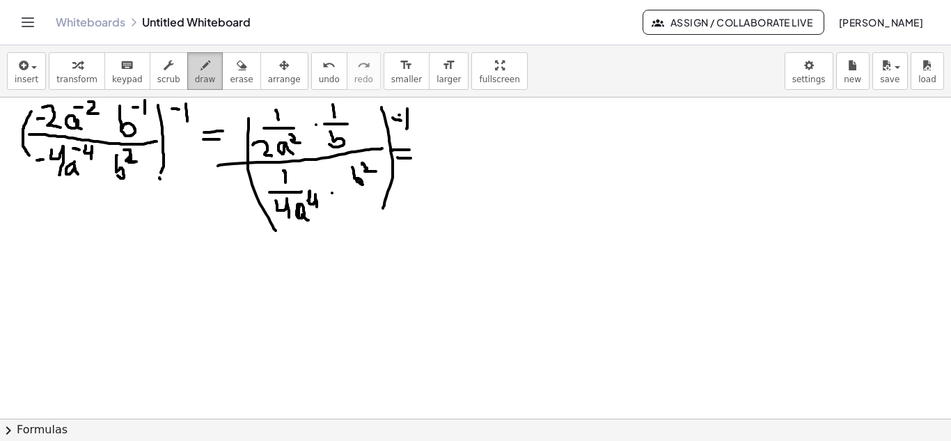
click at [199, 77] on button "draw" at bounding box center [205, 71] width 36 height 38
drag, startPoint x: 427, startPoint y: 140, endPoint x: 457, endPoint y: 159, distance: 35.7
click at [456, 159] on div at bounding box center [475, 418] width 951 height 642
drag, startPoint x: 471, startPoint y: 157, endPoint x: 484, endPoint y: 161, distance: 13.7
click at [482, 163] on div at bounding box center [475, 418] width 951 height 642
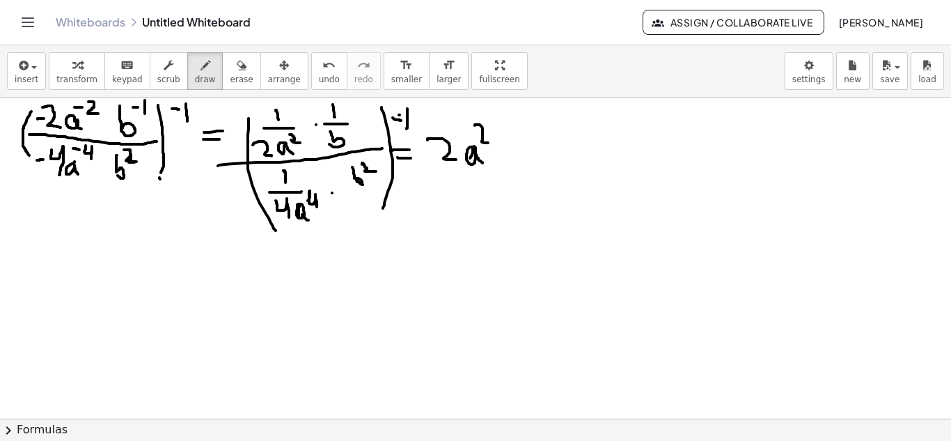
drag, startPoint x: 478, startPoint y: 125, endPoint x: 488, endPoint y: 143, distance: 20.9
click at [488, 143] on div at bounding box center [475, 418] width 951 height 642
drag, startPoint x: 490, startPoint y: 123, endPoint x: 478, endPoint y: 169, distance: 48.1
click at [502, 162] on div at bounding box center [475, 418] width 951 height 642
drag, startPoint x: 435, startPoint y: 164, endPoint x: 555, endPoint y: 162, distance: 119.8
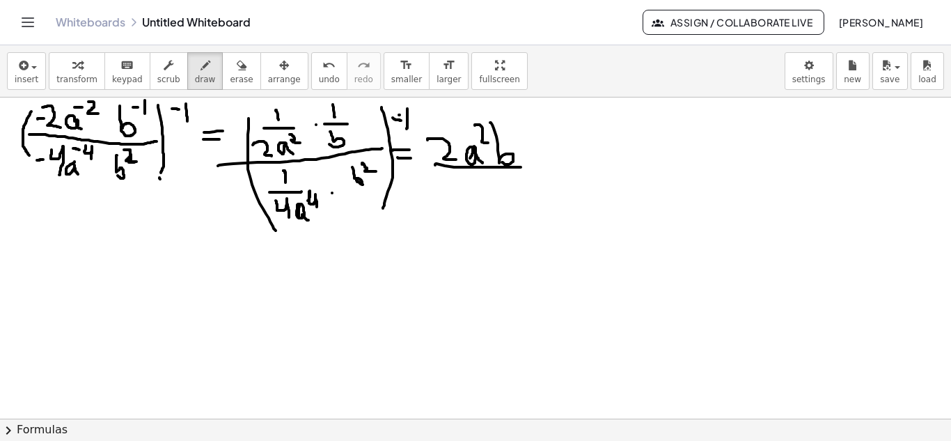
click at [561, 164] on div at bounding box center [475, 418] width 951 height 642
drag, startPoint x: 432, startPoint y: 116, endPoint x: 471, endPoint y: 117, distance: 39.0
click at [511, 120] on div at bounding box center [475, 418] width 951 height 642
drag, startPoint x: 471, startPoint y: 103, endPoint x: 457, endPoint y: 118, distance: 21.2
click at [473, 112] on div at bounding box center [475, 418] width 951 height 642
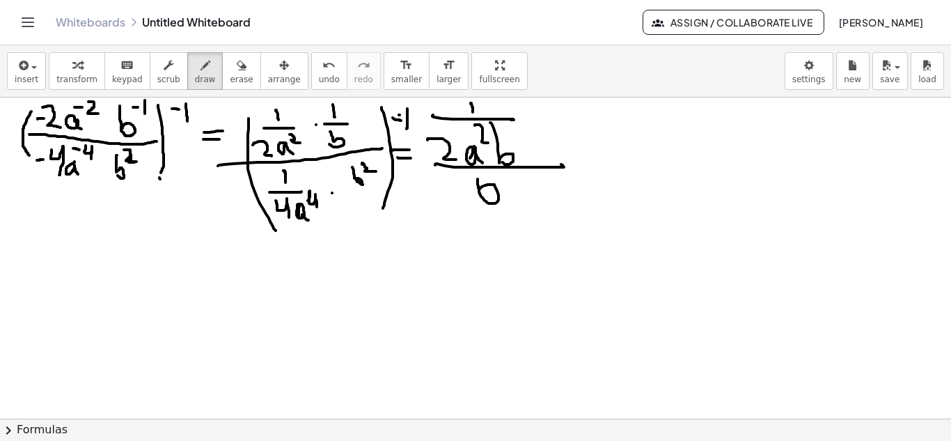
drag, startPoint x: 478, startPoint y: 179, endPoint x: 479, endPoint y: 190, distance: 11.2
click at [479, 190] on div at bounding box center [475, 418] width 951 height 642
drag, startPoint x: 508, startPoint y: 173, endPoint x: 502, endPoint y: 198, distance: 25.2
click at [521, 191] on div at bounding box center [475, 418] width 951 height 642
drag, startPoint x: 418, startPoint y: 214, endPoint x: 585, endPoint y: 216, distance: 167.1
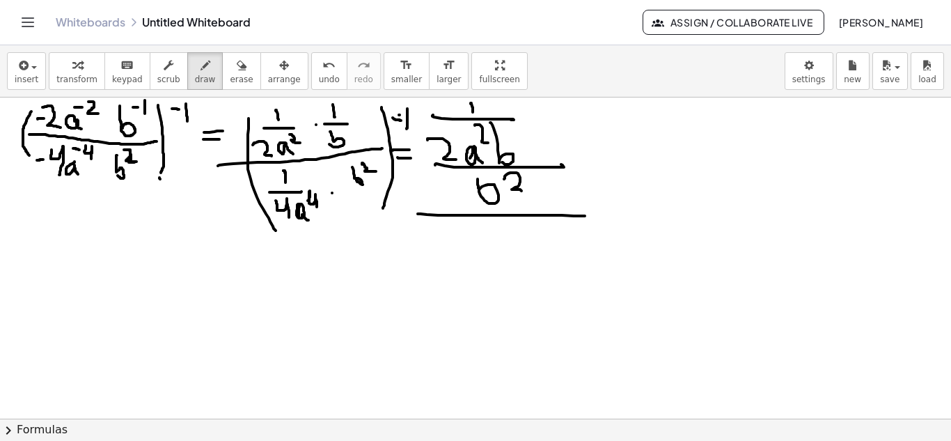
click at [585, 216] on div at bounding box center [475, 418] width 951 height 642
drag, startPoint x: 463, startPoint y: 232, endPoint x: 499, endPoint y: 276, distance: 57.4
click at [499, 276] on div at bounding box center [475, 418] width 951 height 642
drag, startPoint x: 535, startPoint y: 259, endPoint x: 540, endPoint y: 269, distance: 11.5
click at [540, 269] on div at bounding box center [475, 418] width 951 height 642
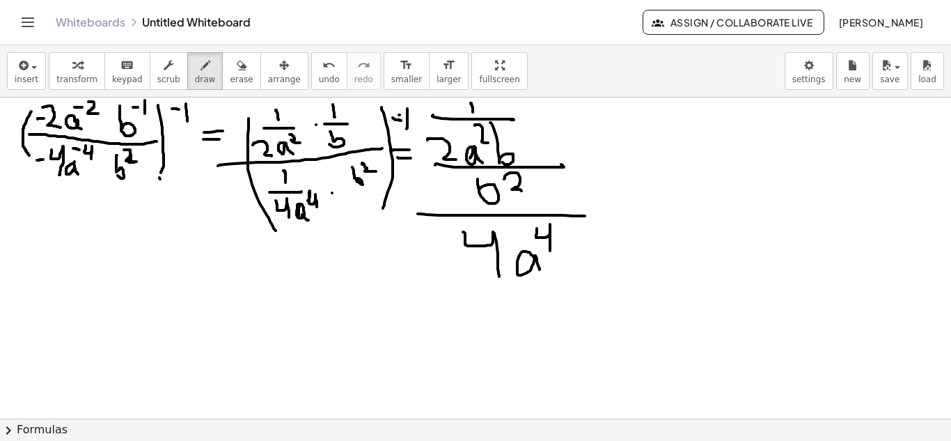
drag, startPoint x: 537, startPoint y: 228, endPoint x: 540, endPoint y: 251, distance: 23.1
click at [549, 252] on div at bounding box center [475, 418] width 951 height 642
drag, startPoint x: 606, startPoint y: 166, endPoint x: 615, endPoint y: 167, distance: 9.2
click at [615, 166] on div at bounding box center [475, 418] width 951 height 642
drag, startPoint x: 603, startPoint y: 180, endPoint x: 622, endPoint y: 183, distance: 19.0
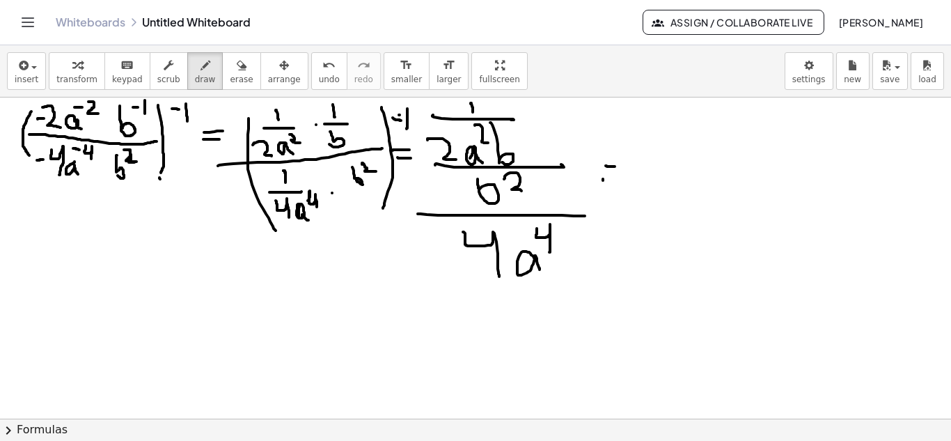
click at [621, 183] on div at bounding box center [475, 418] width 951 height 642
drag, startPoint x: 522, startPoint y: 138, endPoint x: 538, endPoint y: 182, distance: 47.3
click at [538, 182] on div at bounding box center [475, 418] width 951 height 642
drag, startPoint x: 516, startPoint y: 111, endPoint x: 585, endPoint y: 220, distance: 129.2
click at [577, 251] on div at bounding box center [475, 418] width 951 height 642
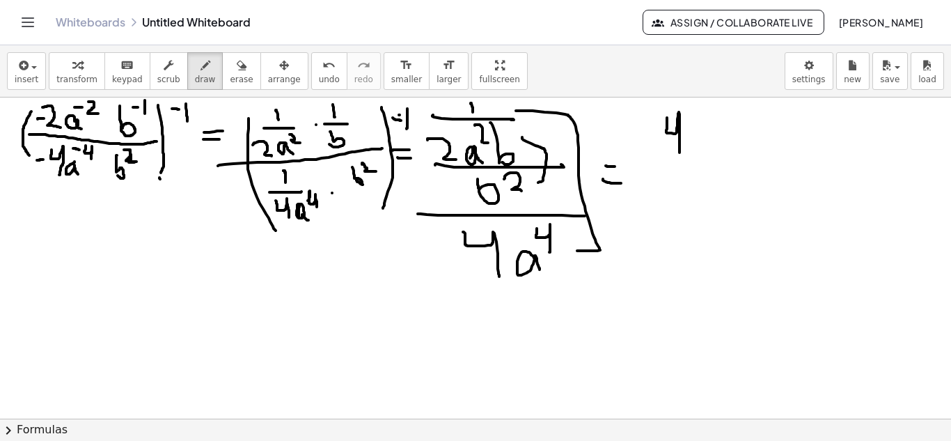
drag, startPoint x: 667, startPoint y: 118, endPoint x: 679, endPoint y: 153, distance: 37.7
click at [679, 153] on div at bounding box center [475, 418] width 951 height 642
drag, startPoint x: 703, startPoint y: 135, endPoint x: 716, endPoint y: 139, distance: 13.9
click at [714, 150] on div at bounding box center [475, 418] width 951 height 642
drag, startPoint x: 708, startPoint y: 111, endPoint x: 721, endPoint y: 136, distance: 27.4
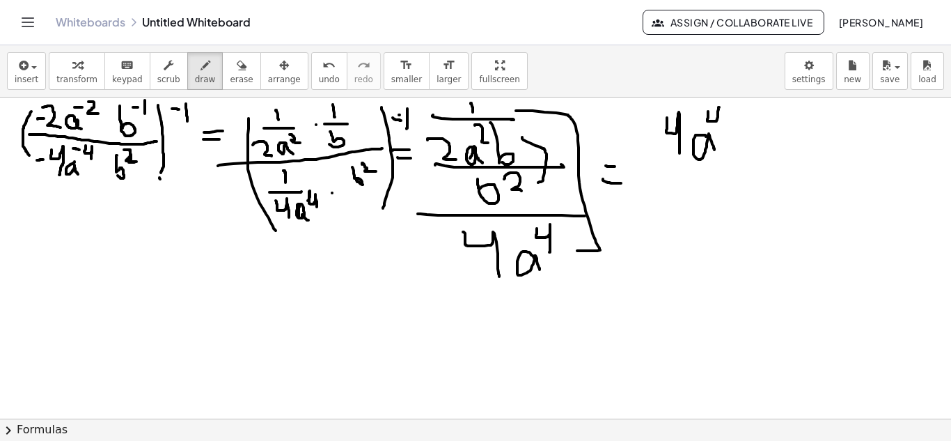
click at [721, 136] on div at bounding box center [475, 418] width 951 height 642
drag, startPoint x: 646, startPoint y: 174, endPoint x: 760, endPoint y: 158, distance: 114.6
click at [760, 158] on div at bounding box center [475, 418] width 951 height 642
drag, startPoint x: 653, startPoint y: 194, endPoint x: 668, endPoint y: 224, distance: 33.3
click at [668, 224] on div at bounding box center [475, 418] width 951 height 642
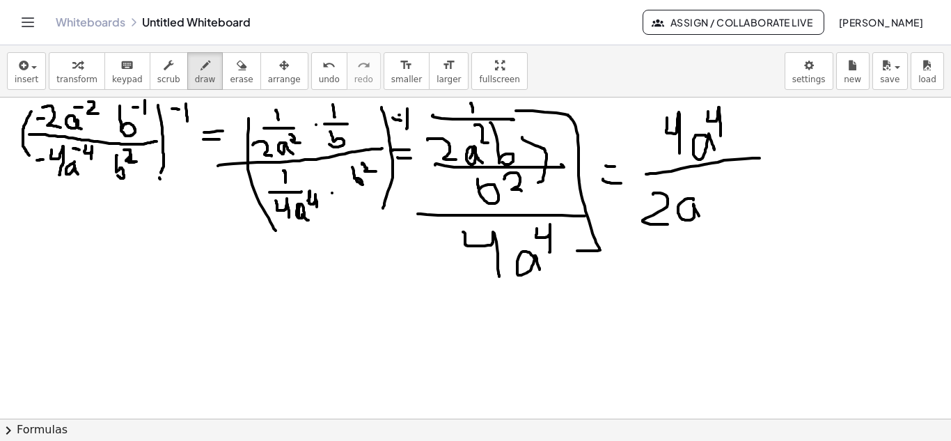
drag, startPoint x: 693, startPoint y: 198, endPoint x: 704, endPoint y: 221, distance: 25.2
click at [704, 221] on div at bounding box center [475, 418] width 951 height 642
drag, startPoint x: 689, startPoint y: 176, endPoint x: 712, endPoint y: 185, distance: 25.3
click at [707, 190] on div at bounding box center [475, 418] width 951 height 642
drag, startPoint x: 715, startPoint y: 175, endPoint x: 720, endPoint y: 201, distance: 26.2
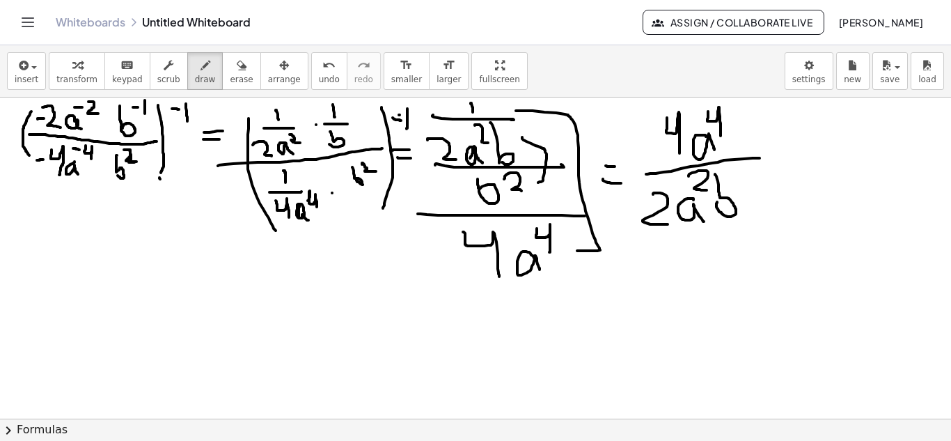
click at [718, 201] on div at bounding box center [475, 418] width 951 height 642
drag, startPoint x: 733, startPoint y: 173, endPoint x: 732, endPoint y: 197, distance: 24.4
click at [732, 197] on div at bounding box center [475, 418] width 951 height 642
drag, startPoint x: 770, startPoint y: 156, endPoint x: 783, endPoint y: 155, distance: 13.3
click at [783, 155] on div at bounding box center [475, 418] width 951 height 642
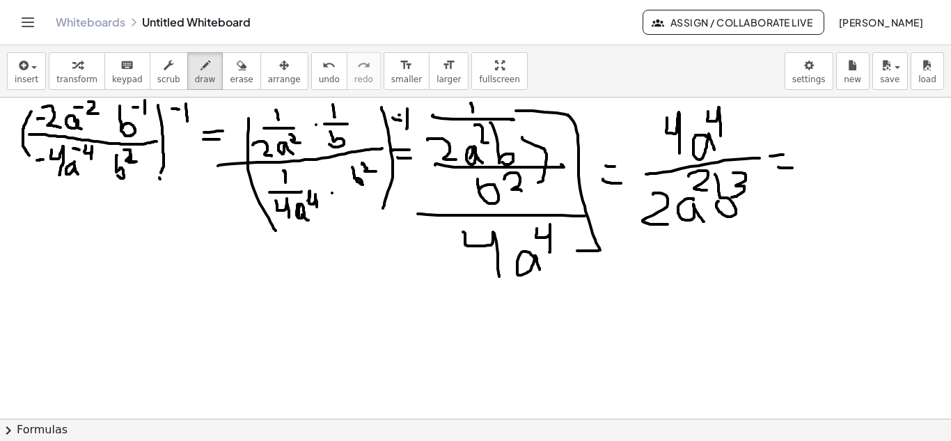
click at [794, 168] on div at bounding box center [475, 418] width 951 height 642
drag, startPoint x: 754, startPoint y: 118, endPoint x: 755, endPoint y: 227, distance: 109.3
click at [758, 227] on div at bounding box center [475, 418] width 951 height 642
drag, startPoint x: 650, startPoint y: 143, endPoint x: 656, endPoint y: 234, distance: 91.4
click at [656, 234] on div at bounding box center [475, 418] width 951 height 642
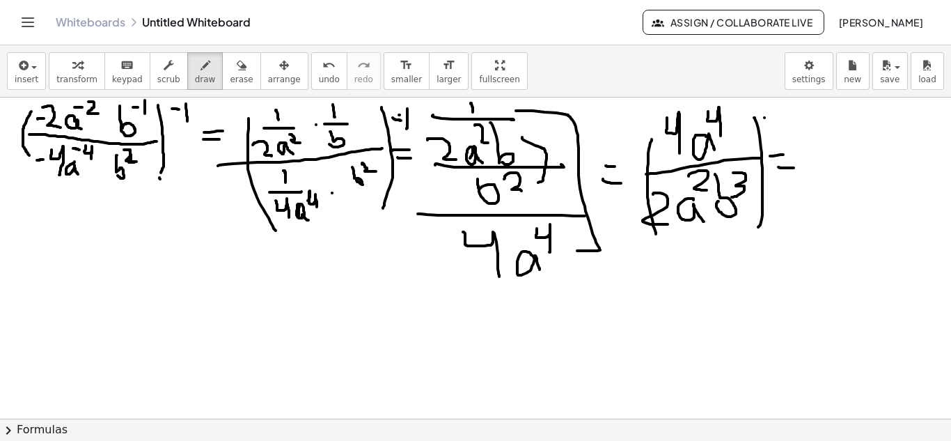
drag, startPoint x: 764, startPoint y: 118, endPoint x: 775, endPoint y: 118, distance: 10.4
click at [774, 118] on div at bounding box center [475, 418] width 951 height 642
drag, startPoint x: 782, startPoint y: 109, endPoint x: 783, endPoint y: 120, distance: 11.9
click at [783, 120] on div at bounding box center [475, 418] width 951 height 642
drag, startPoint x: 686, startPoint y: 118, endPoint x: 669, endPoint y: 168, distance: 53.5
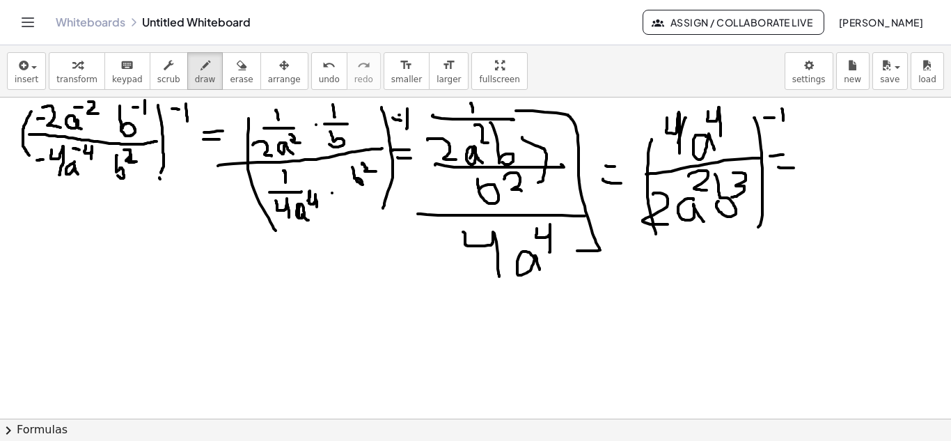
click at [673, 162] on div at bounding box center [475, 418] width 951 height 642
drag, startPoint x: 666, startPoint y: 195, endPoint x: 650, endPoint y: 242, distance: 50.0
click at [650, 242] on div at bounding box center [475, 418] width 951 height 642
drag, startPoint x: 818, startPoint y: 120, endPoint x: 836, endPoint y: 152, distance: 36.8
click at [836, 152] on div at bounding box center [475, 418] width 951 height 642
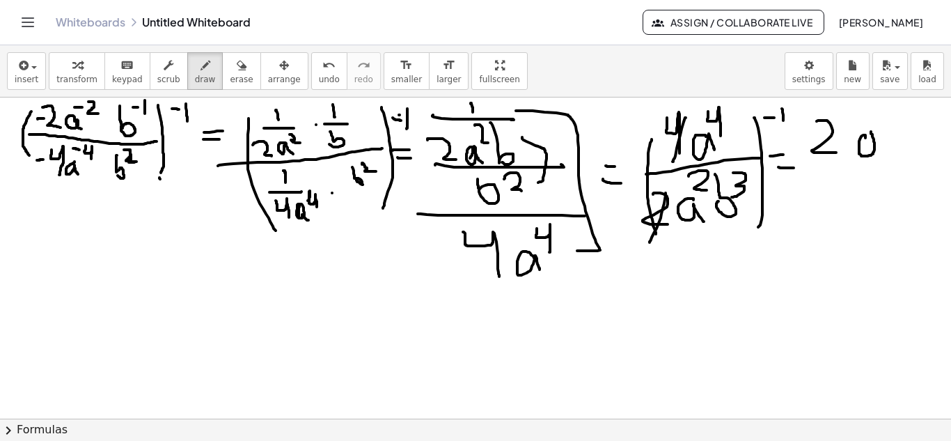
drag, startPoint x: 865, startPoint y: 136, endPoint x: 870, endPoint y: 153, distance: 17.2
click at [886, 155] on div at bounding box center [475, 418] width 951 height 642
drag, startPoint x: 716, startPoint y: 173, endPoint x: 705, endPoint y: 181, distance: 13.5
click at [705, 181] on div at bounding box center [475, 418] width 951 height 642
click at [727, 118] on div at bounding box center [475, 418] width 951 height 642
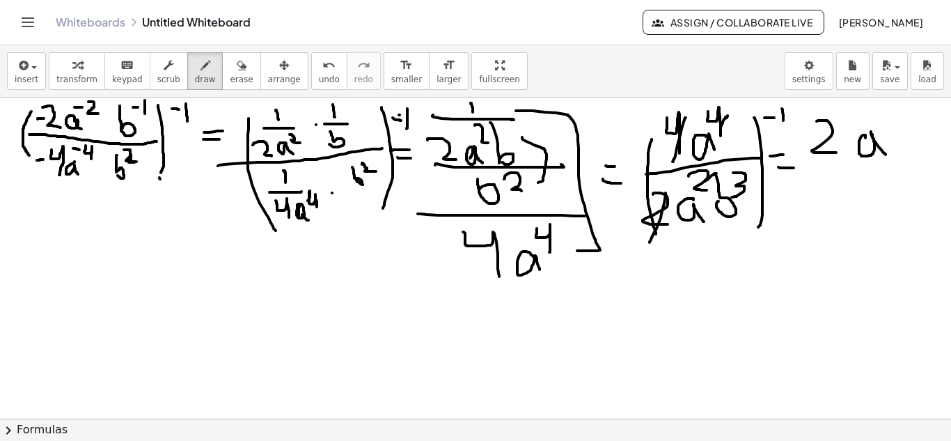
drag, startPoint x: 725, startPoint y: 117, endPoint x: 721, endPoint y: 128, distance: 12.2
click at [721, 128] on div at bounding box center [475, 418] width 951 height 642
drag, startPoint x: 886, startPoint y: 111, endPoint x: 892, endPoint y: 125, distance: 15.0
click at [892, 125] on div at bounding box center [475, 418] width 951 height 642
drag, startPoint x: 801, startPoint y: 168, endPoint x: 917, endPoint y: 159, distance: 115.9
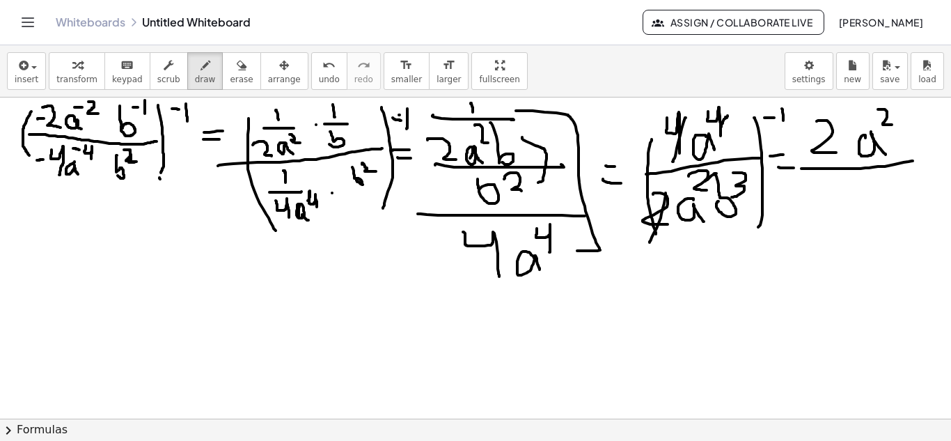
click at [917, 159] on div at bounding box center [475, 418] width 951 height 642
click at [235, 79] on button "erase" at bounding box center [241, 71] width 38 height 38
drag, startPoint x: 927, startPoint y: 96, endPoint x: 887, endPoint y: 109, distance: 42.3
click at [887, 109] on div "insert select one: Math Expression Function Text Youtube Video Graphing Geometr…" at bounding box center [475, 242] width 951 height 395
click at [893, 116] on div at bounding box center [475, 418] width 951 height 642
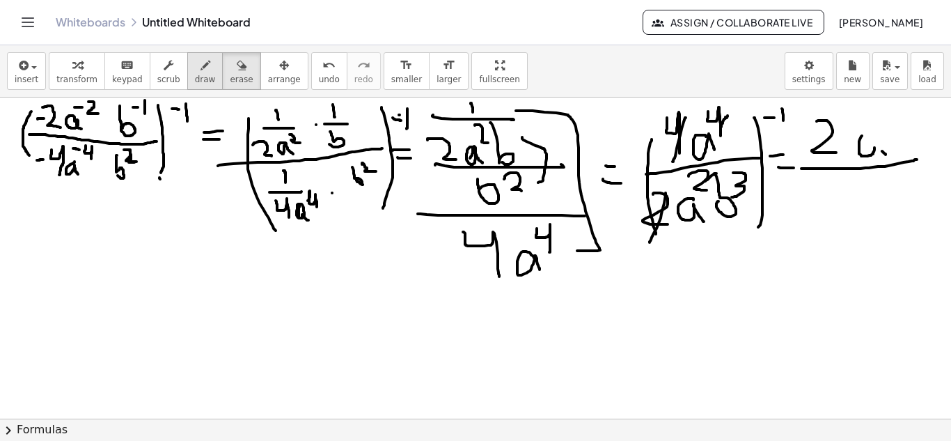
click at [200, 70] on button "draw" at bounding box center [205, 71] width 36 height 38
drag, startPoint x: 860, startPoint y: 133, endPoint x: 873, endPoint y: 155, distance: 25.0
click at [881, 152] on div at bounding box center [475, 418] width 951 height 642
drag, startPoint x: 705, startPoint y: 181, endPoint x: 691, endPoint y: 223, distance: 43.8
click at [693, 223] on div at bounding box center [475, 418] width 951 height 642
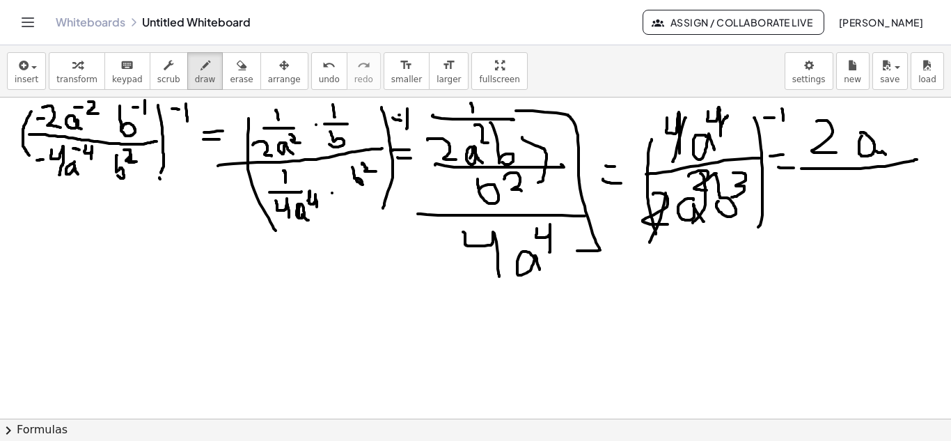
click at [720, 111] on div at bounding box center [475, 418] width 951 height 642
drag, startPoint x: 839, startPoint y: 198, endPoint x: 832, endPoint y: 210, distance: 13.7
click at [832, 212] on div at bounding box center [475, 418] width 951 height 642
drag, startPoint x: 861, startPoint y: 180, endPoint x: 868, endPoint y: 201, distance: 22.7
click at [868, 201] on div at bounding box center [475, 418] width 951 height 642
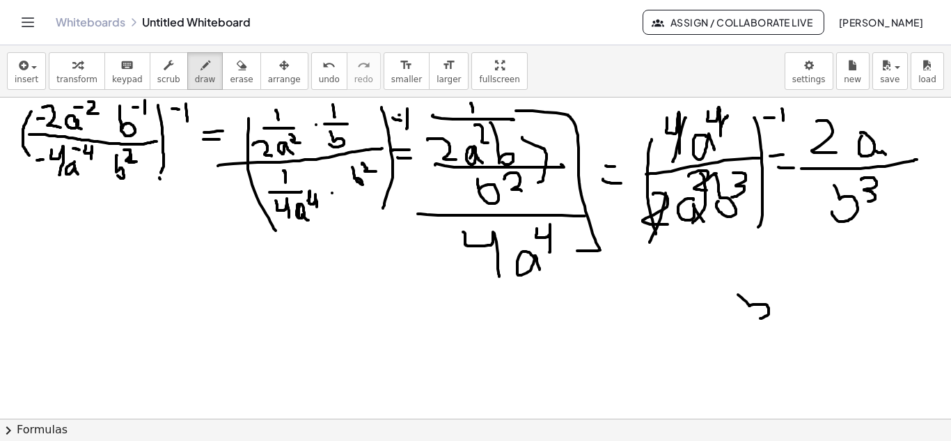
drag, startPoint x: 738, startPoint y: 294, endPoint x: 754, endPoint y: 301, distance: 17.2
click at [751, 310] on div at bounding box center [475, 418] width 951 height 642
drag, startPoint x: 768, startPoint y: 269, endPoint x: 781, endPoint y: 292, distance: 25.9
click at [781, 292] on div at bounding box center [475, 418] width 951 height 642
drag, startPoint x: 727, startPoint y: 341, endPoint x: 831, endPoint y: 315, distance: 107.7
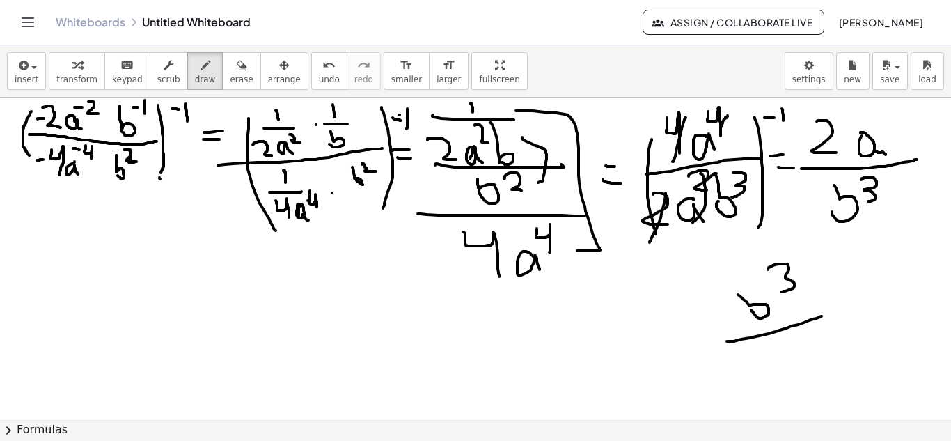
click at [831, 315] on div at bounding box center [475, 418] width 951 height 642
drag, startPoint x: 766, startPoint y: 350, endPoint x: 806, endPoint y: 356, distance: 40.8
click at [796, 364] on div at bounding box center [475, 418] width 951 height 642
drag, startPoint x: 815, startPoint y: 343, endPoint x: 833, endPoint y: 350, distance: 20.0
click at [833, 350] on div at bounding box center [475, 418] width 951 height 642
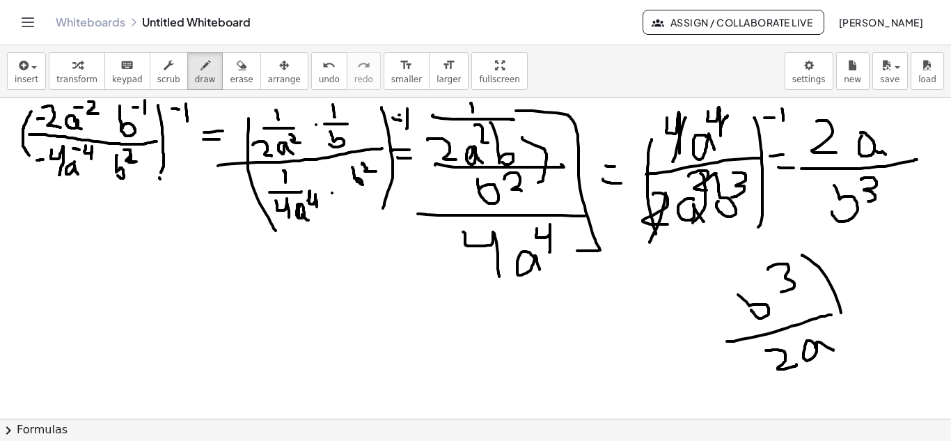
drag, startPoint x: 802, startPoint y: 255, endPoint x: 847, endPoint y: 368, distance: 120.9
click at [850, 369] on div at bounding box center [475, 418] width 951 height 642
drag, startPoint x: 711, startPoint y: 302, endPoint x: 732, endPoint y: 375, distance: 75.4
click at [733, 374] on div at bounding box center [475, 418] width 951 height 642
drag, startPoint x: 725, startPoint y: 409, endPoint x: 801, endPoint y: 377, distance: 81.5
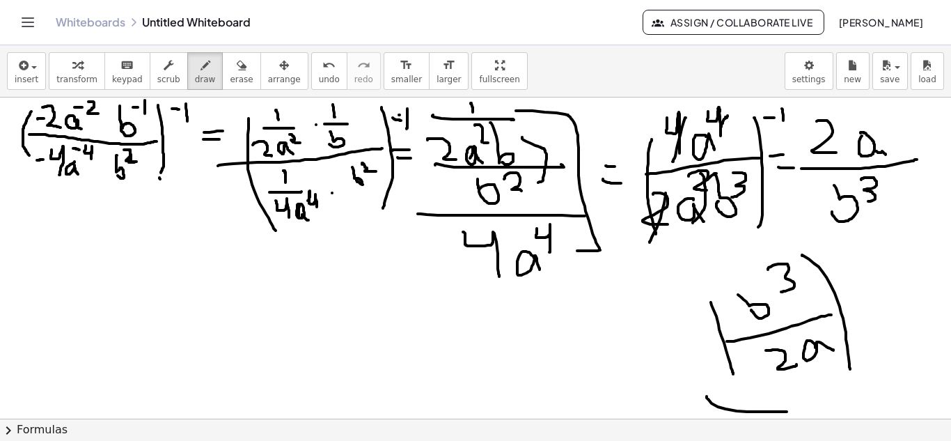
click at [802, 411] on div at bounding box center [475, 418] width 951 height 642
